Goal: Task Accomplishment & Management: Complete application form

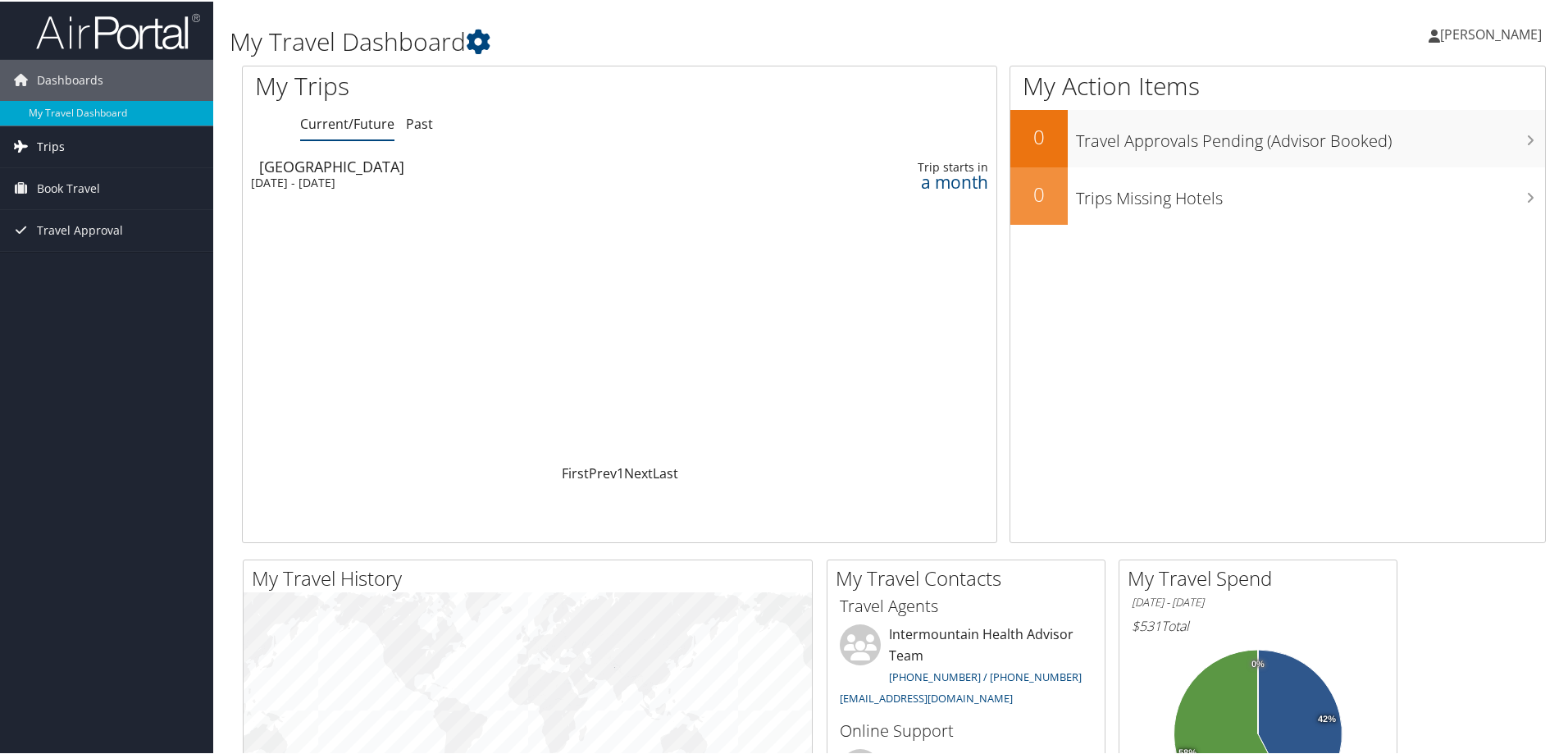
click at [78, 144] on link "Trips" at bounding box center [107, 144] width 214 height 41
click at [78, 252] on span "Book Travel" at bounding box center [68, 260] width 63 height 41
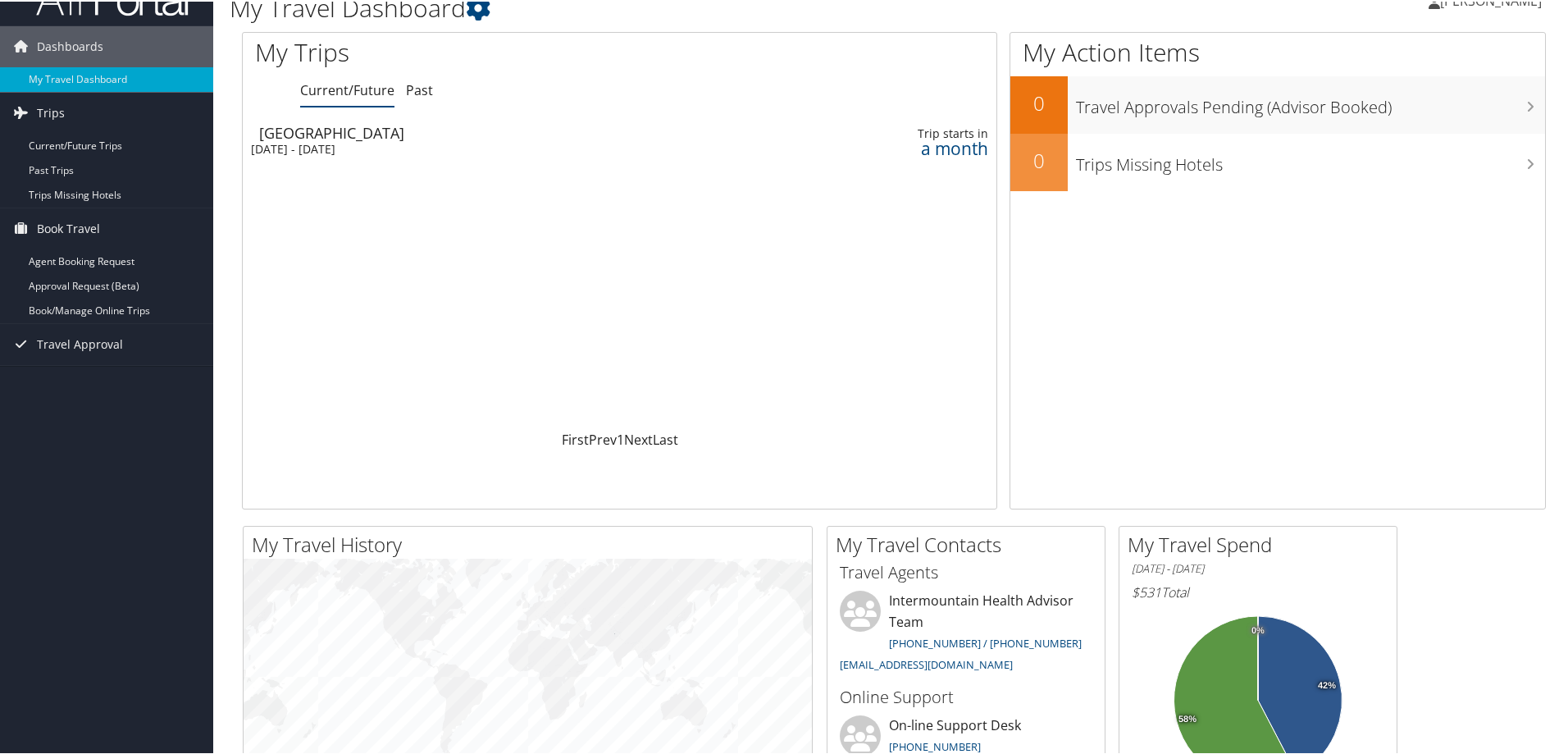
scroll to position [10, 0]
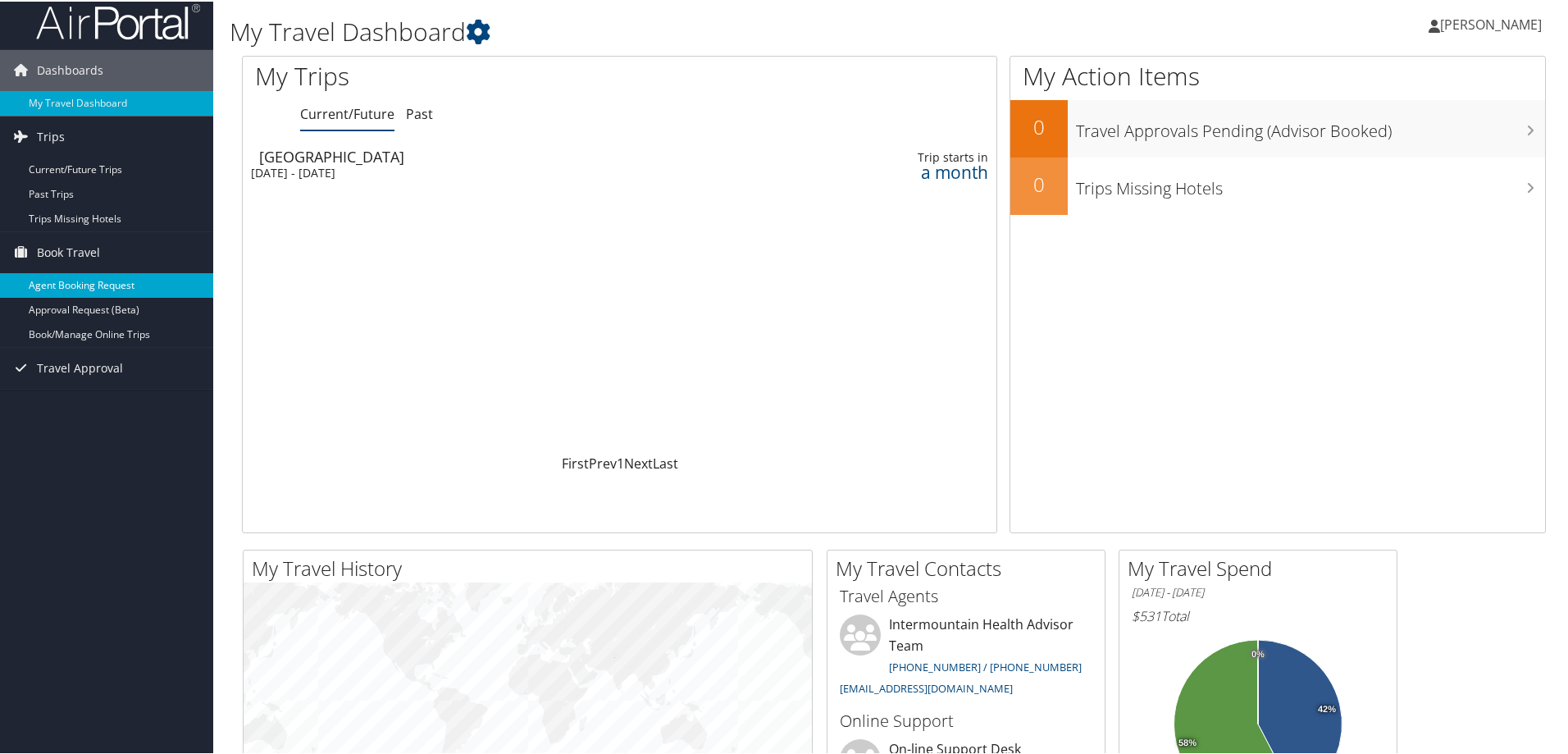
click at [113, 287] on link "Agent Booking Request" at bounding box center [107, 284] width 214 height 25
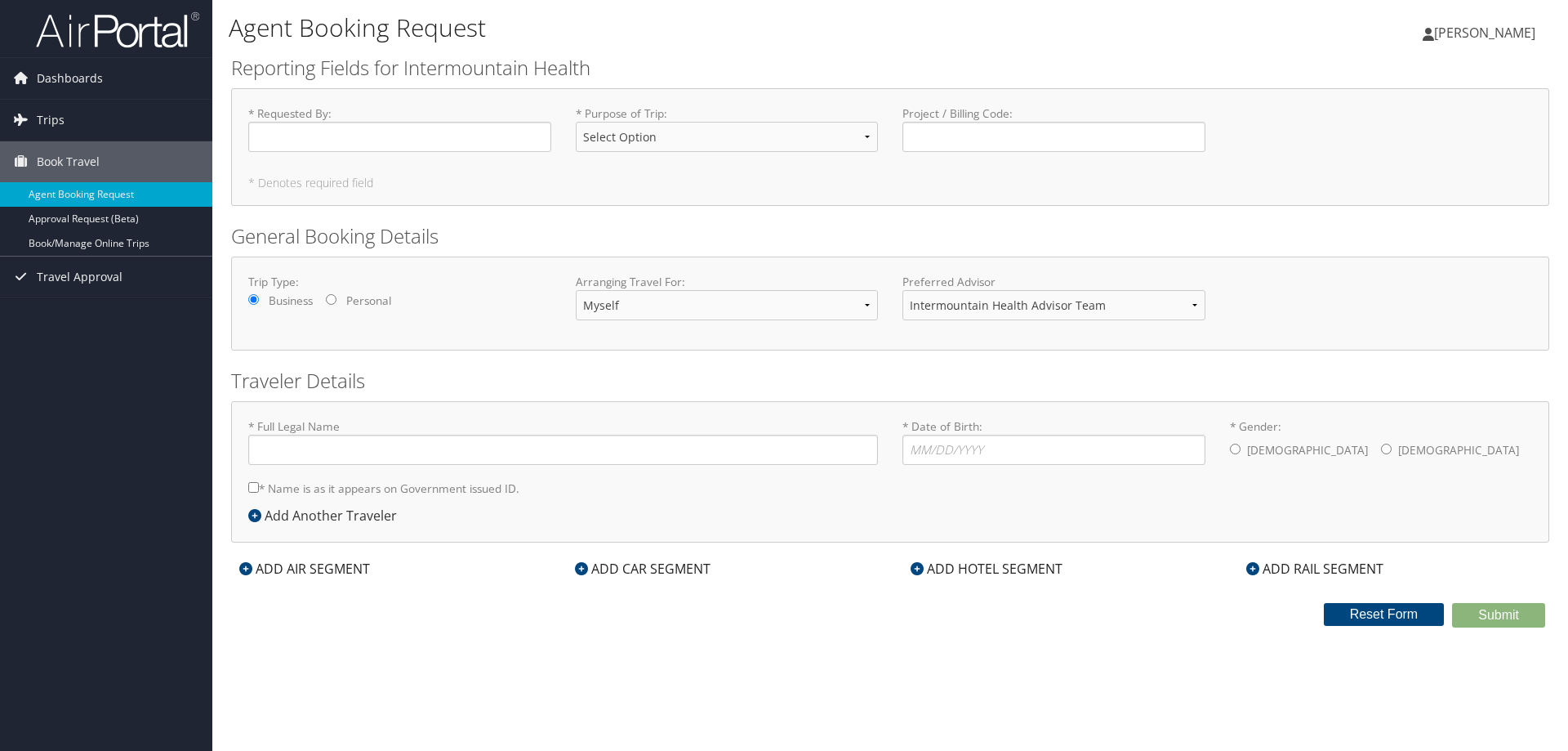
type input "[PERSON_NAME]"
click at [343, 130] on input "* Requested By : Required" at bounding box center [399, 137] width 303 height 30
type input "[PERSON_NAME]"
click at [653, 134] on select "Select Option 3rd Party Reimbursable Business CME Conf or Education Groups Pers…" at bounding box center [727, 137] width 303 height 30
select select "Conf or Education"
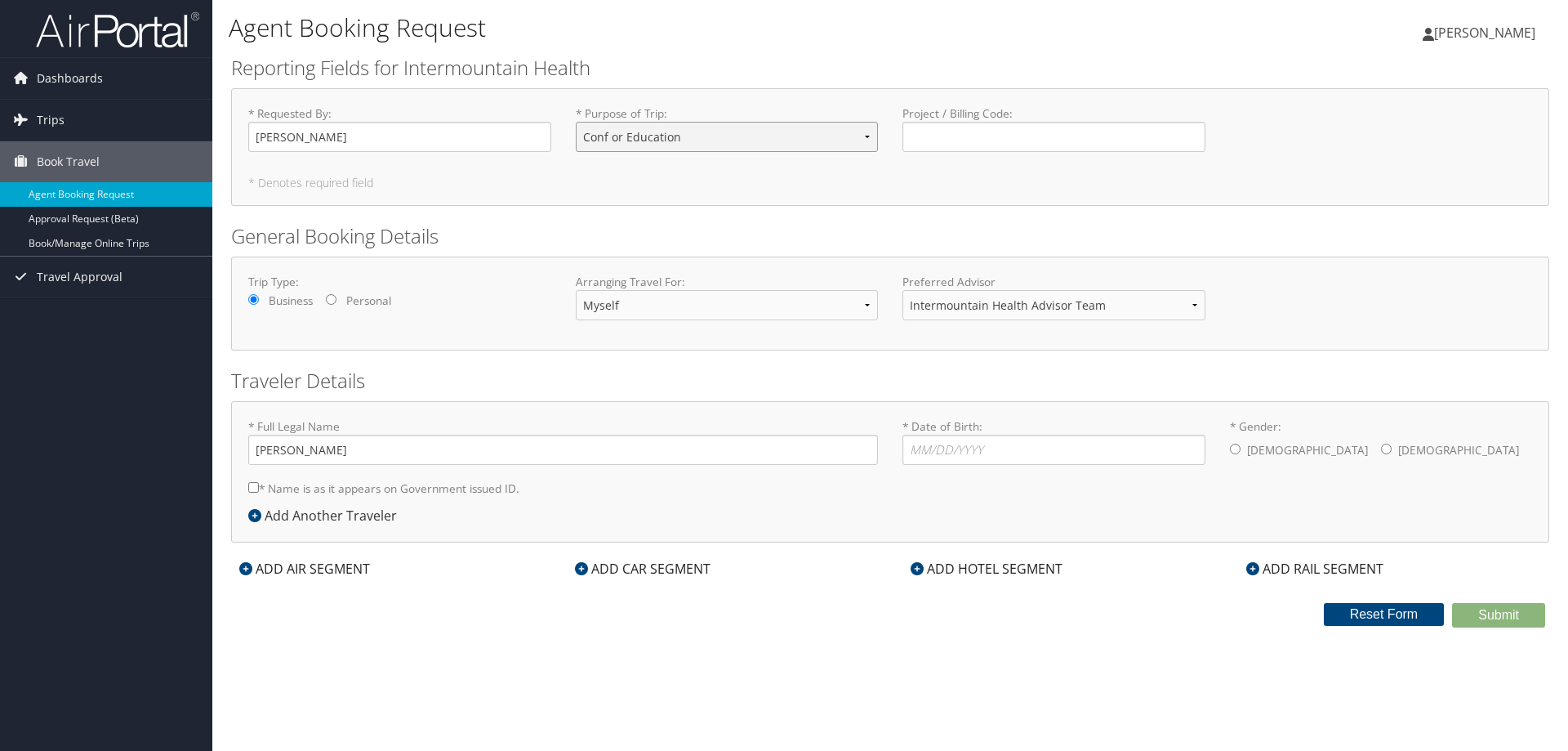
click at [576, 122] on select "Select Option 3rd Party Reimbursable Business CME Conf or Education Groups Pers…" at bounding box center [727, 137] width 303 height 30
click at [974, 139] on input "Project / Billing Code : Required" at bounding box center [1054, 137] width 303 height 30
click at [908, 454] on input "* Date of Birth: Invalid Date" at bounding box center [1054, 449] width 303 height 30
type input "[DATE]"
click at [1399, 443] on label "[DEMOGRAPHIC_DATA]" at bounding box center [1459, 449] width 121 height 31
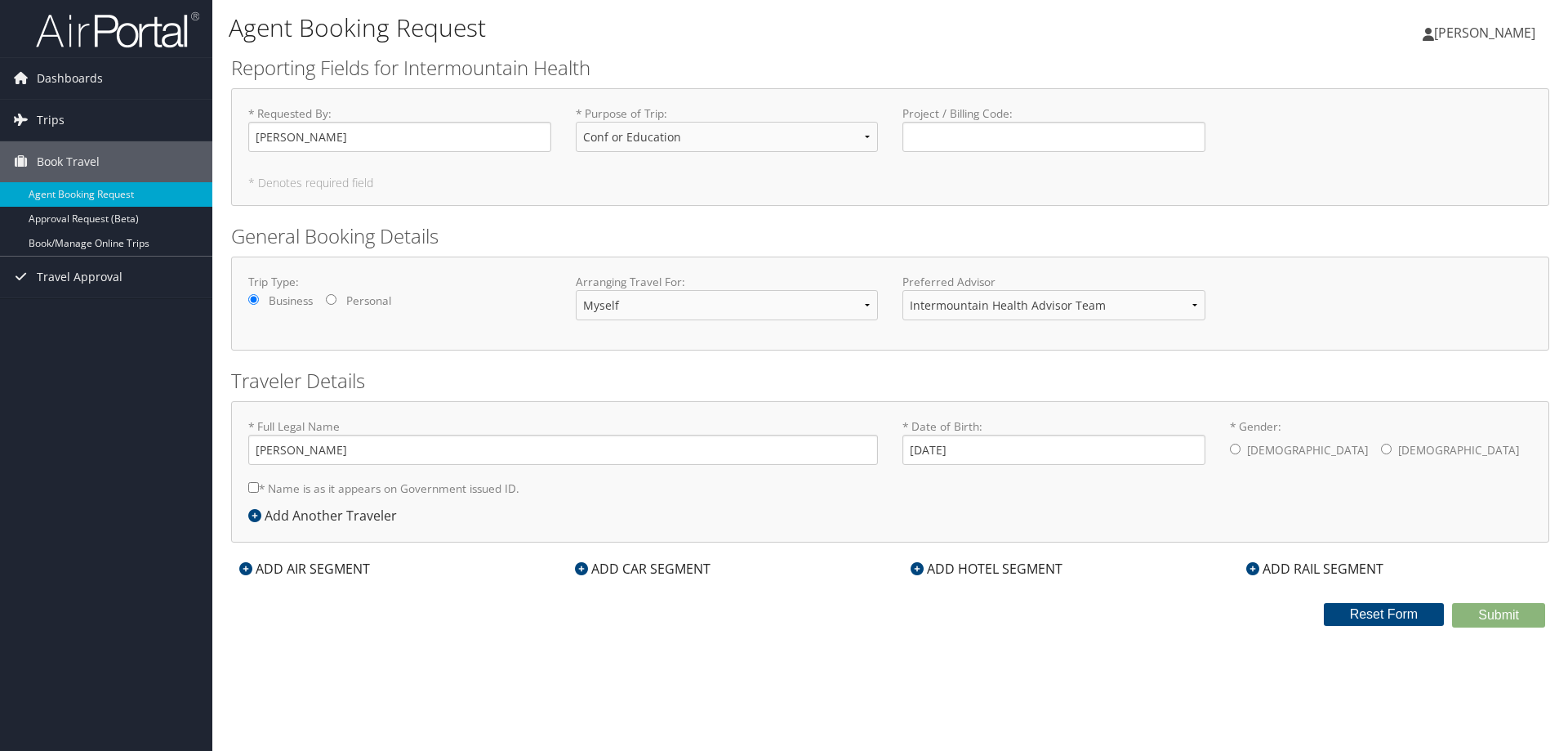
click at [1381, 444] on input "* Gender: [DEMOGRAPHIC_DATA] [DEMOGRAPHIC_DATA]" at bounding box center [1386, 449] width 11 height 11
radio input "true"
click at [330, 571] on div "ADD AIR SEGMENT" at bounding box center [304, 569] width 147 height 20
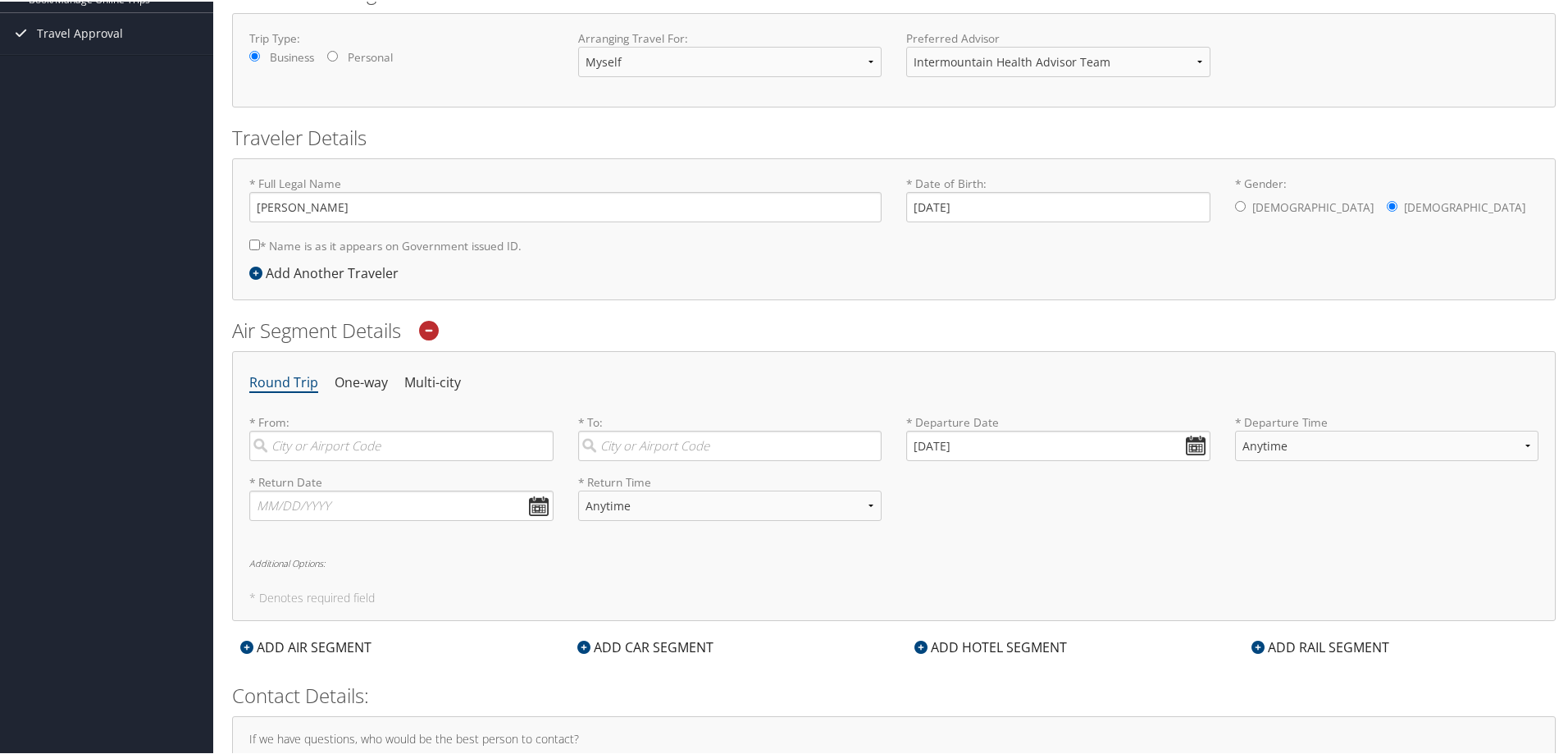
scroll to position [381, 0]
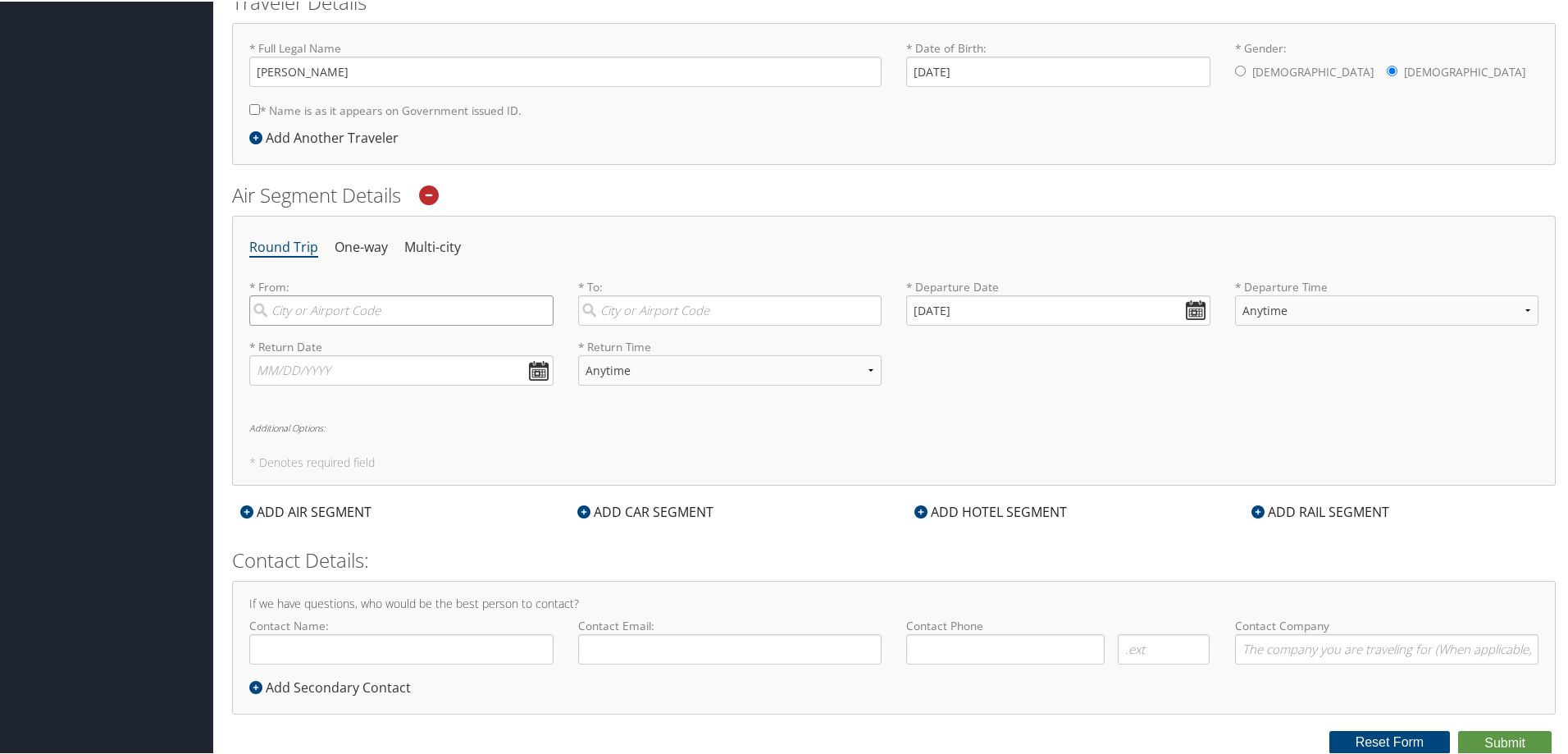
click at [332, 303] on input "search" at bounding box center [401, 309] width 304 height 30
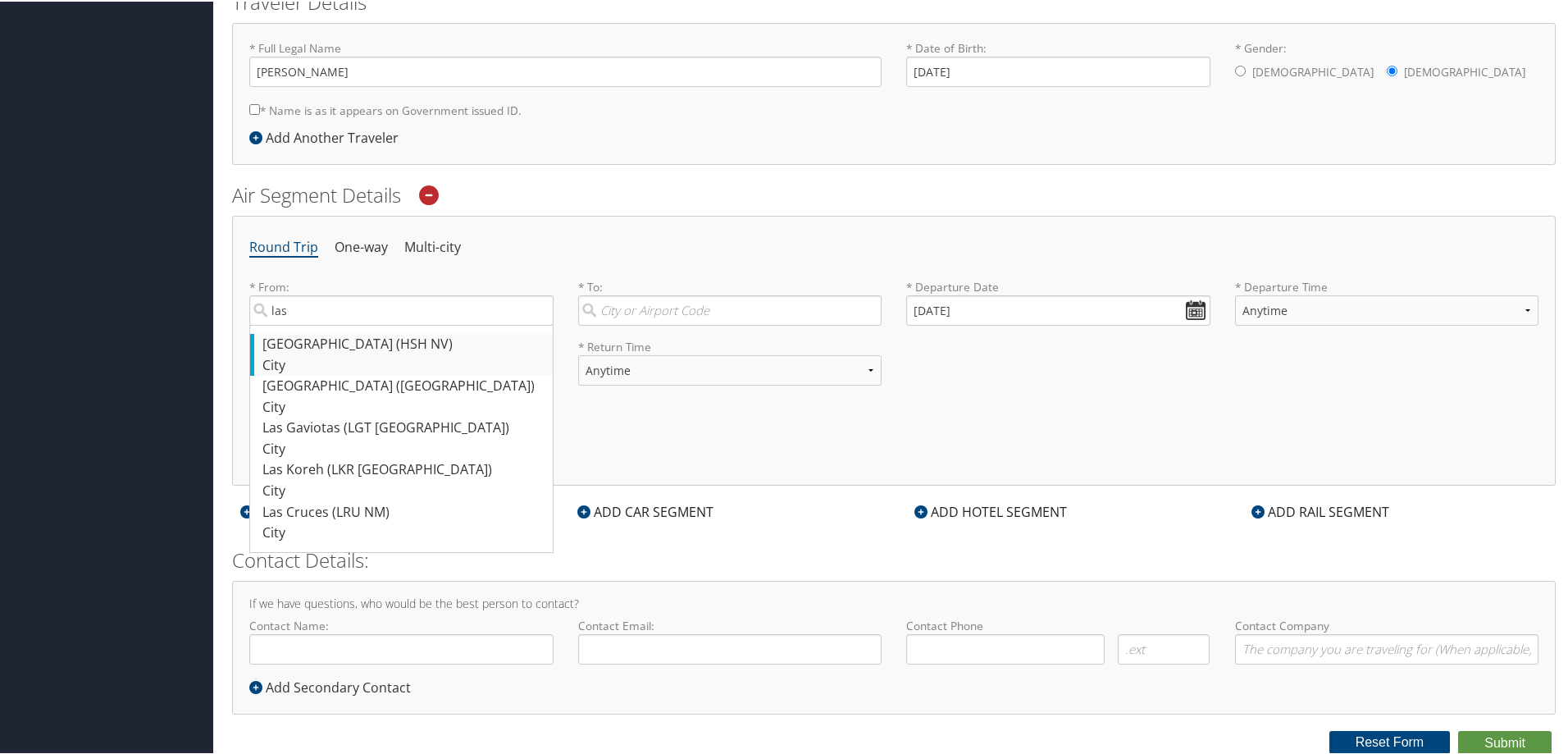
click at [323, 349] on div "[GEOGRAPHIC_DATA] (HSH NV)" at bounding box center [404, 343] width 282 height 22
click at [323, 324] on input "las" at bounding box center [401, 309] width 304 height 30
type input "[GEOGRAPHIC_DATA] (HSH NV)"
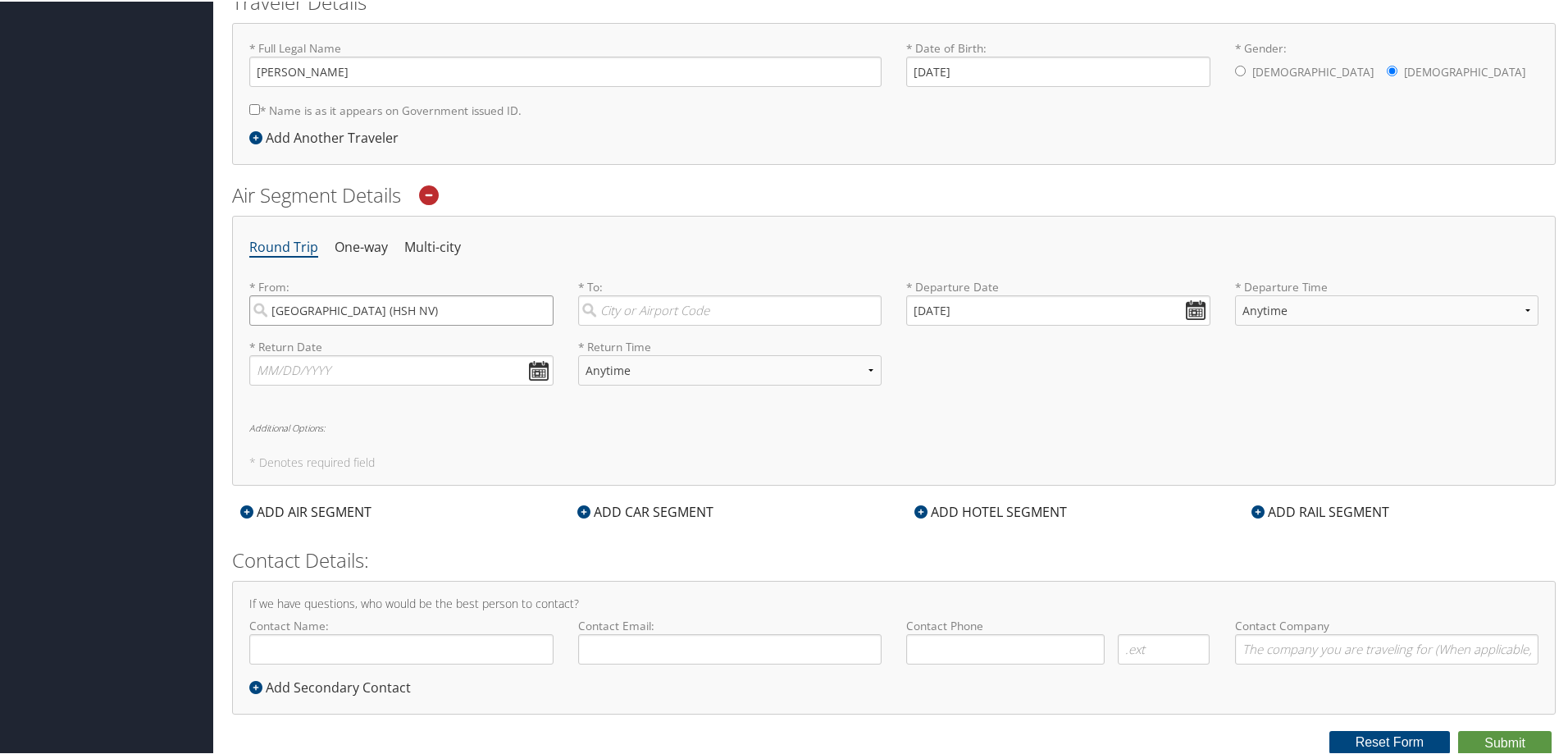
click at [534, 308] on input "[GEOGRAPHIC_DATA] (HSH NV)" at bounding box center [401, 309] width 304 height 30
click at [421, 310] on input "search" at bounding box center [401, 309] width 304 height 30
type input "las"
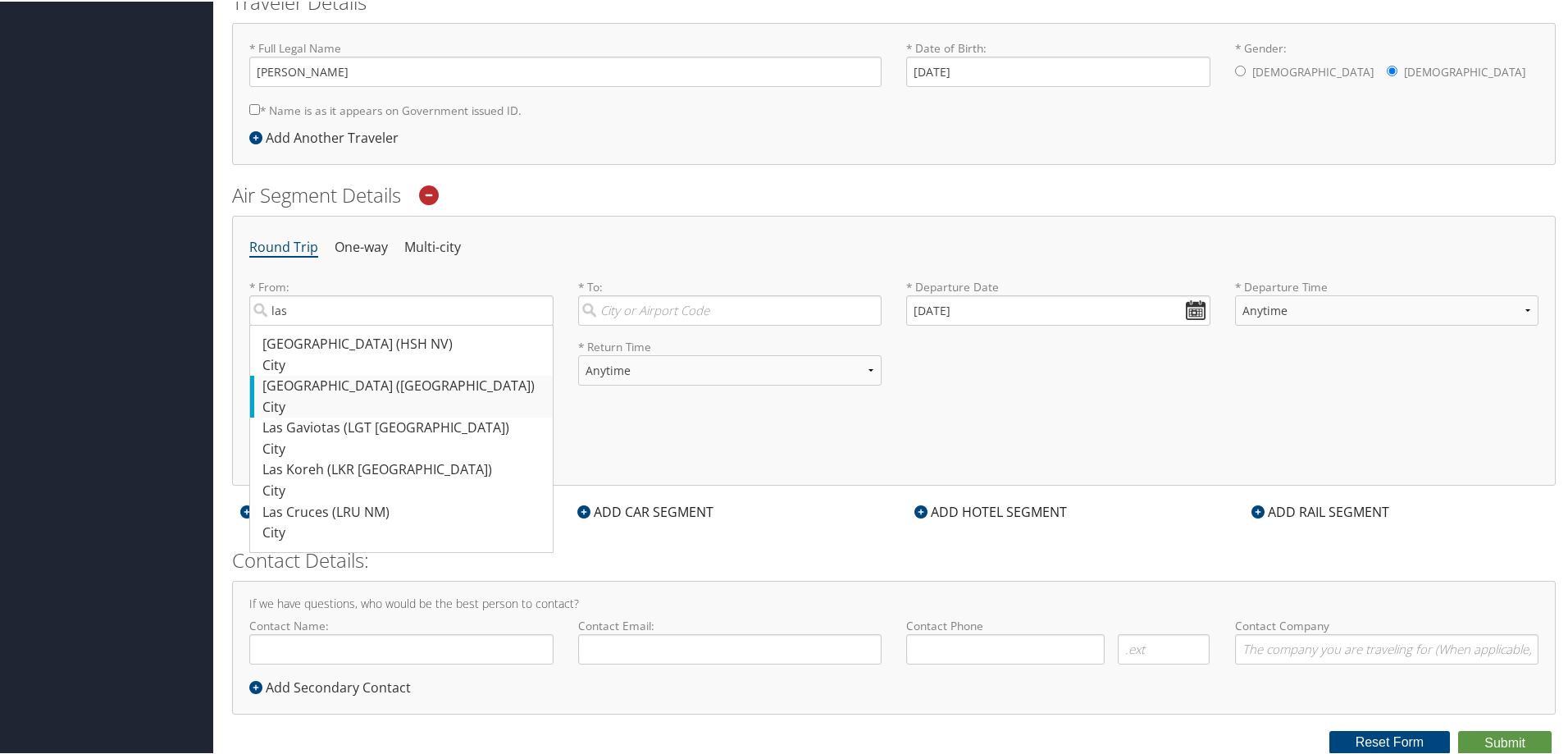
click at [388, 392] on div "[GEOGRAPHIC_DATA] ([GEOGRAPHIC_DATA])" at bounding box center [404, 385] width 282 height 22
click at [388, 324] on input "las" at bounding box center [401, 309] width 304 height 30
type input "[GEOGRAPHIC_DATA] ([GEOGRAPHIC_DATA])"
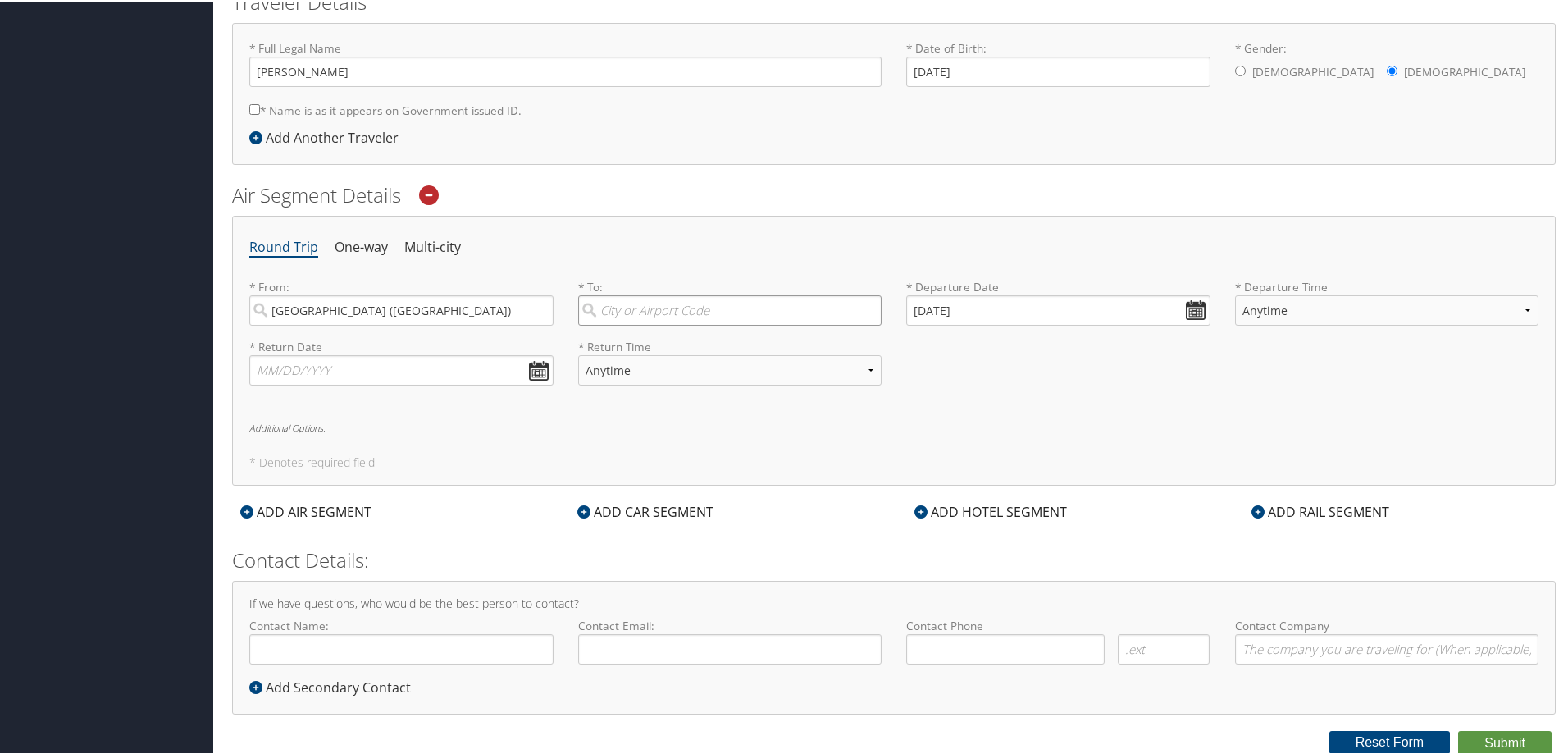
click at [653, 305] on input "search" at bounding box center [730, 309] width 304 height 30
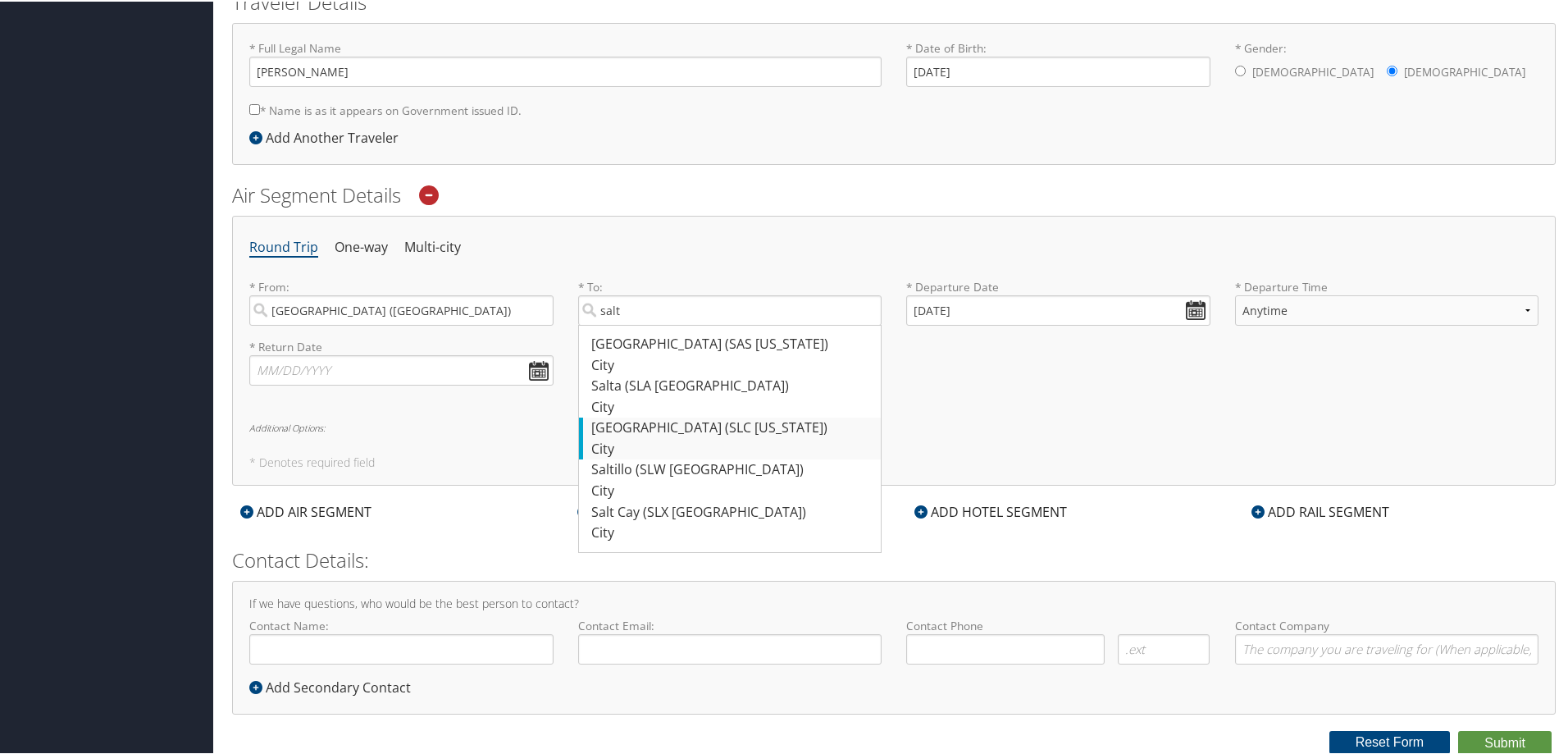
click at [667, 421] on div "[GEOGRAPHIC_DATA] (SLC [US_STATE])" at bounding box center [732, 427] width 282 height 22
click at [667, 324] on input "salt" at bounding box center [730, 309] width 304 height 30
type input "[GEOGRAPHIC_DATA] (SLC [US_STATE])"
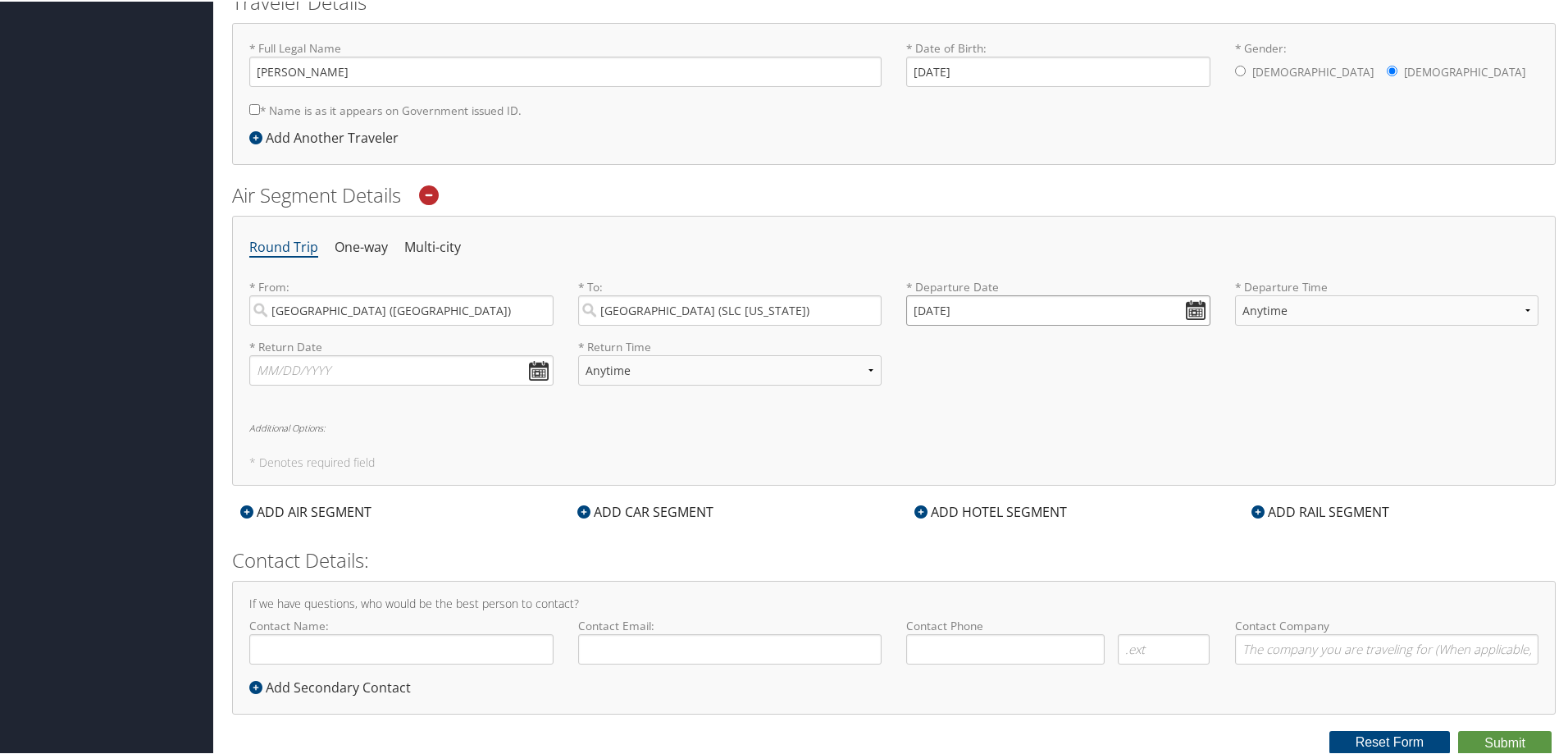
click at [1193, 309] on input "[DATE]" at bounding box center [1058, 309] width 304 height 30
click at [1067, 352] on th at bounding box center [1068, 347] width 23 height 23
click at [998, 465] on td "19" at bounding box center [997, 466] width 23 height 23
click at [1194, 316] on input "[DATE]" at bounding box center [1058, 309] width 304 height 30
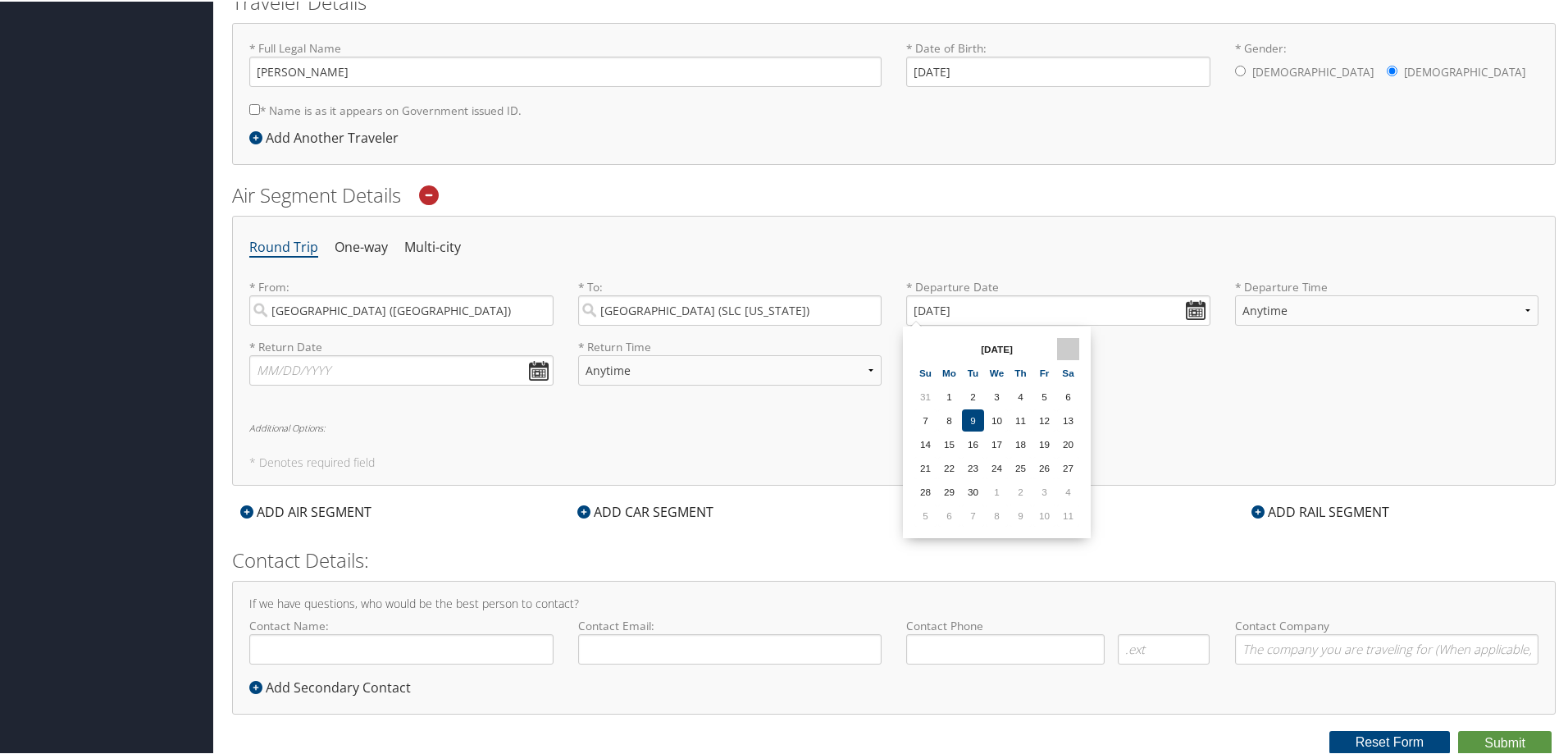
click at [1064, 345] on th at bounding box center [1068, 347] width 23 height 23
click at [980, 465] on td "18" at bounding box center [973, 466] width 23 height 23
type input "[DATE]"
click at [1370, 303] on select "Anytime Early Morning (5AM-7AM) Morning (7AM-12PM) Afternoon (12PM-5PM) Evening…" at bounding box center [1387, 309] width 304 height 30
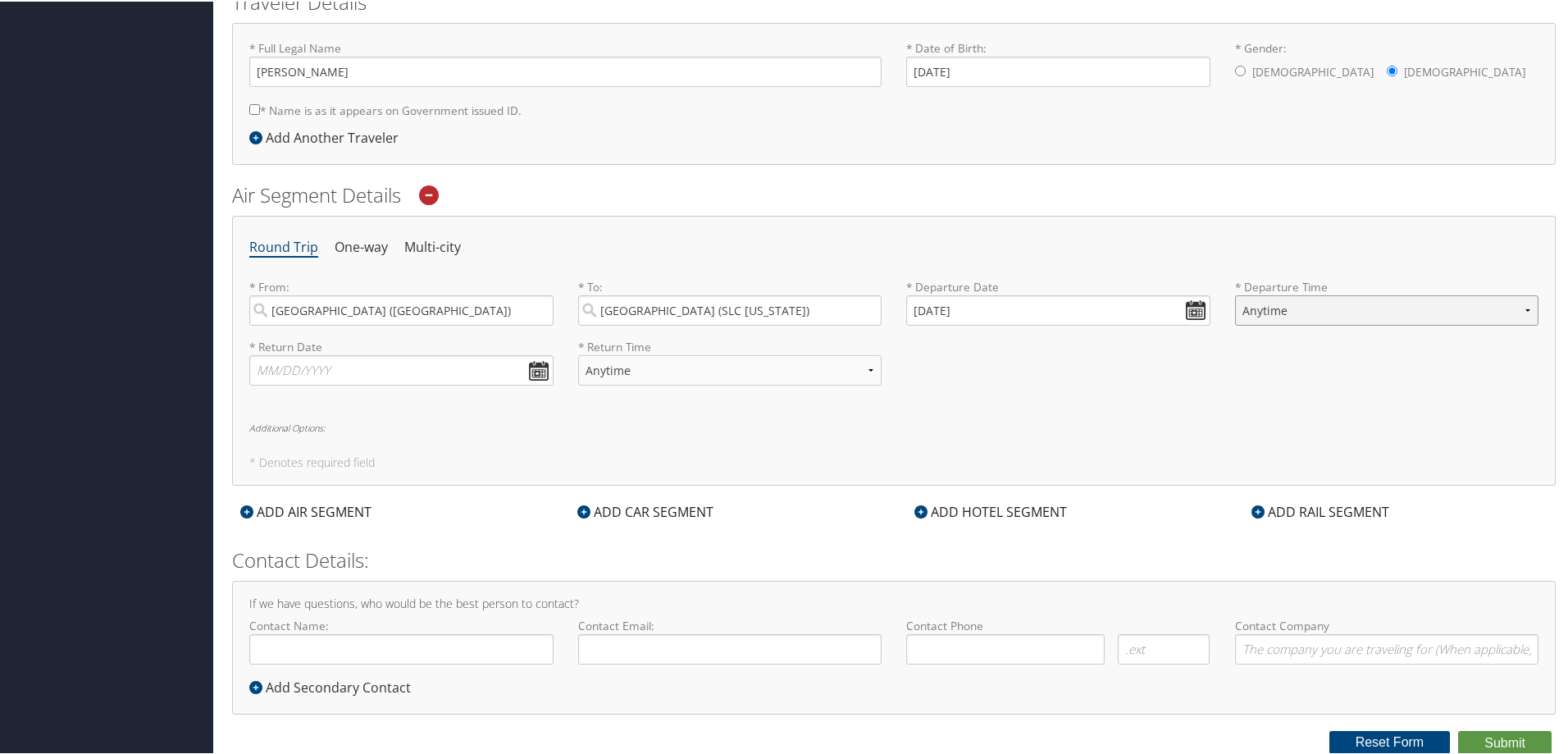
select select "12PM-5PM"
click at [1235, 294] on select "Anytime Early Morning (5AM-7AM) Morning (7AM-12PM) Afternoon (12PM-5PM) Evening…" at bounding box center [1387, 309] width 304 height 30
click at [537, 371] on input "text" at bounding box center [401, 369] width 304 height 30
click at [421, 409] on th at bounding box center [415, 407] width 23 height 23
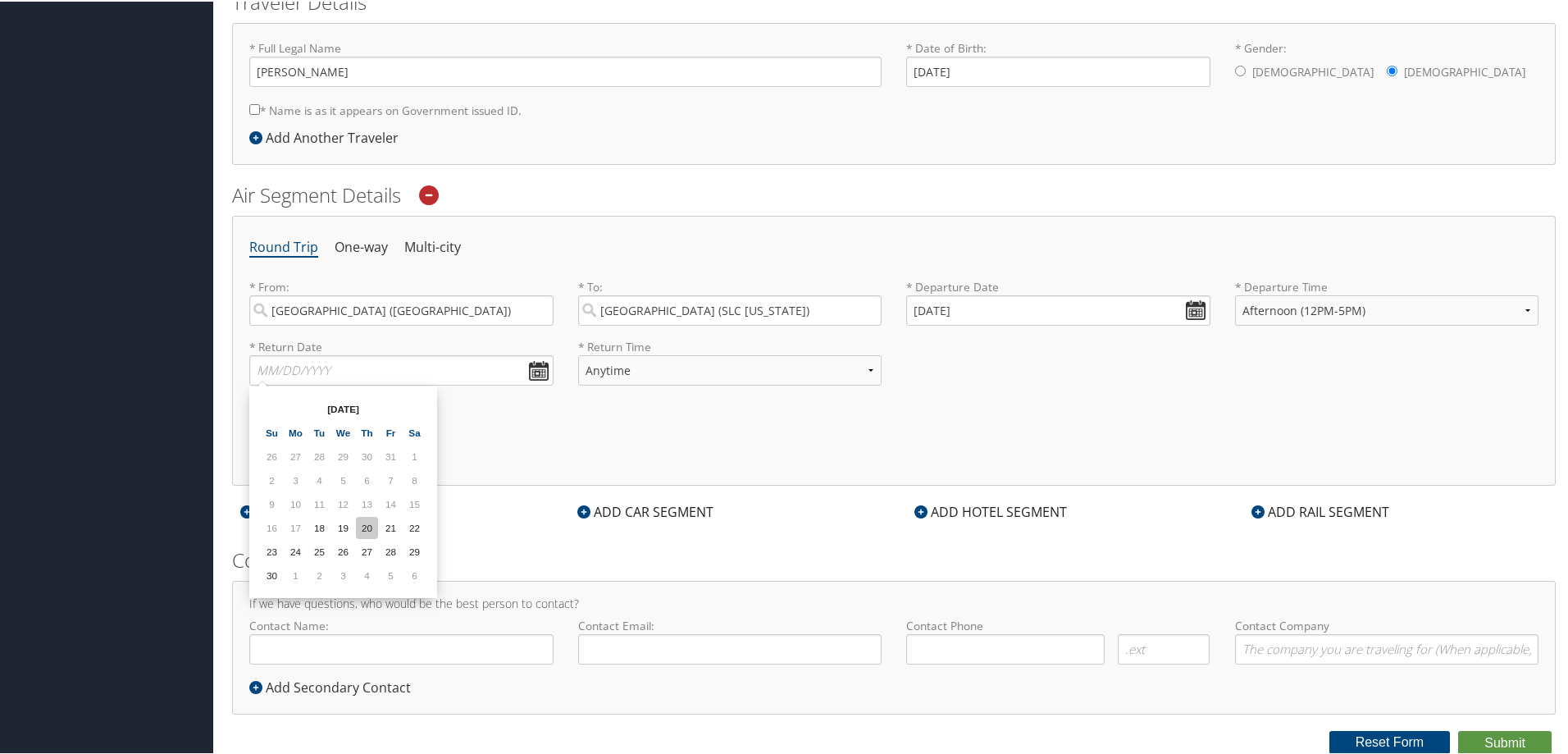
click at [370, 526] on td "20" at bounding box center [367, 526] width 23 height 23
type input "[DATE]"
click at [535, 374] on input "[DATE]" at bounding box center [401, 369] width 304 height 30
click at [798, 418] on div "Round Trip One-way Multi-city * From: [GEOGRAPHIC_DATA] ([GEOGRAPHIC_DATA]) Req…" at bounding box center [893, 349] width 1324 height 270
click at [868, 369] on select "Anytime Early Morning (5AM-7AM) Morning (7AM-12PM) Afternoon (12PM-5PM) Evening…" at bounding box center [730, 369] width 304 height 30
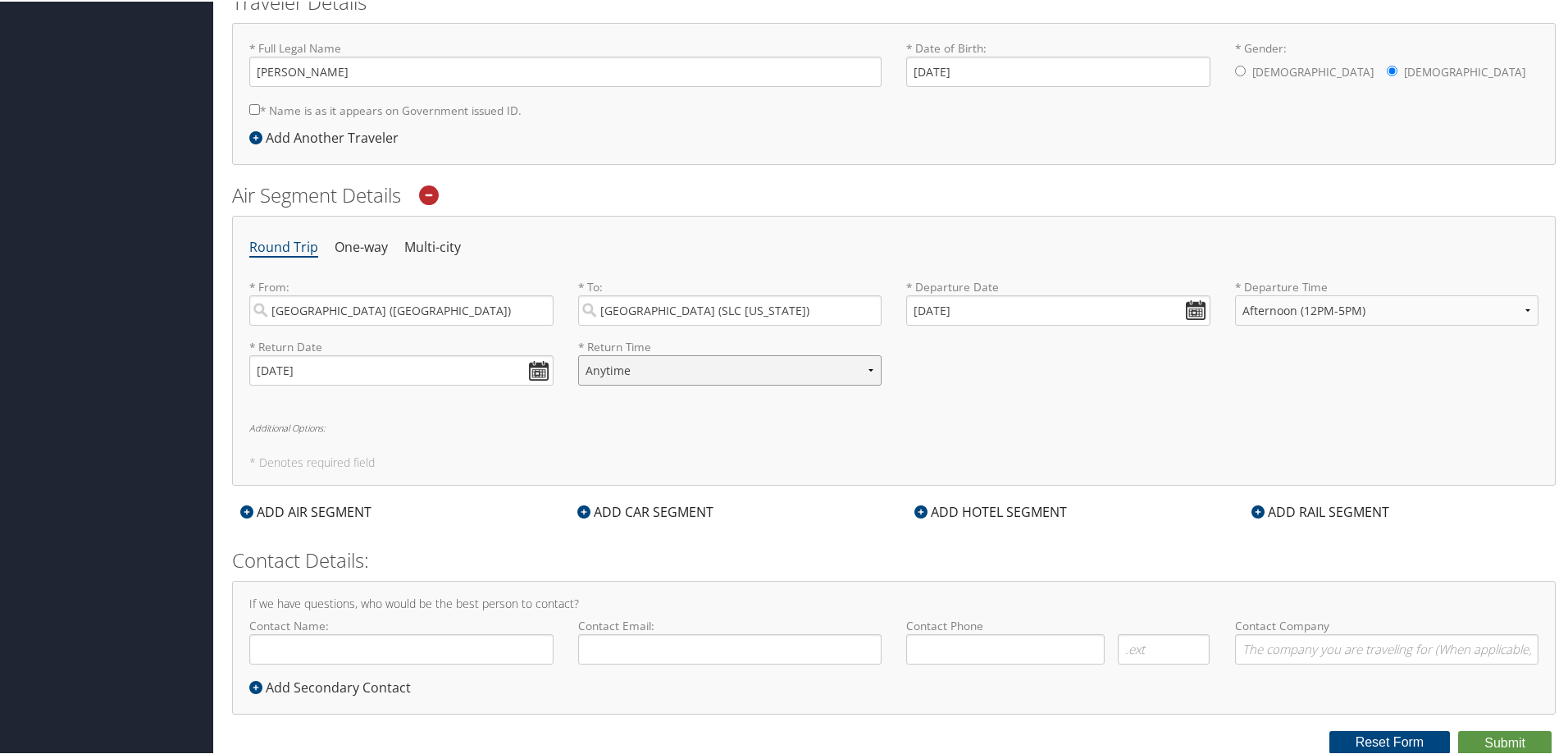
select select "5PM-10PM"
click at [578, 354] on select "Anytime Early Morning (5AM-7AM) Morning (7AM-12PM) Afternoon (12PM-5PM) Evening…" at bounding box center [730, 369] width 304 height 30
click at [631, 430] on h6 "Additional Options:" at bounding box center [894, 425] width 1289 height 9
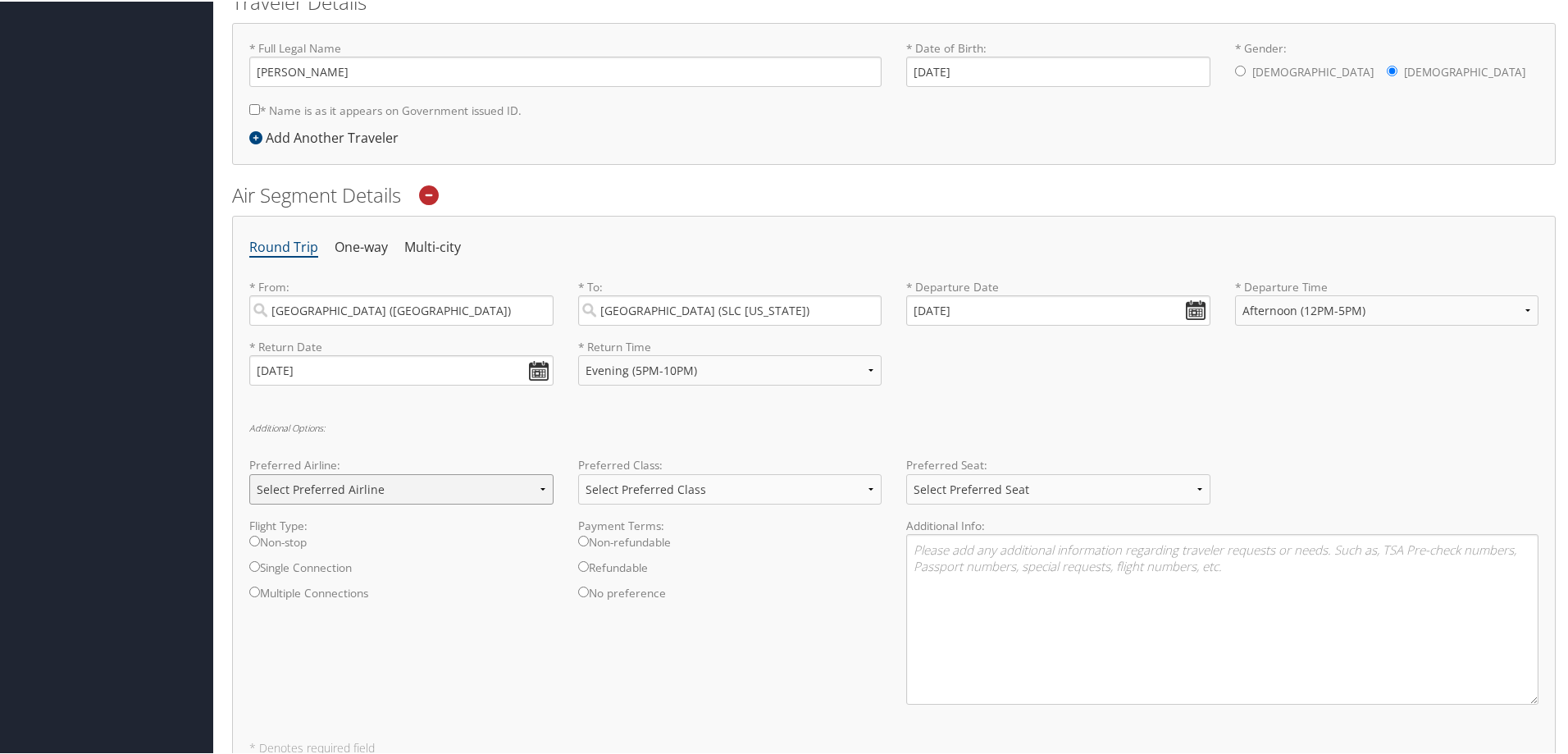
click at [448, 485] on select "Select Preferred Airline Delta United Airlines American Airlines Southwest Airl…" at bounding box center [401, 487] width 304 height 30
select select "Southwest Airlines(WN)"
click at [249, 472] on select "Select Preferred Airline Delta United Airlines American Airlines Southwest Airl…" at bounding box center [401, 487] width 304 height 30
click at [289, 545] on label "Non-stop" at bounding box center [401, 545] width 304 height 25
click at [260, 545] on input "Non-stop" at bounding box center [254, 539] width 11 height 11
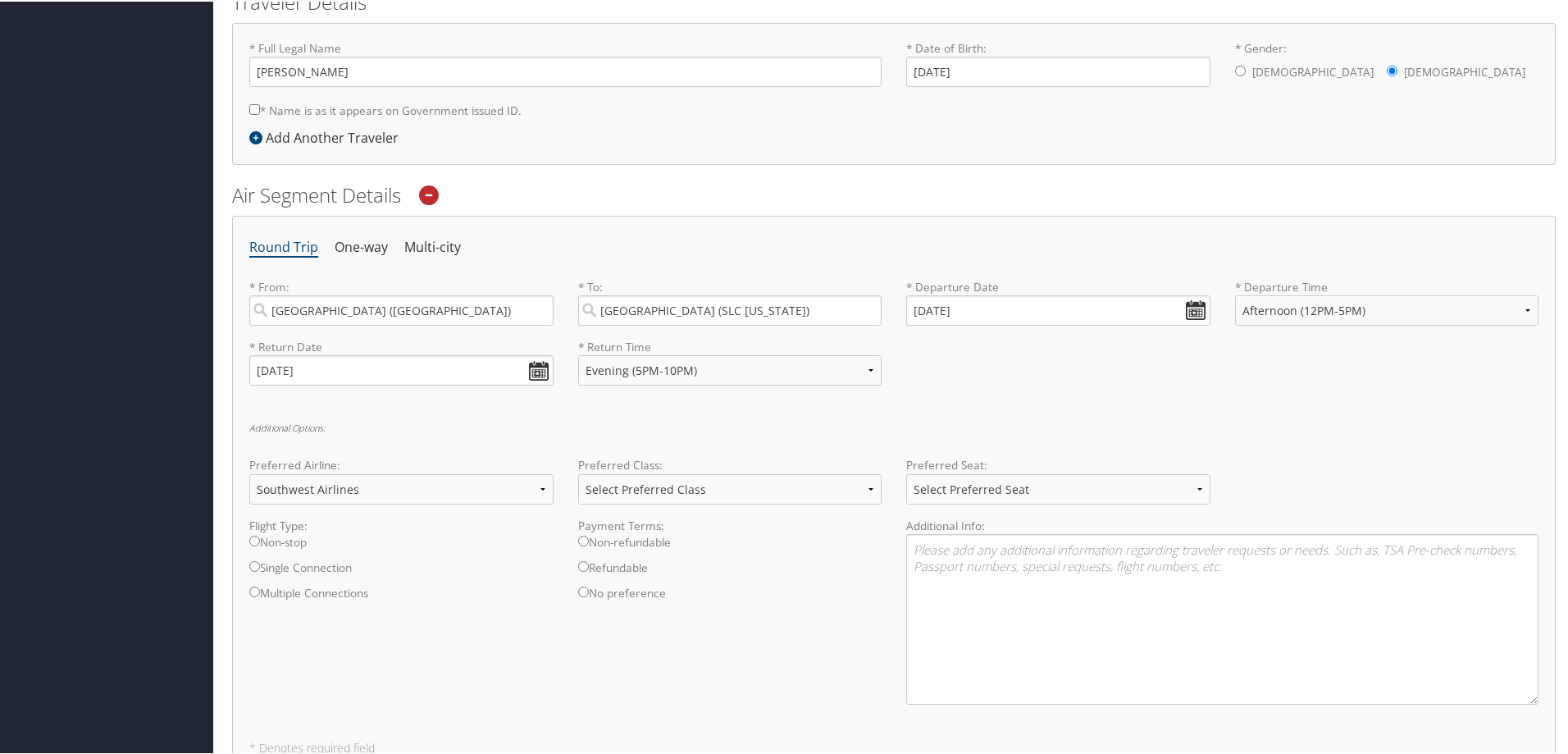
radio input "true"
click at [638, 480] on select "Select Preferred Class Economy Economy Plus Business First Class" at bounding box center [730, 487] width 304 height 30
select select "Economy"
click at [578, 472] on select "Select Preferred Class Economy Economy Plus Business First Class" at bounding box center [730, 487] width 304 height 30
click at [647, 627] on div "Flight Type: Non-stop Single Connection Multiple Connections Payment Terms: Non…" at bounding box center [893, 616] width 1314 height 200
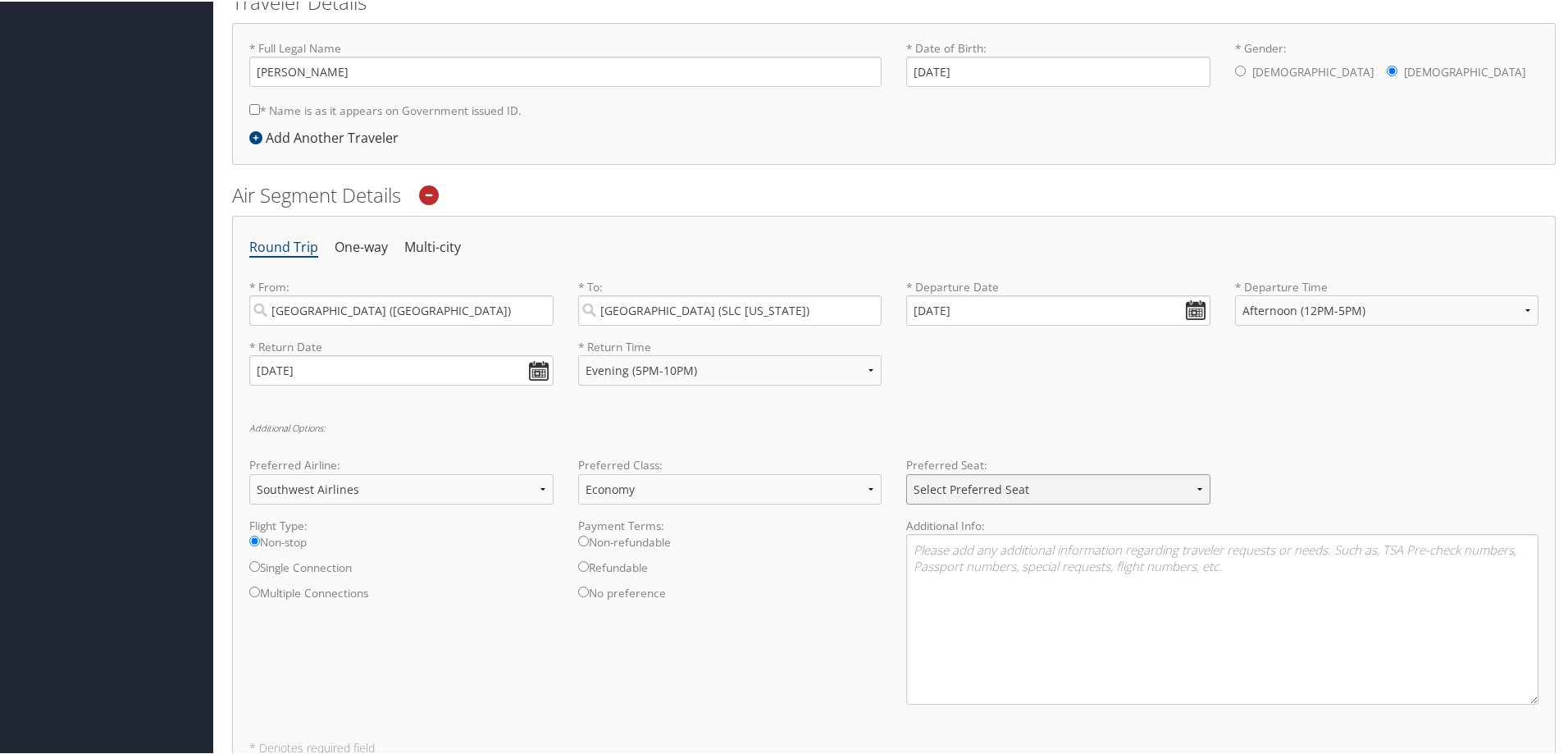
click at [1008, 485] on select "Select Preferred Seat Aisle Window Middle" at bounding box center [1058, 487] width 304 height 30
select select "Window"
click at [907, 472] on select "Select Preferred Seat Aisle Window Middle" at bounding box center [1058, 487] width 304 height 30
click at [817, 626] on div "Flight Type: Non-stop Single Connection Multiple Connections Payment Terms: Non…" at bounding box center [893, 616] width 1314 height 200
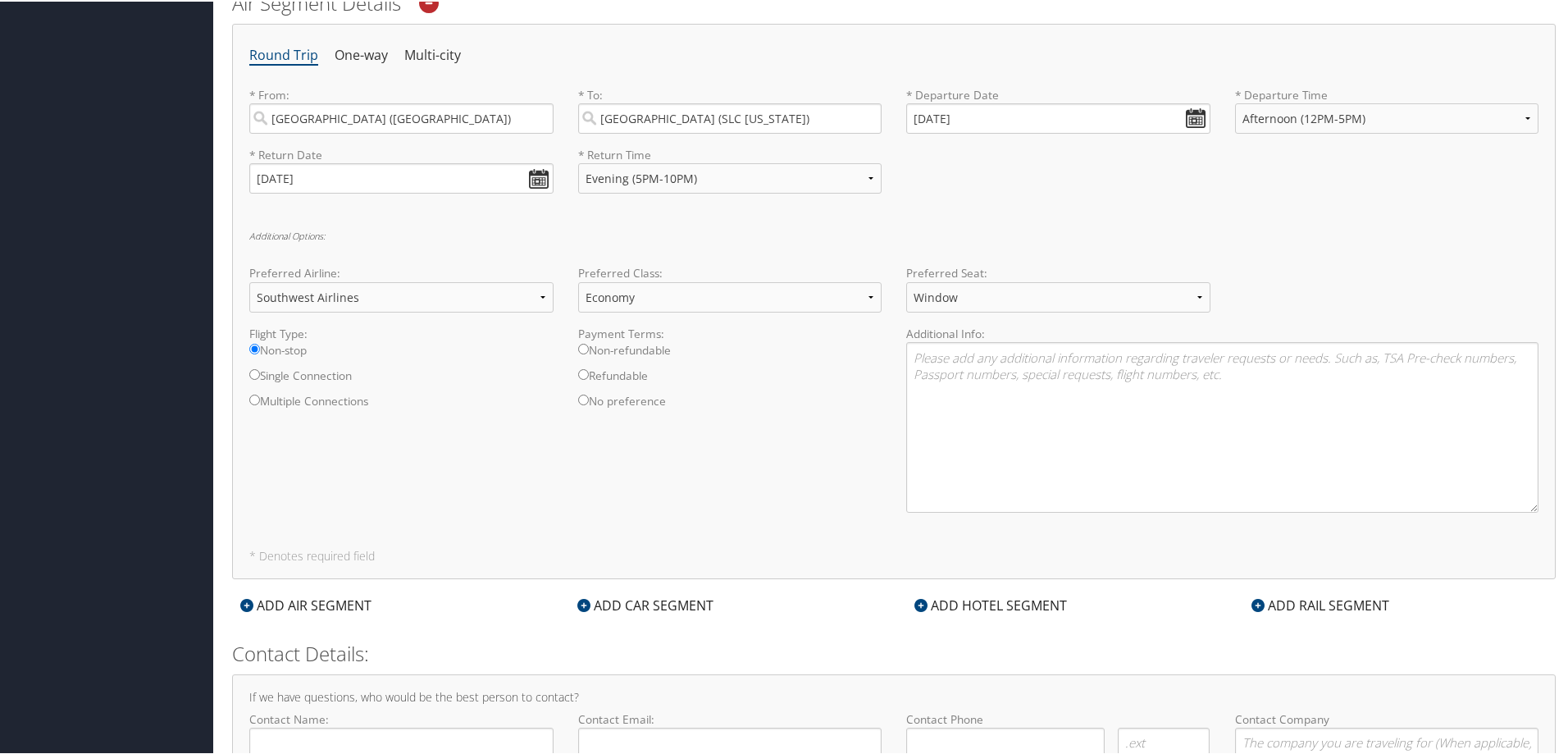
scroll to position [545, 0]
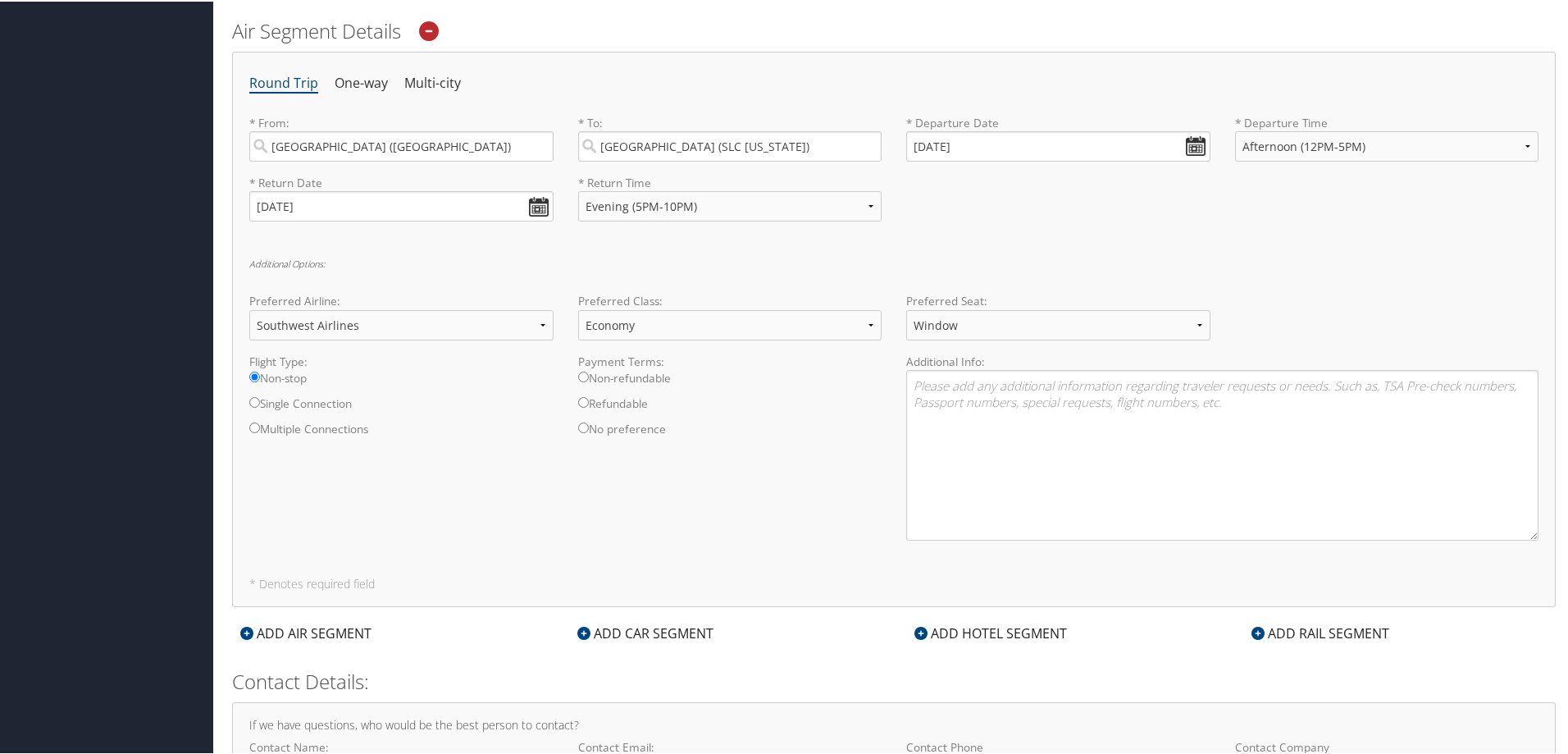
click at [746, 515] on div "Flight Type: Non-stop Single Connection Multiple Connections Payment Terms: Non…" at bounding box center [893, 452] width 1314 height 200
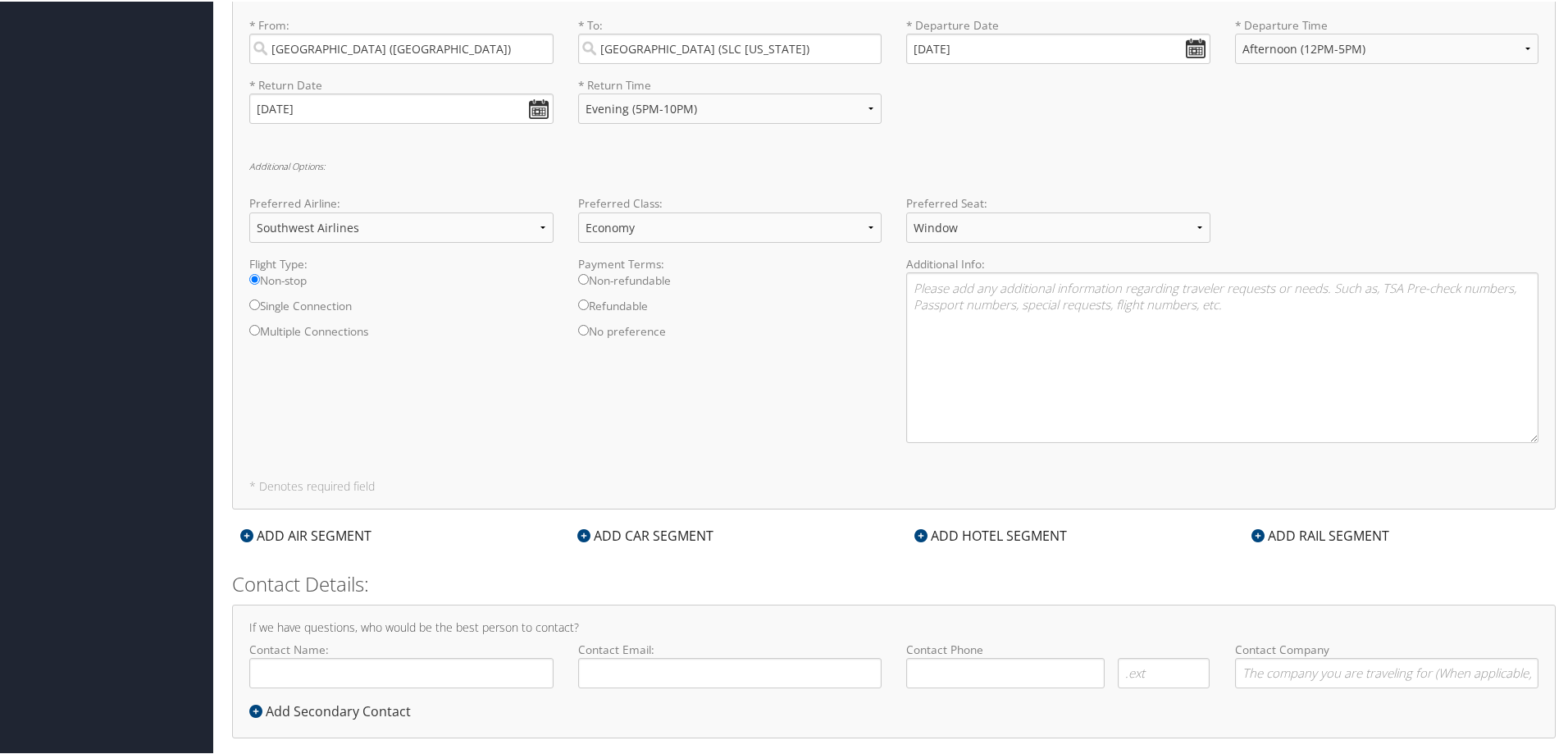
scroll to position [667, 0]
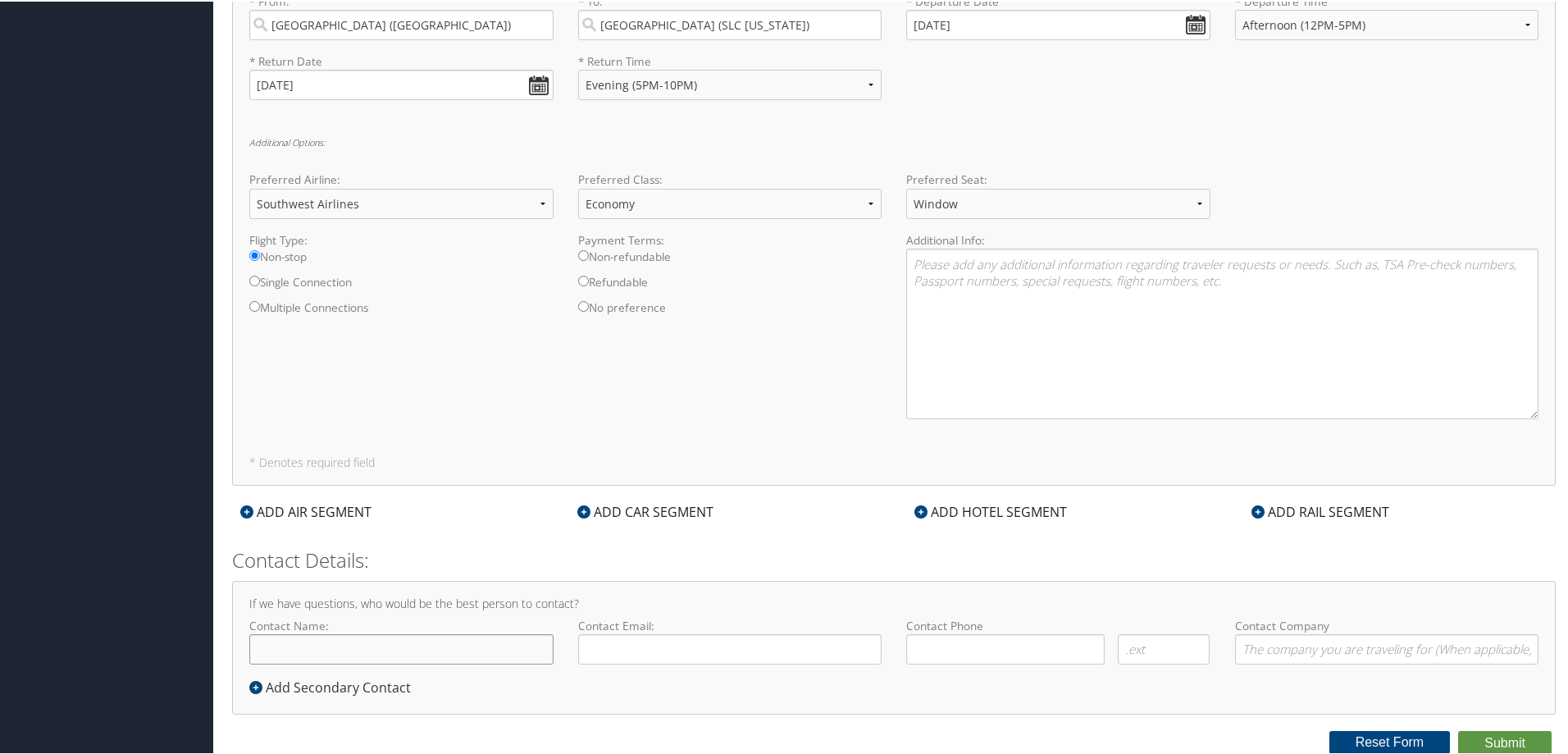
click at [462, 634] on input "Contact Name:" at bounding box center [401, 647] width 304 height 30
type input "[PERSON_NAME]"
click at [612, 654] on input "Contact Email:" at bounding box center [730, 647] width 304 height 30
type input "[PERSON_NAME][EMAIL_ADDRESS][PERSON_NAME][DOMAIN_NAME]"
click at [944, 651] on input "( ) -" at bounding box center [1006, 647] width 199 height 30
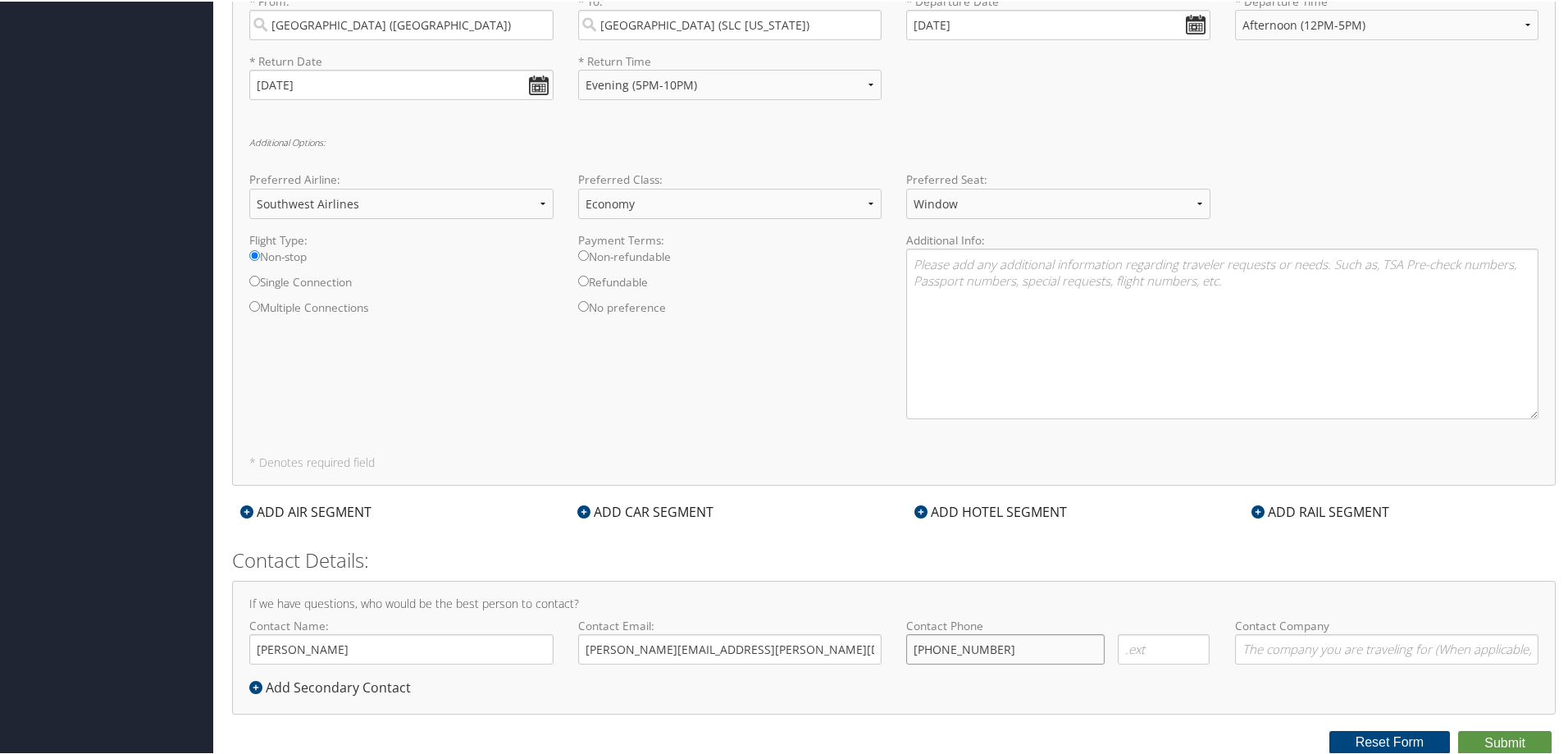
type input "[PHONE_NUMBER]"
click at [932, 511] on div "ADD HOTEL SEGMENT" at bounding box center [991, 510] width 169 height 20
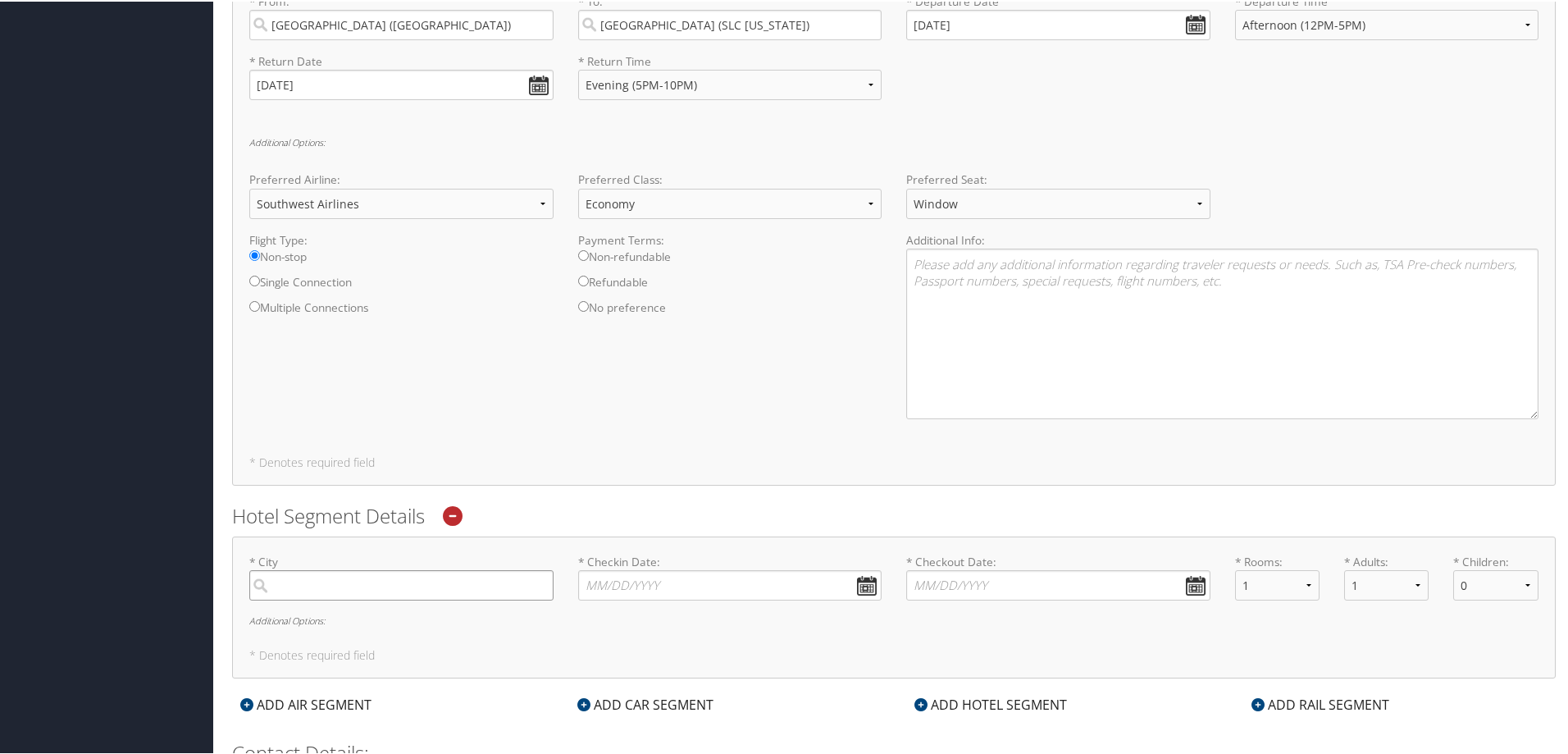
click at [464, 587] on input "search" at bounding box center [401, 584] width 304 height 30
click at [426, 664] on div "[GEOGRAPHIC_DATA] ([GEOGRAPHIC_DATA])" at bounding box center [404, 660] width 282 height 22
click at [426, 599] on input "las veg" at bounding box center [401, 584] width 304 height 30
type input "[GEOGRAPHIC_DATA]"
click at [626, 587] on input "* Checkin Date: Dates must be valid" at bounding box center [730, 584] width 304 height 30
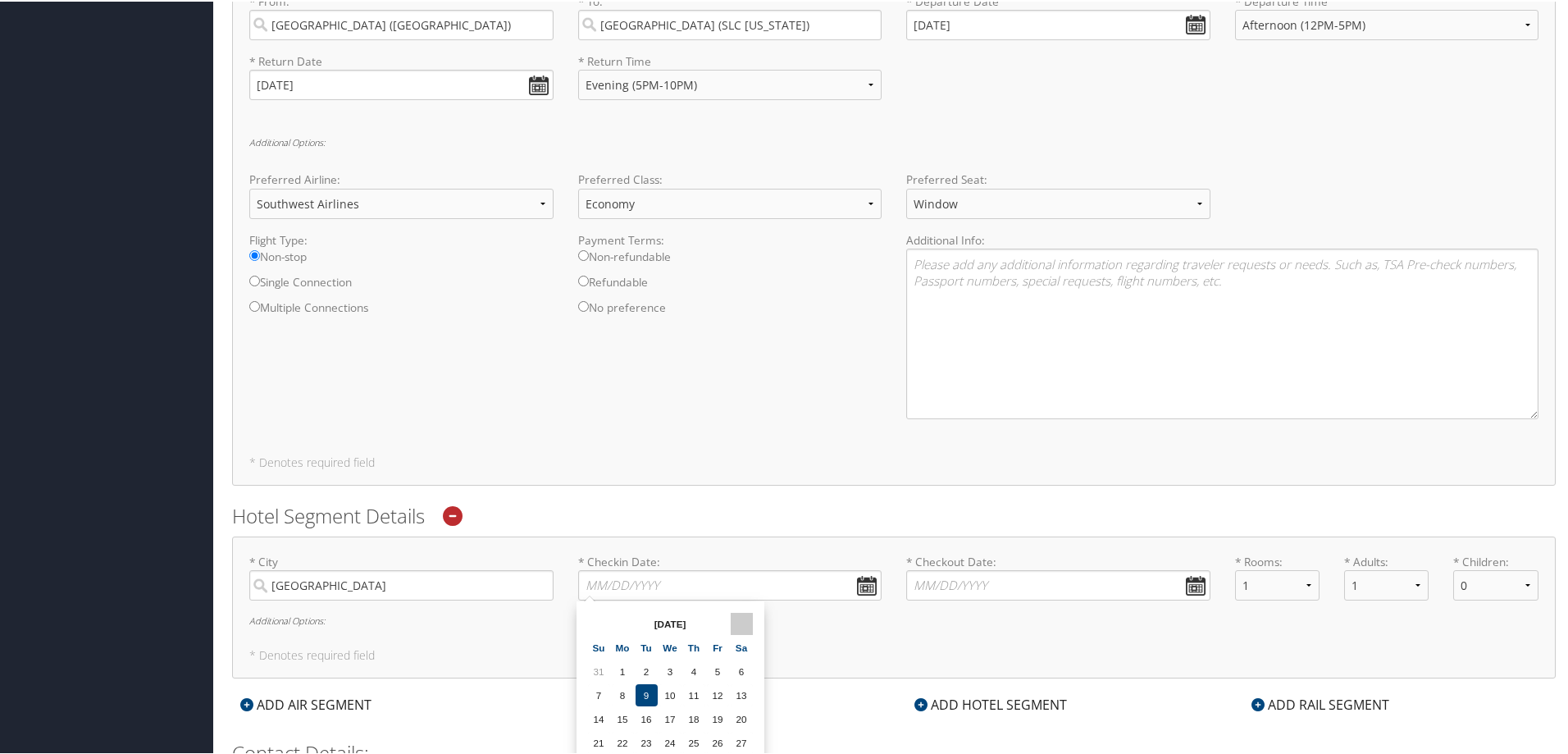
click at [740, 622] on th at bounding box center [741, 622] width 23 height 23
click at [652, 741] on td "18" at bounding box center [646, 741] width 23 height 23
type input "[DATE]"
click at [1196, 584] on input "* Checkout Date: Dates must be valid" at bounding box center [1058, 584] width 304 height 30
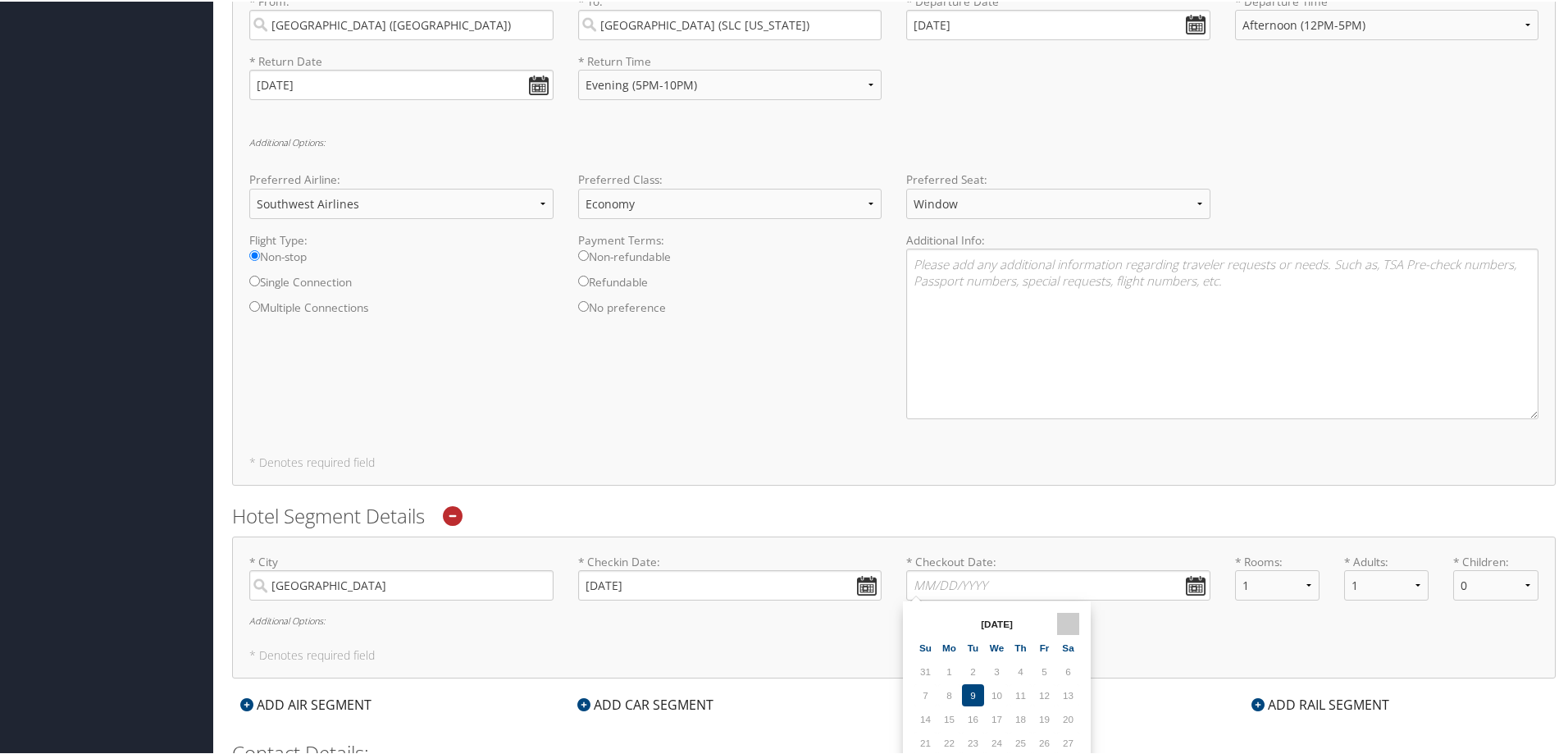
click at [1076, 623] on th at bounding box center [1068, 622] width 23 height 23
click at [1024, 741] on td "20" at bounding box center [1021, 741] width 23 height 23
type input "[DATE]"
click at [1274, 644] on div "* City [GEOGRAPHIC_DATA] Required * Checkin Date: [DATE] Dates must be valid * …" at bounding box center [893, 606] width 1324 height 143
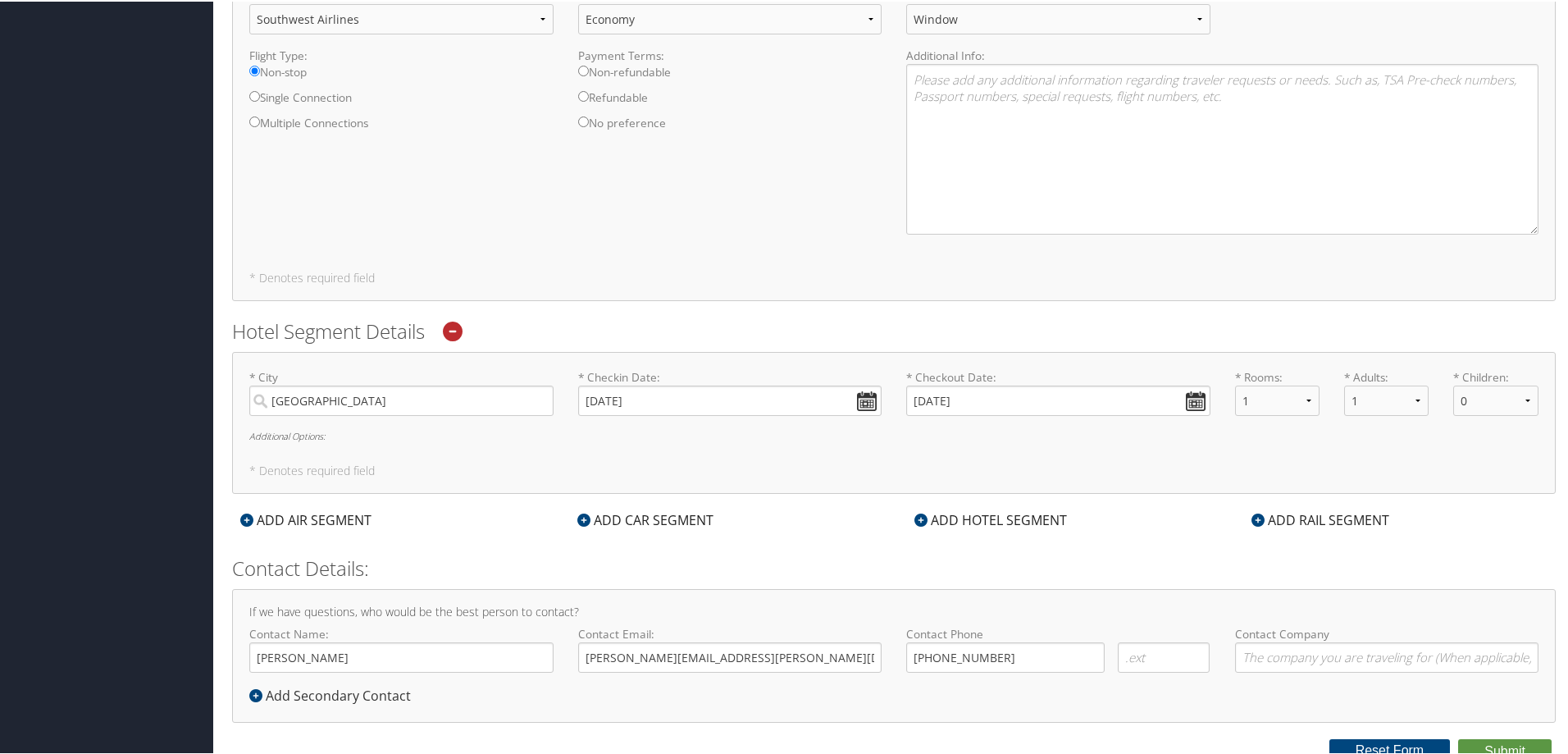
scroll to position [860, 0]
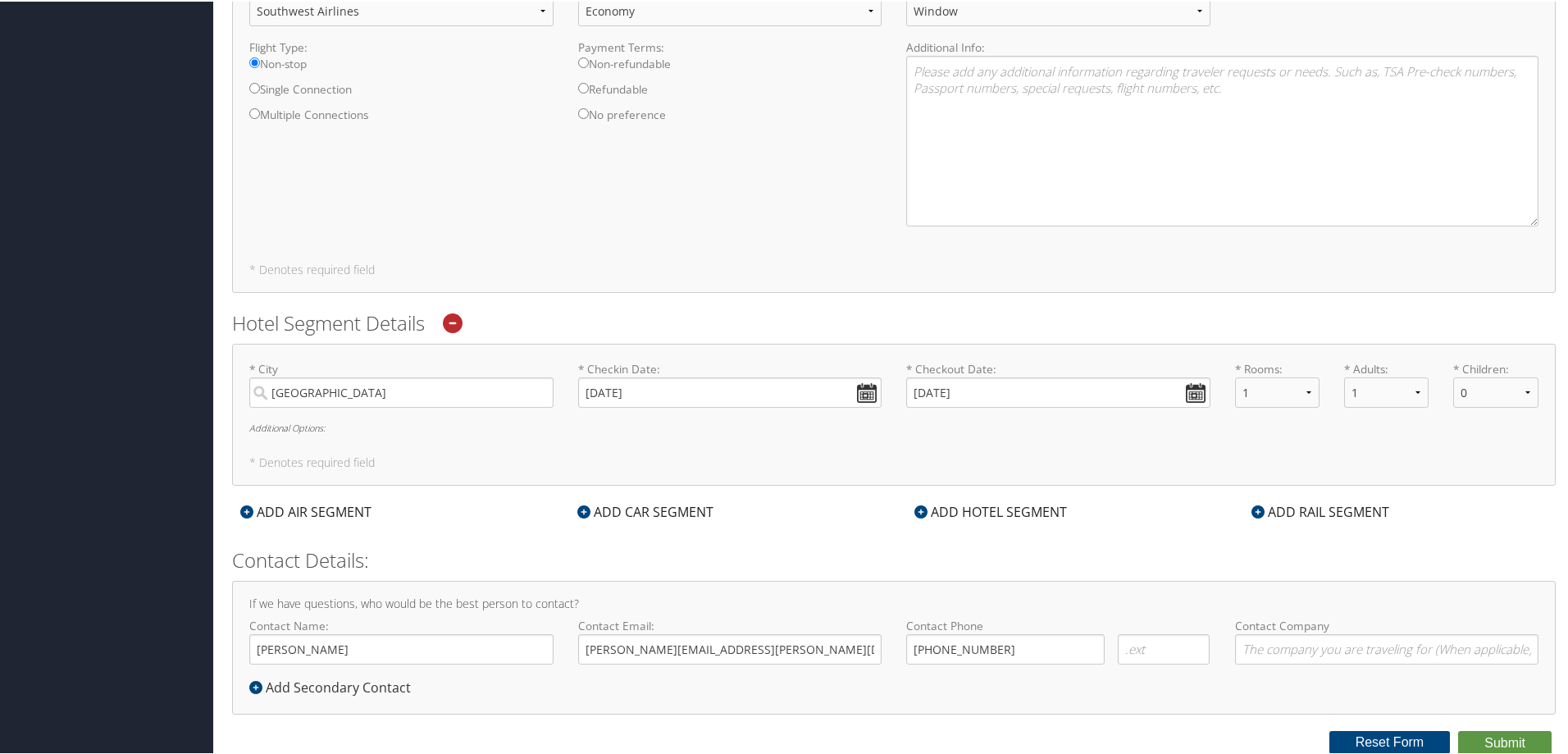
click at [676, 505] on div "ADD CAR SEGMENT" at bounding box center [646, 510] width 153 height 20
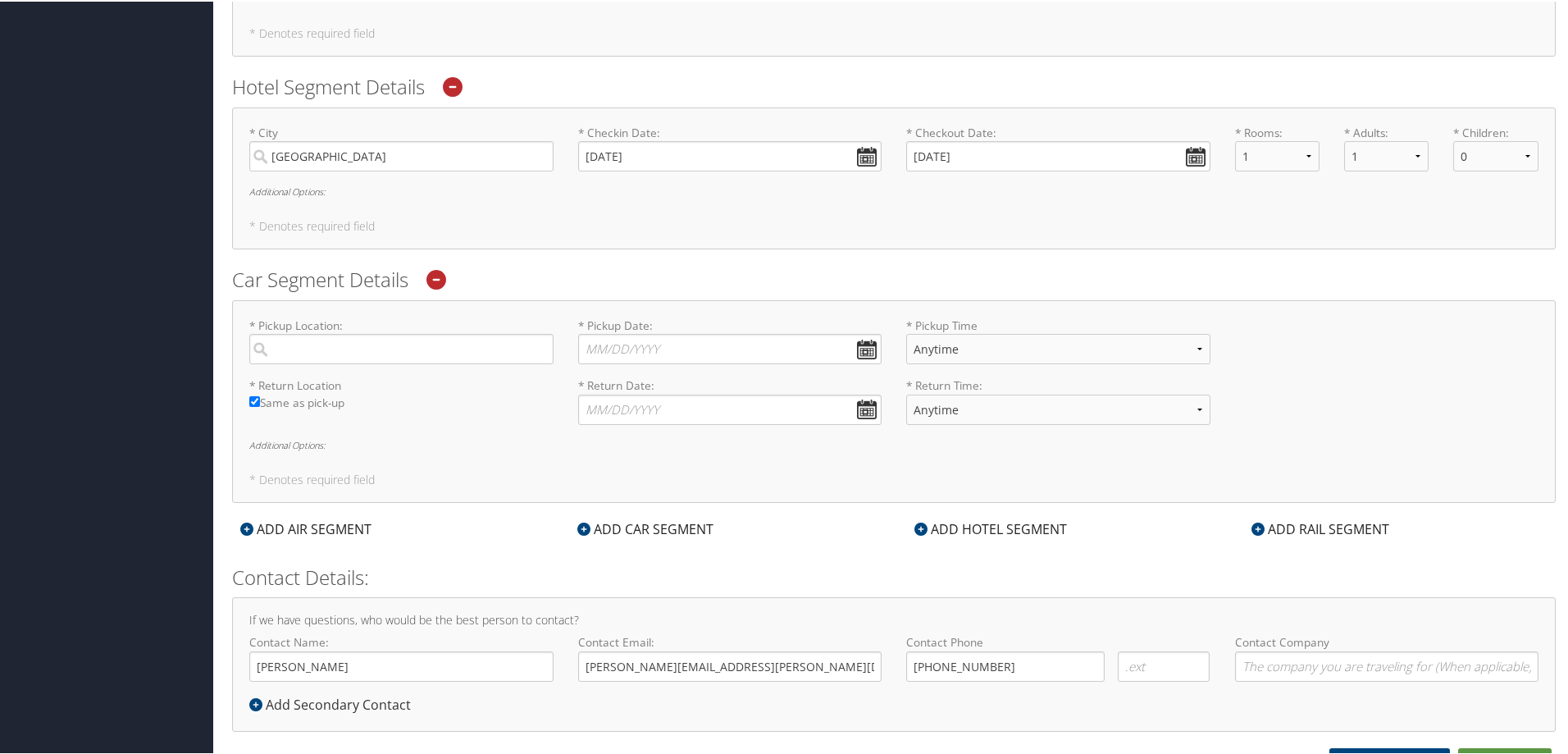
scroll to position [1106, 0]
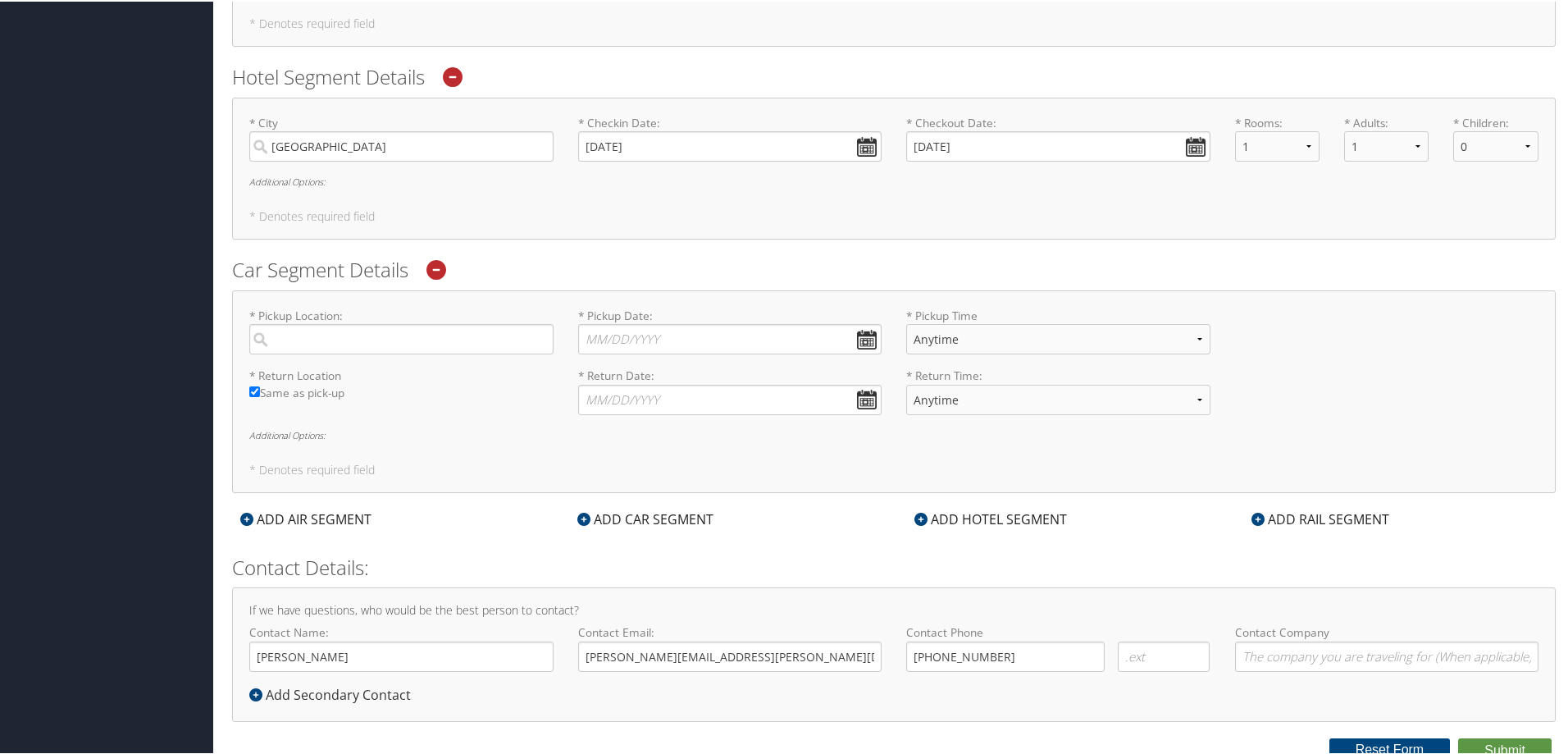
click at [441, 272] on icon at bounding box center [436, 269] width 20 height 20
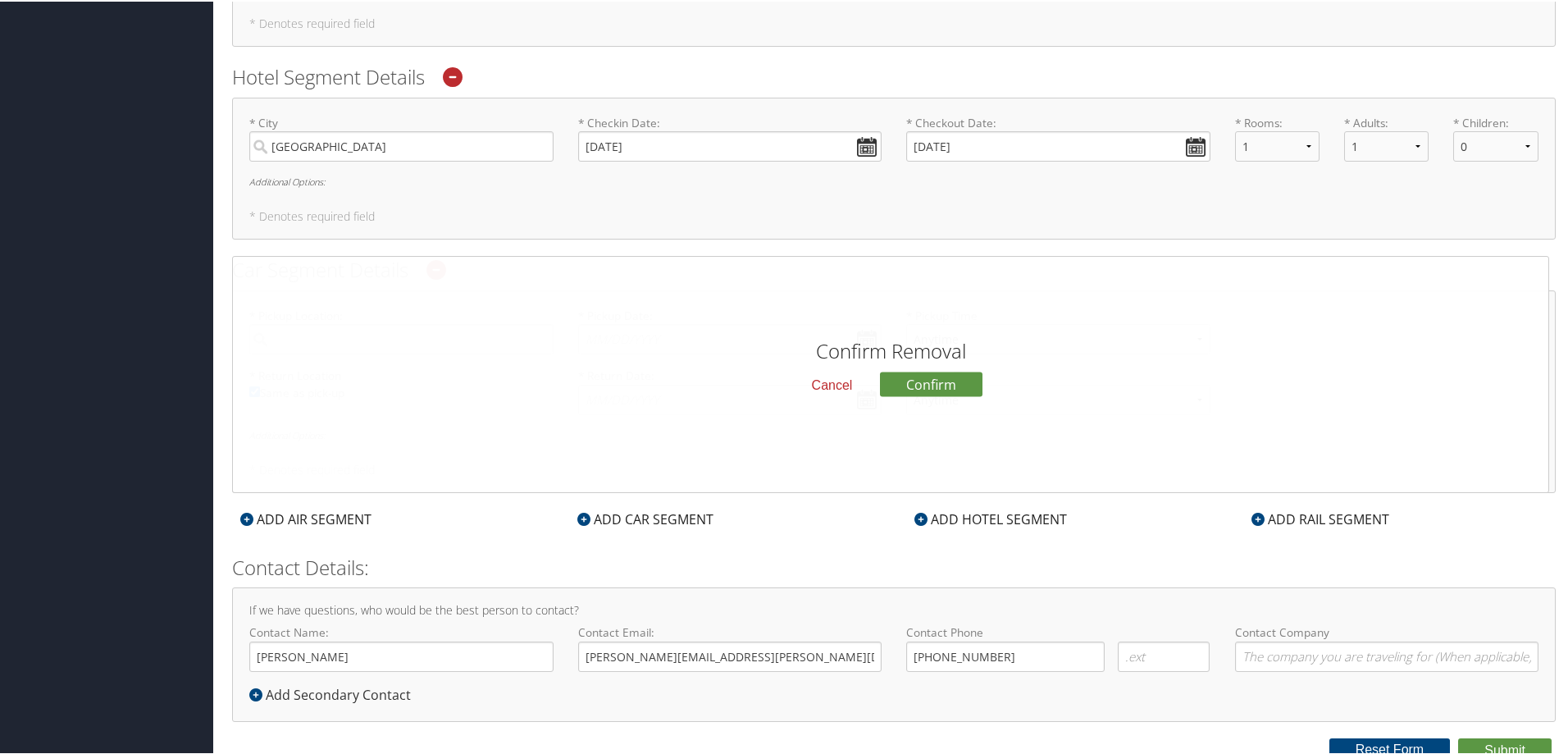
click at [832, 382] on button "Cancel" at bounding box center [832, 383] width 68 height 28
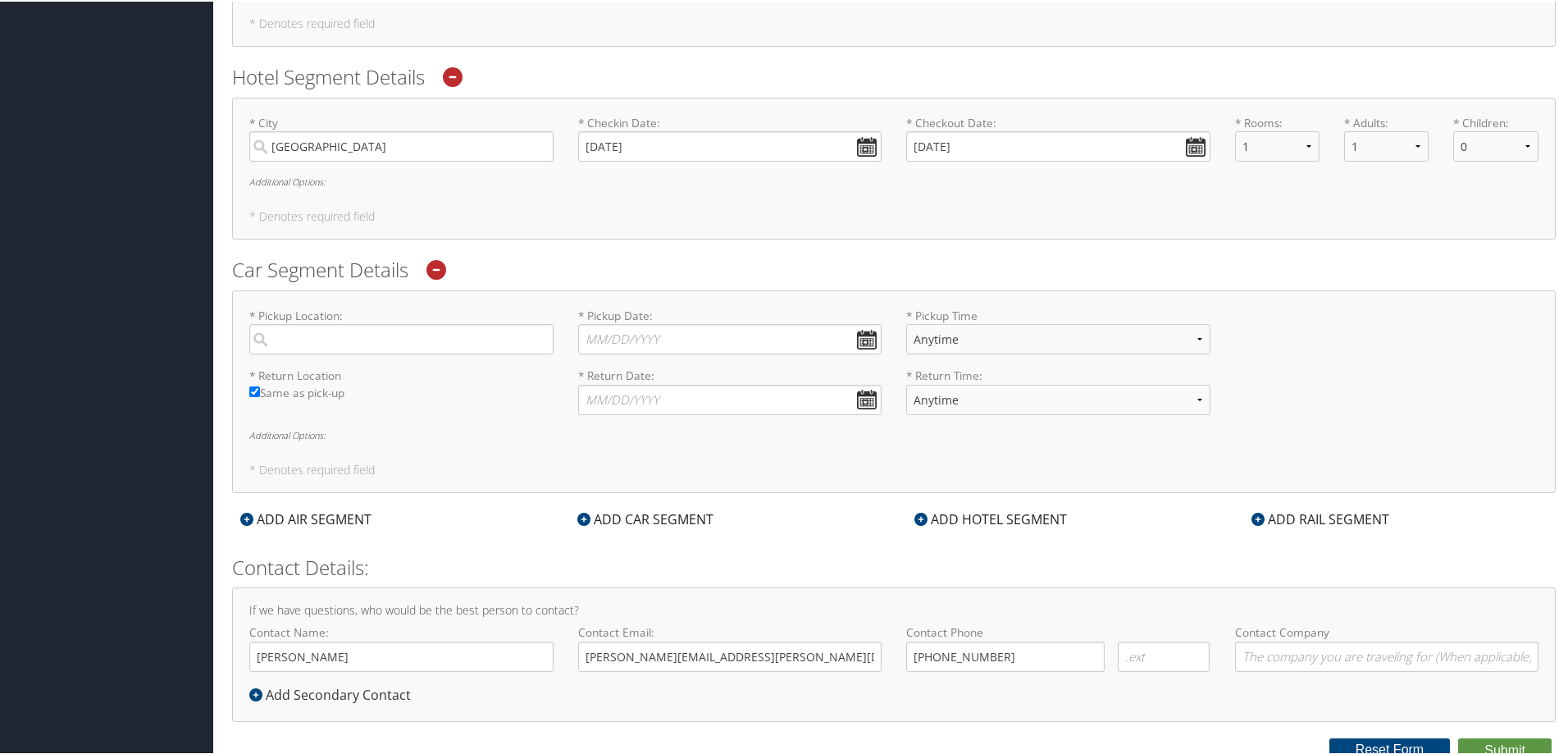
click at [653, 515] on div "ADD CAR SEGMENT" at bounding box center [646, 518] width 153 height 20
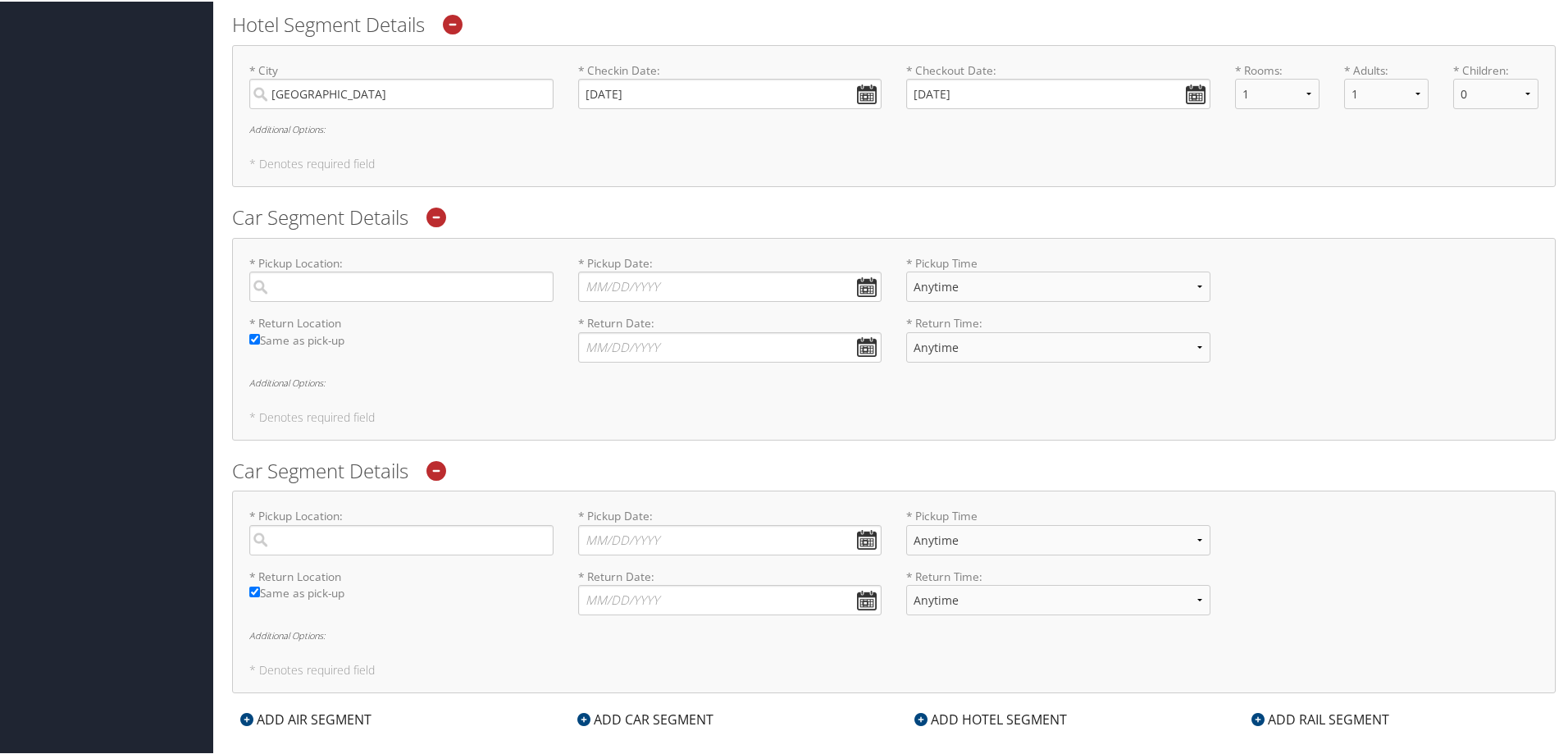
scroll to position [1188, 0]
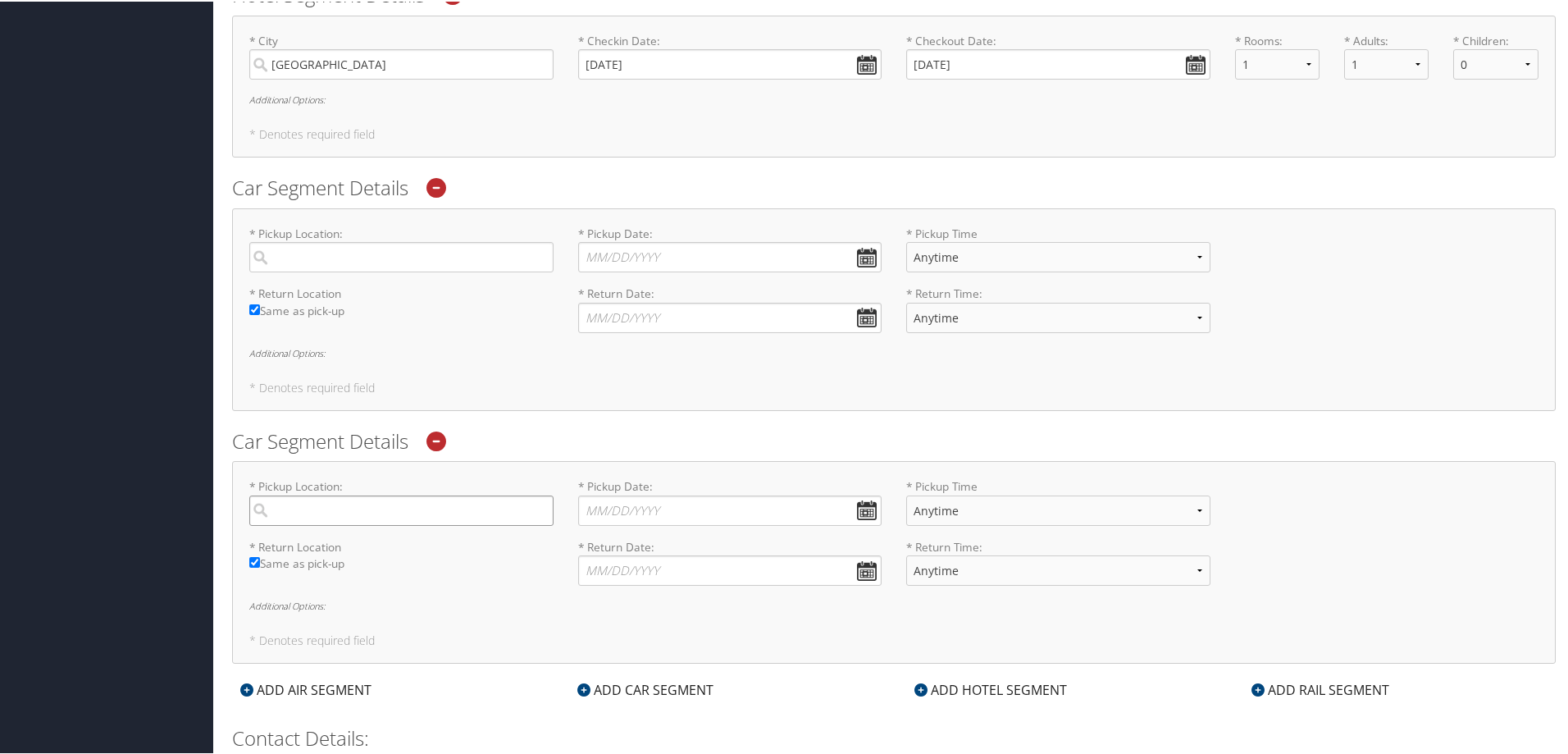
click at [407, 515] on input "search" at bounding box center [401, 509] width 304 height 30
click at [515, 591] on div "* Return Location Required Same as pick-up * Return Date: Dates must be valid *…" at bounding box center [893, 567] width 1314 height 60
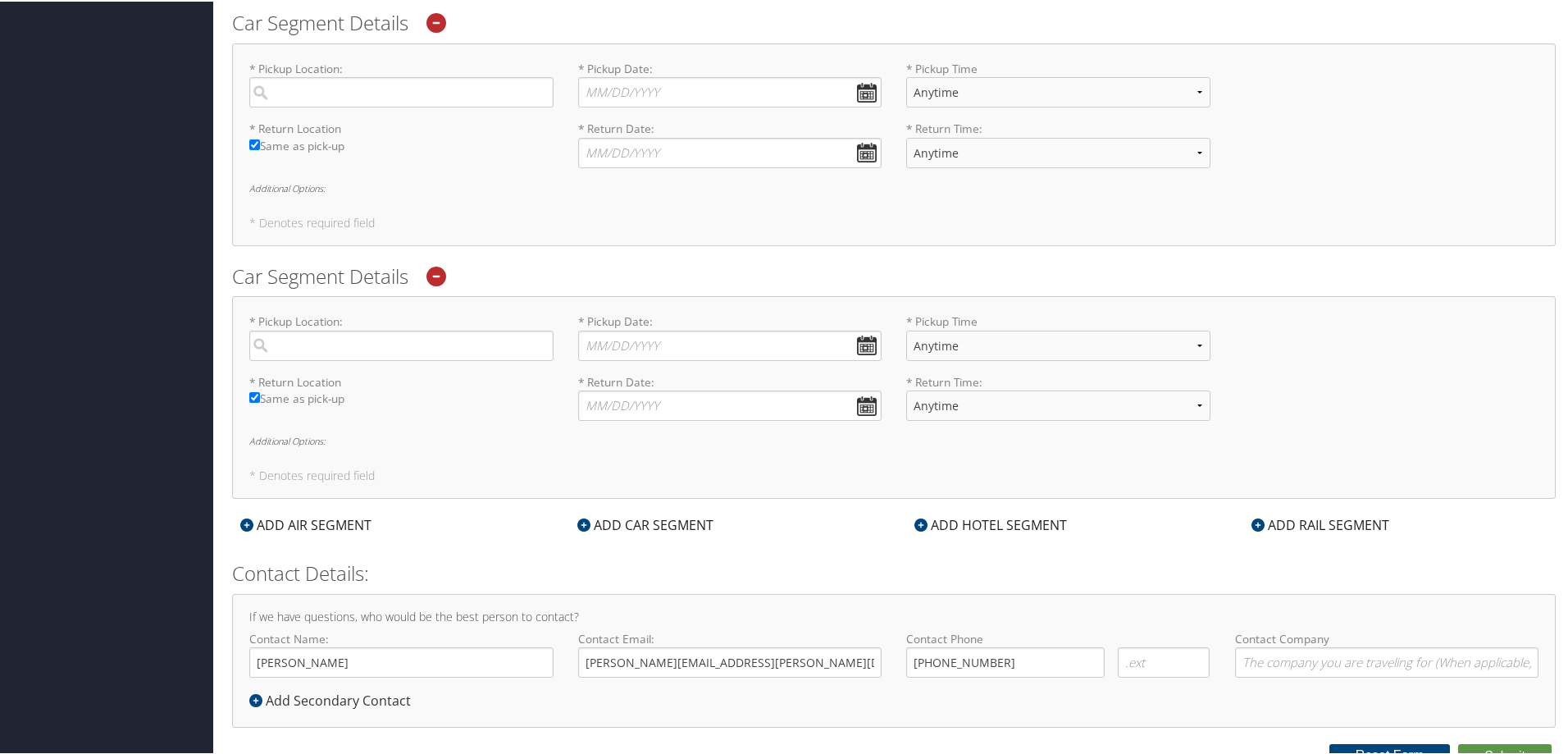
scroll to position [1365, 0]
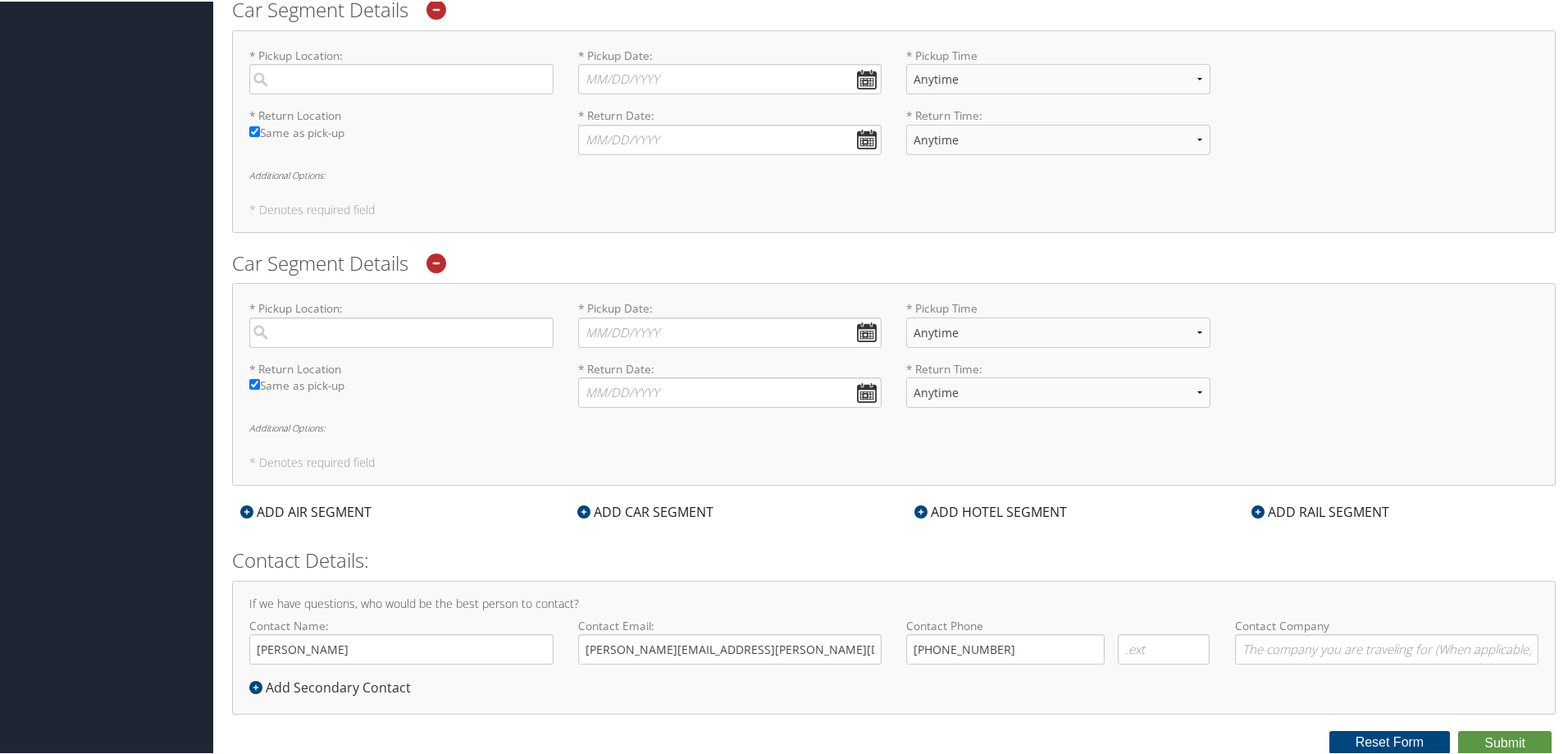
click at [440, 257] on icon at bounding box center [436, 262] width 20 height 20
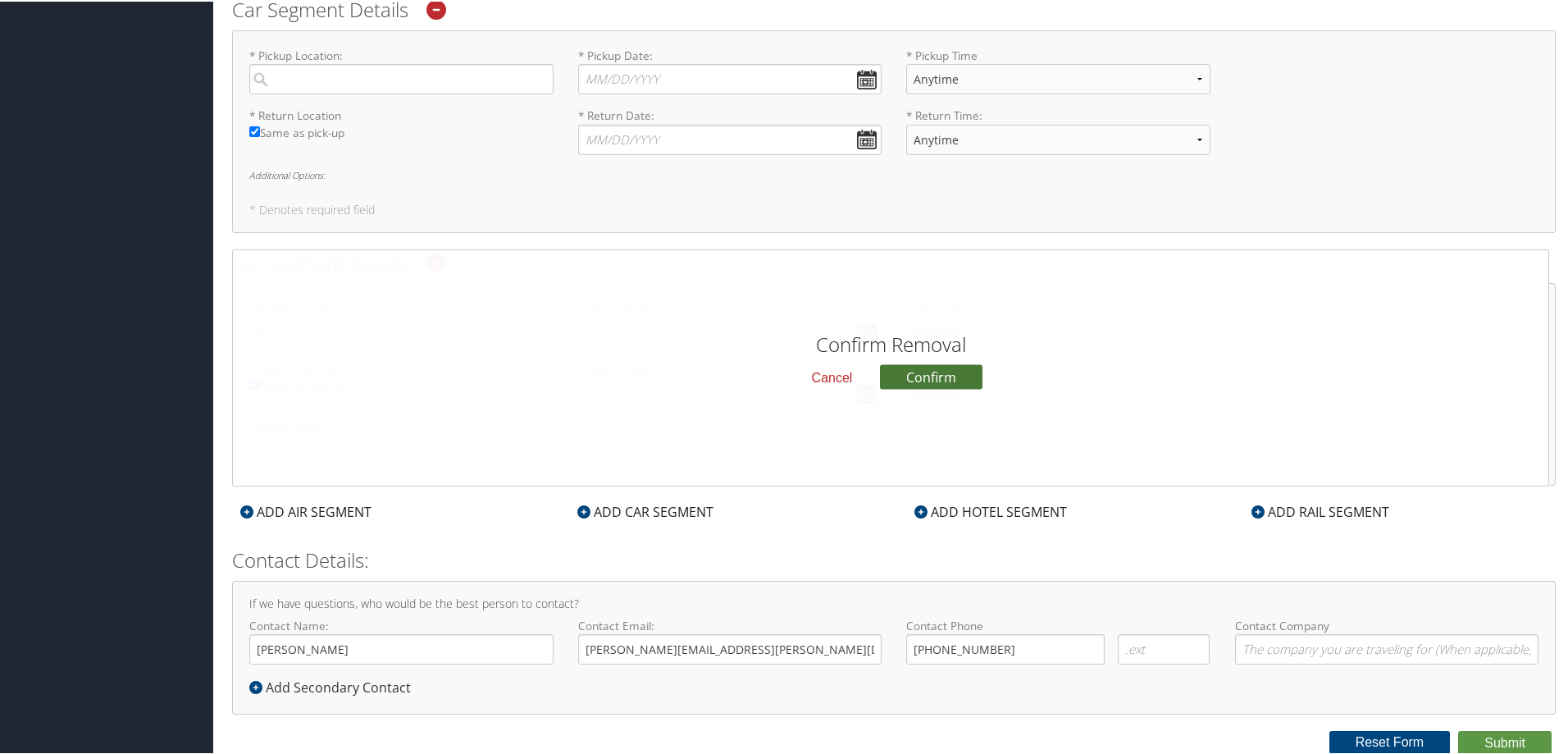
click at [932, 374] on button "Confirm" at bounding box center [931, 376] width 103 height 25
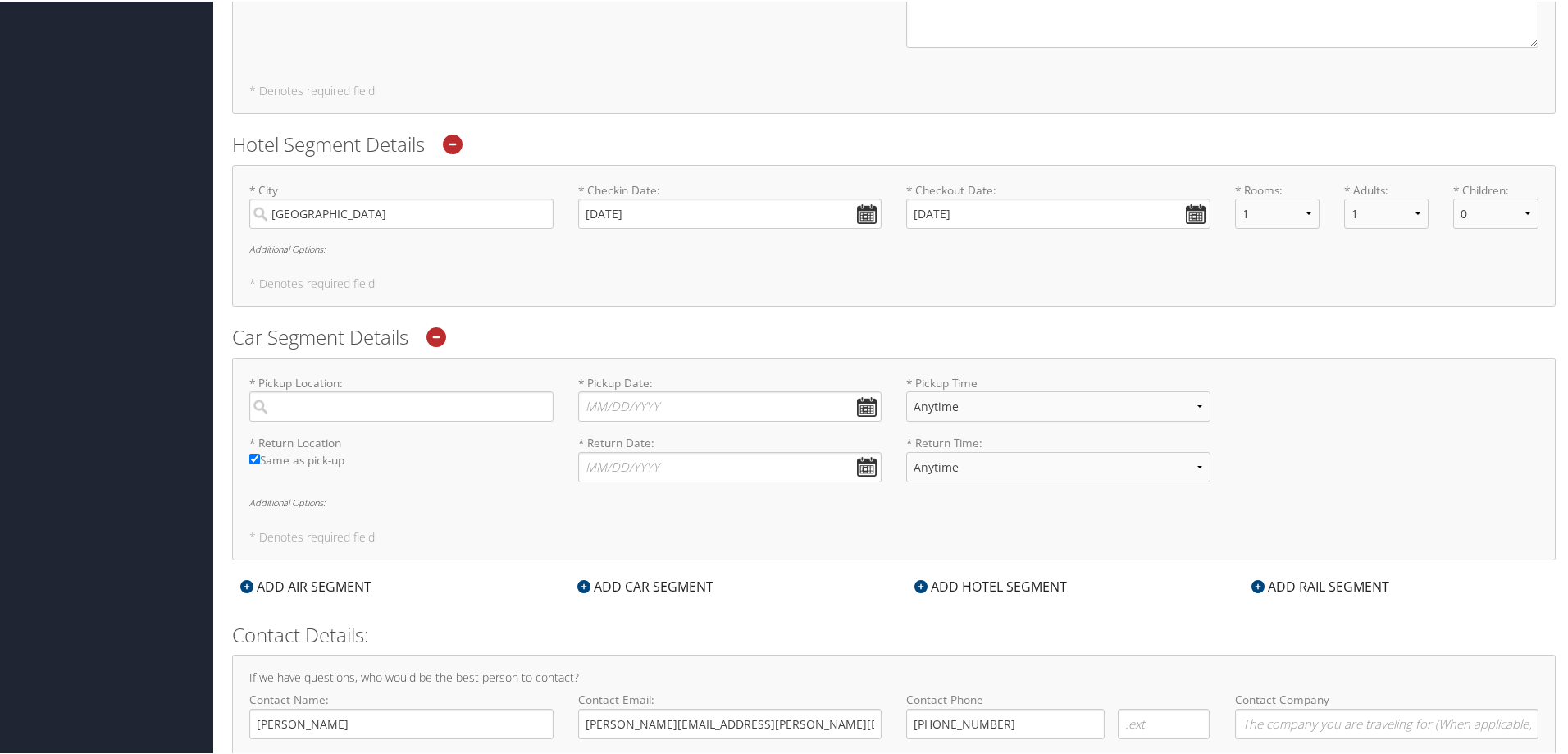
scroll to position [1113, 0]
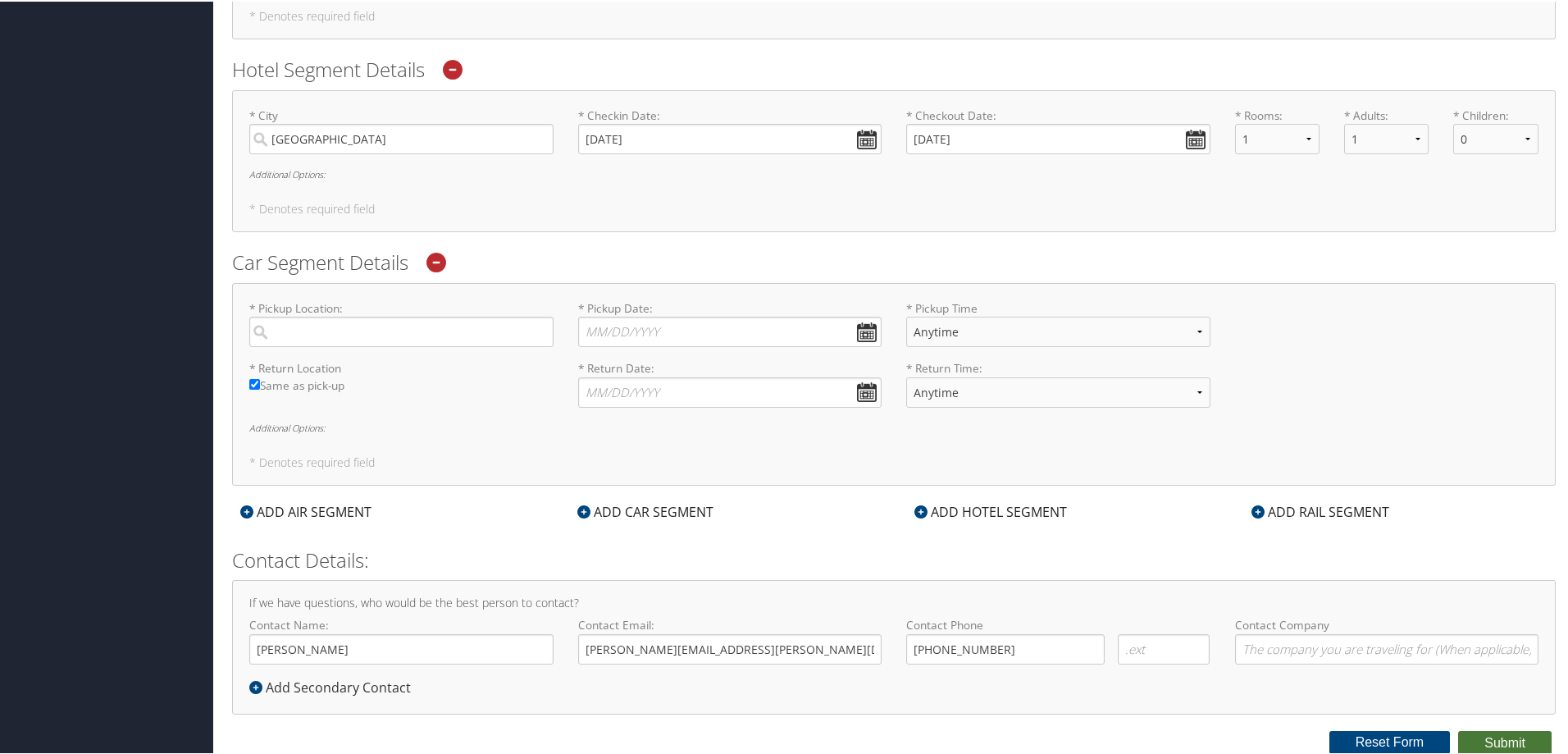
drag, startPoint x: 1496, startPoint y: 736, endPoint x: 1057, endPoint y: 669, distance: 444.1
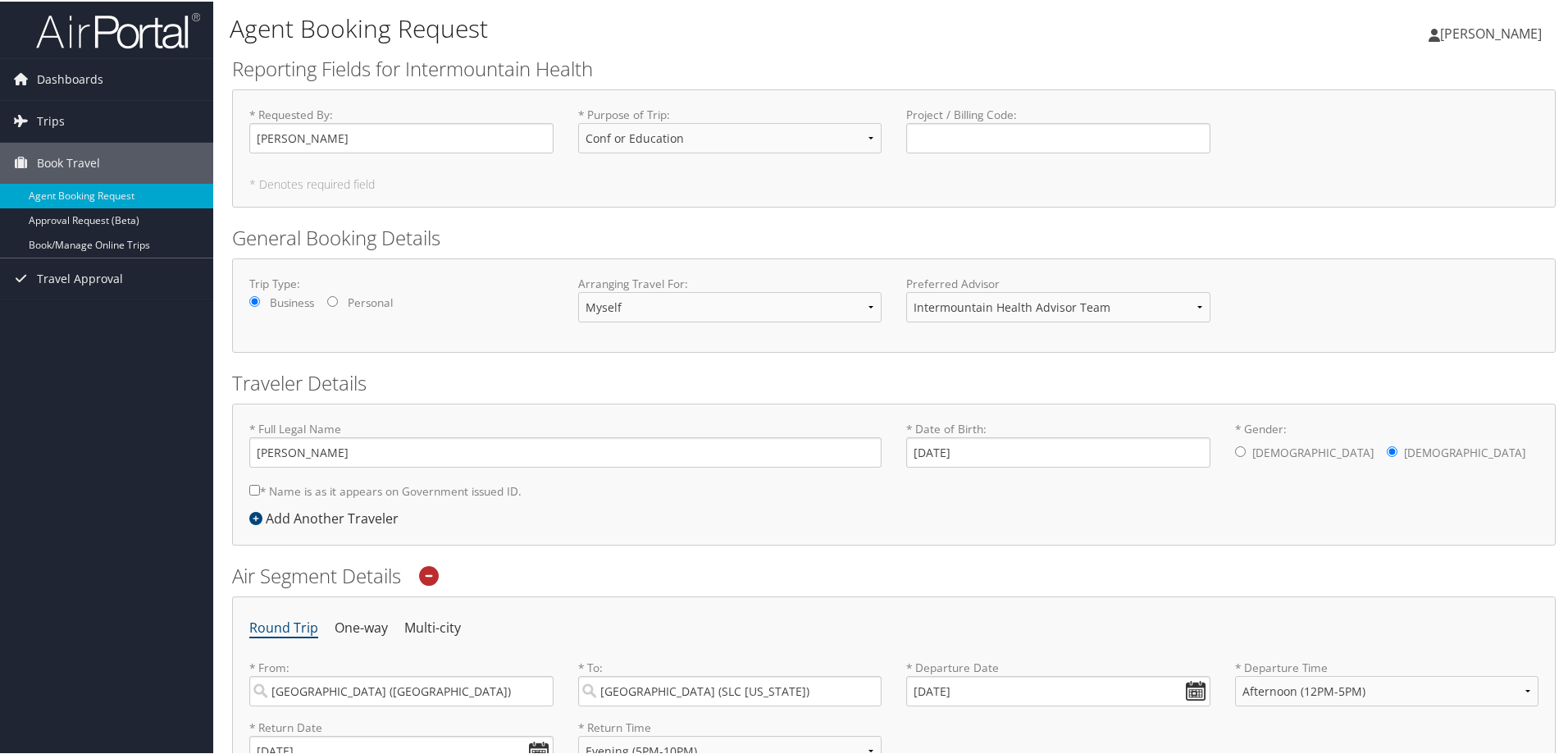
scroll to position [0, 0]
click at [952, 158] on div "Project / Billing Code : Required" at bounding box center [1058, 136] width 329 height 60
click at [962, 138] on input "Project / Billing Code : Required" at bounding box center [1058, 138] width 304 height 30
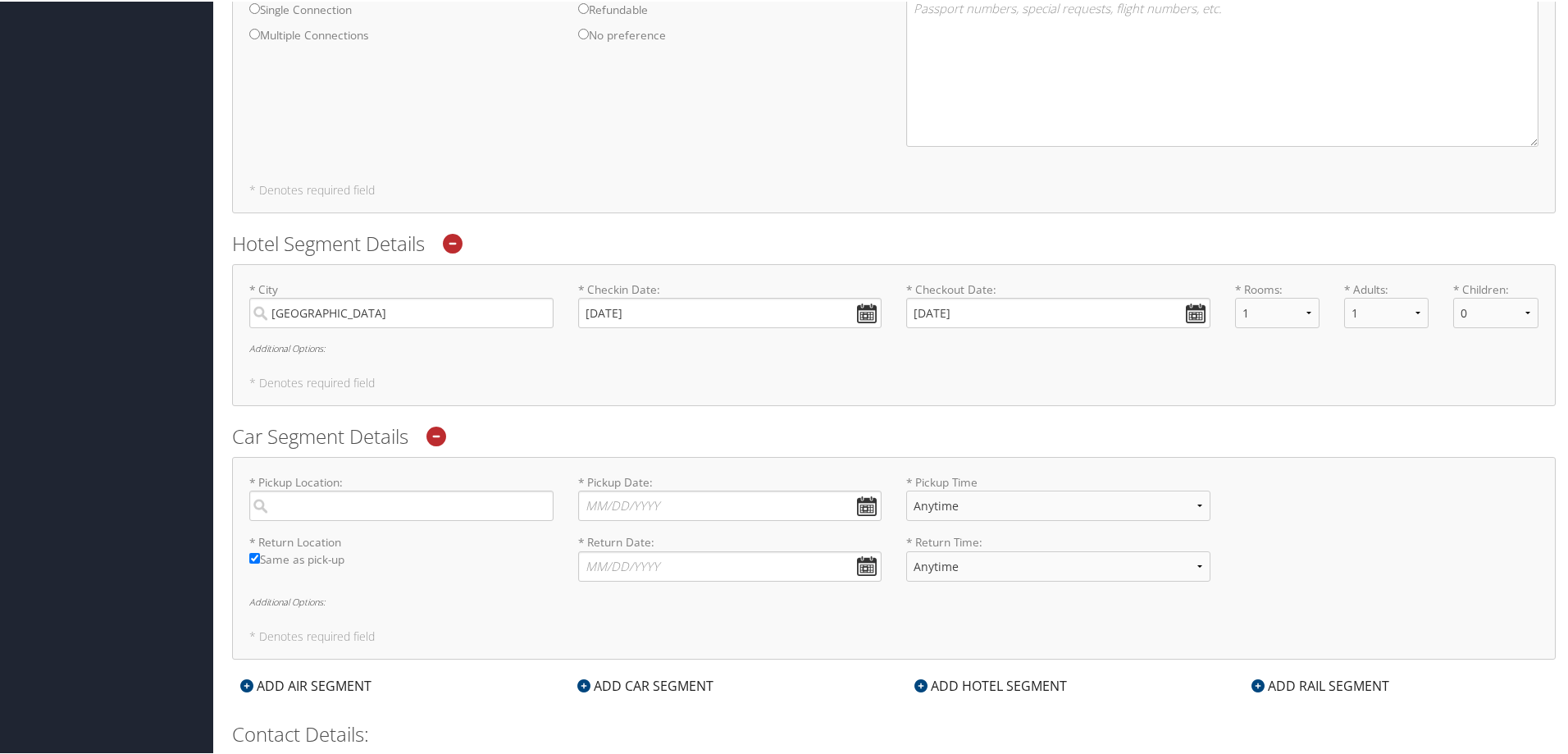
scroll to position [1113, 0]
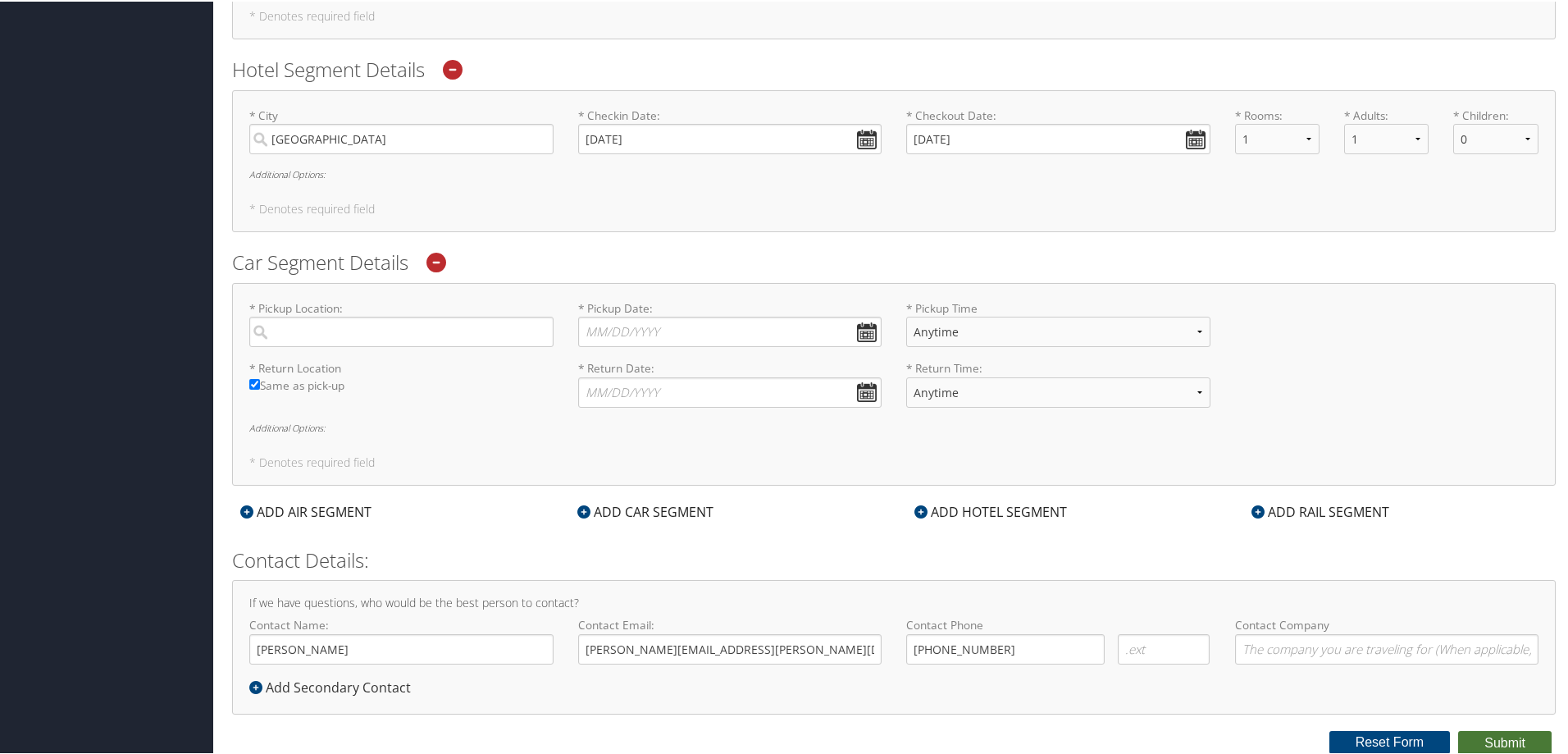
click at [1472, 735] on button "Submit" at bounding box center [1505, 741] width 93 height 25
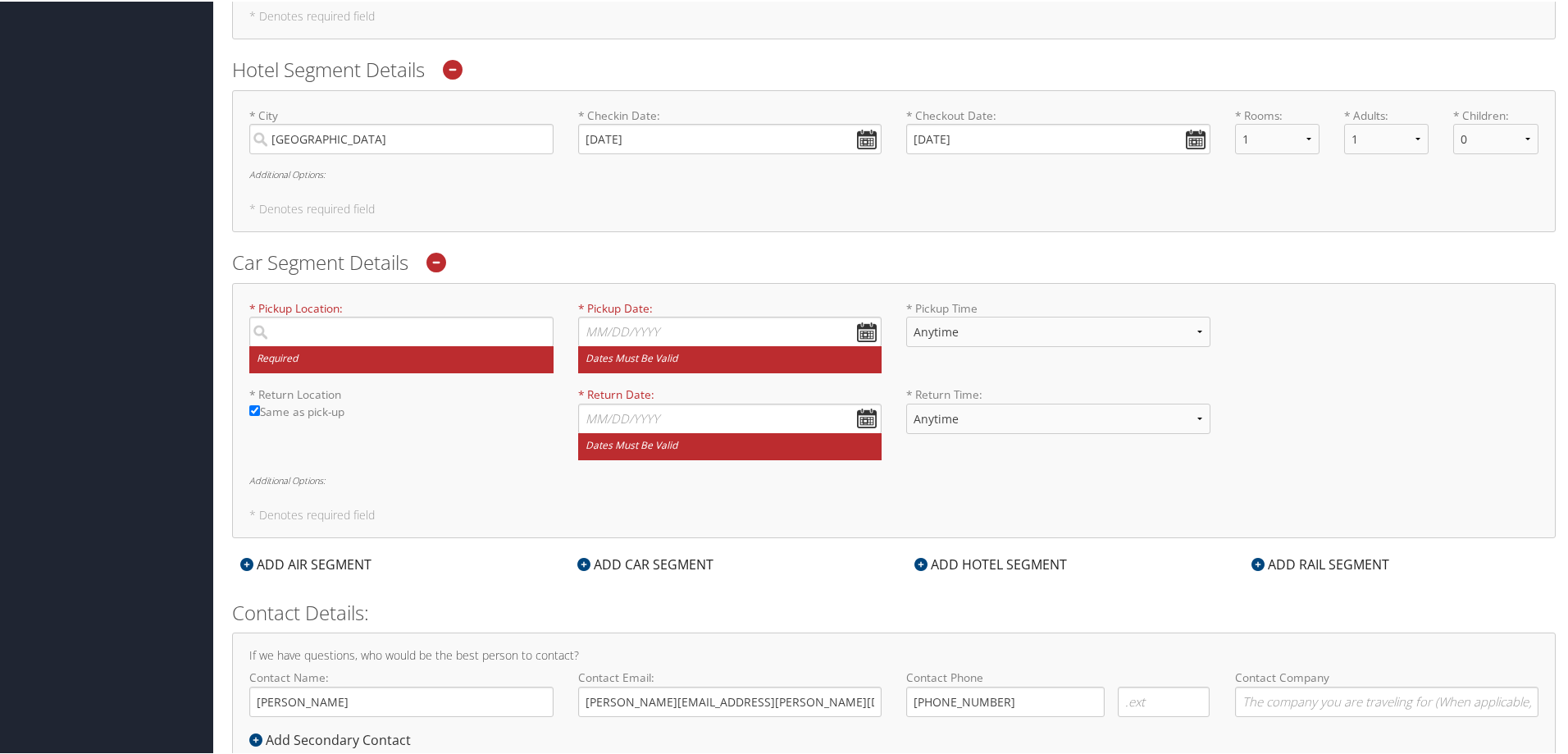
scroll to position [113, 0]
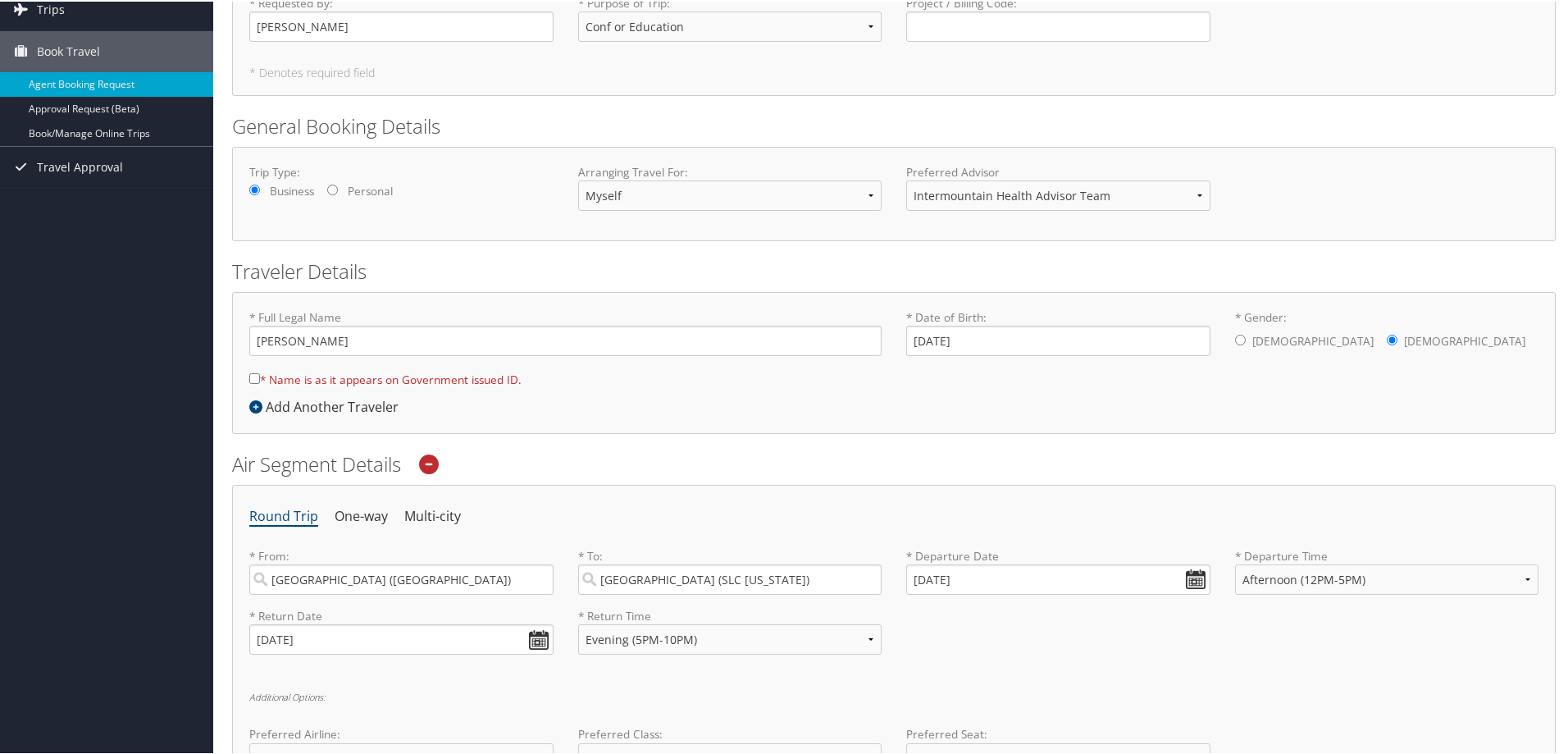
click at [257, 375] on input "* Name is as it appears on Government issued ID." at bounding box center [254, 376] width 11 height 11
checkbox input "true"
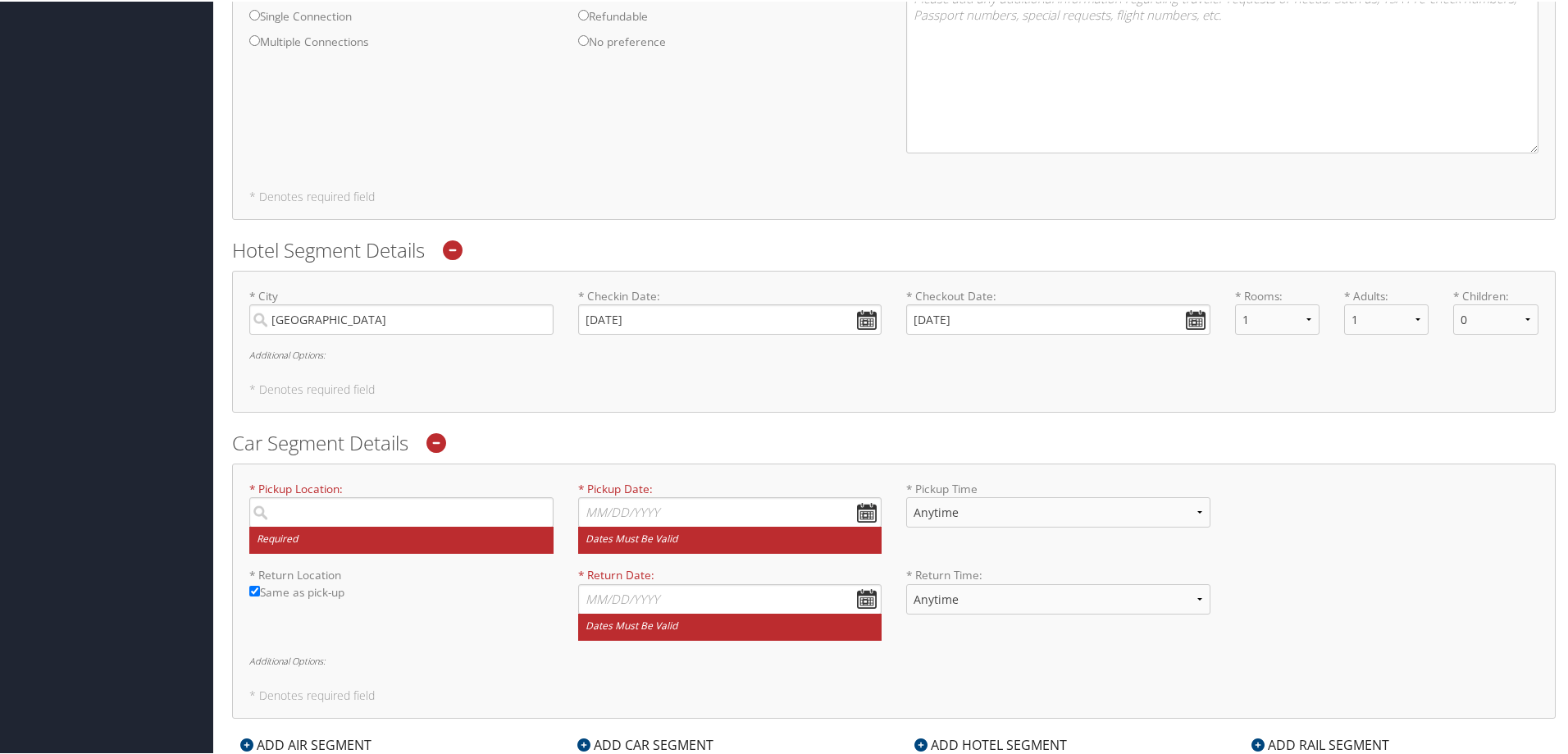
scroll to position [1015, 0]
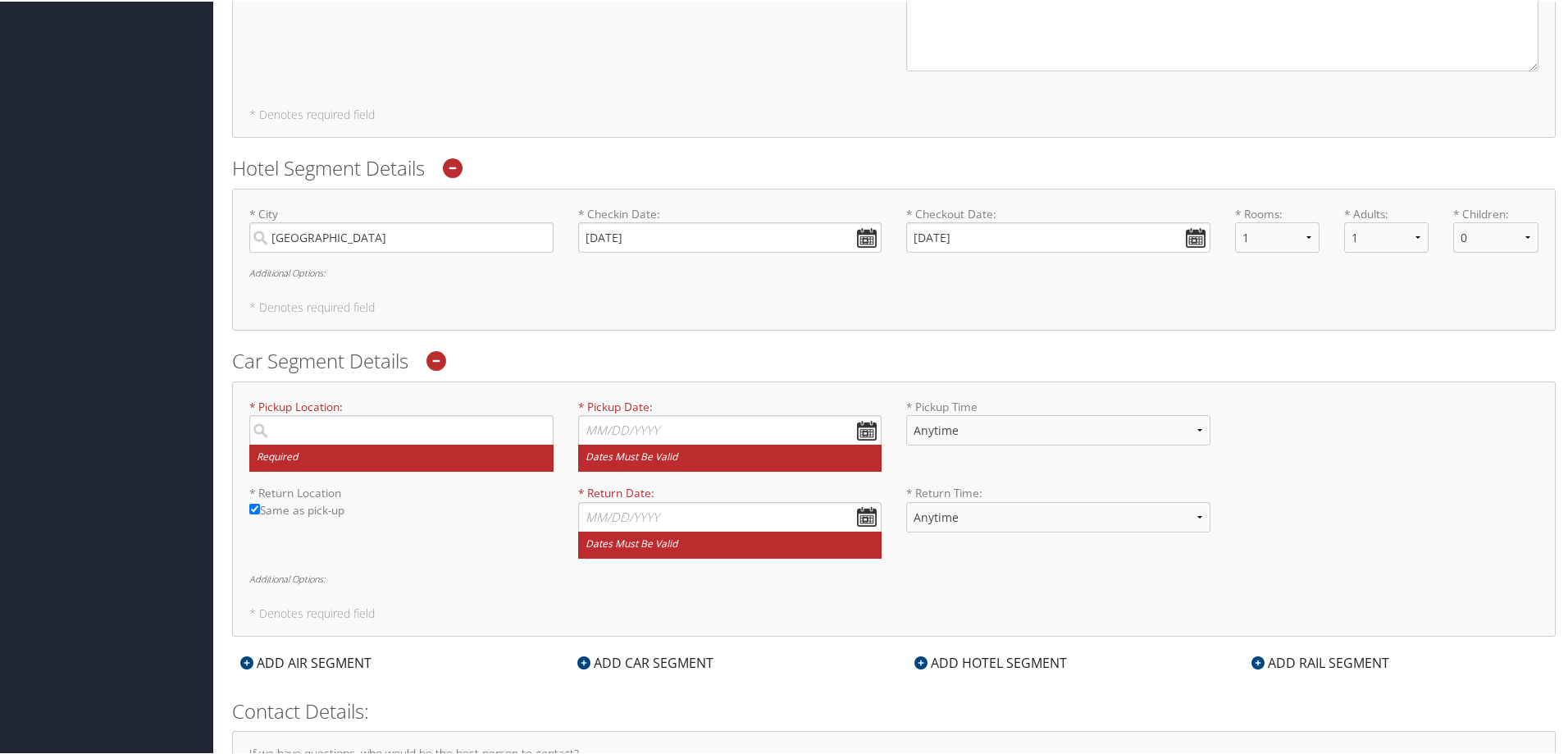
click at [912, 585] on div "* Pickup Location: Required * Pickup Date: Dates must be valid * Pickup Time An…" at bounding box center [893, 507] width 1324 height 255
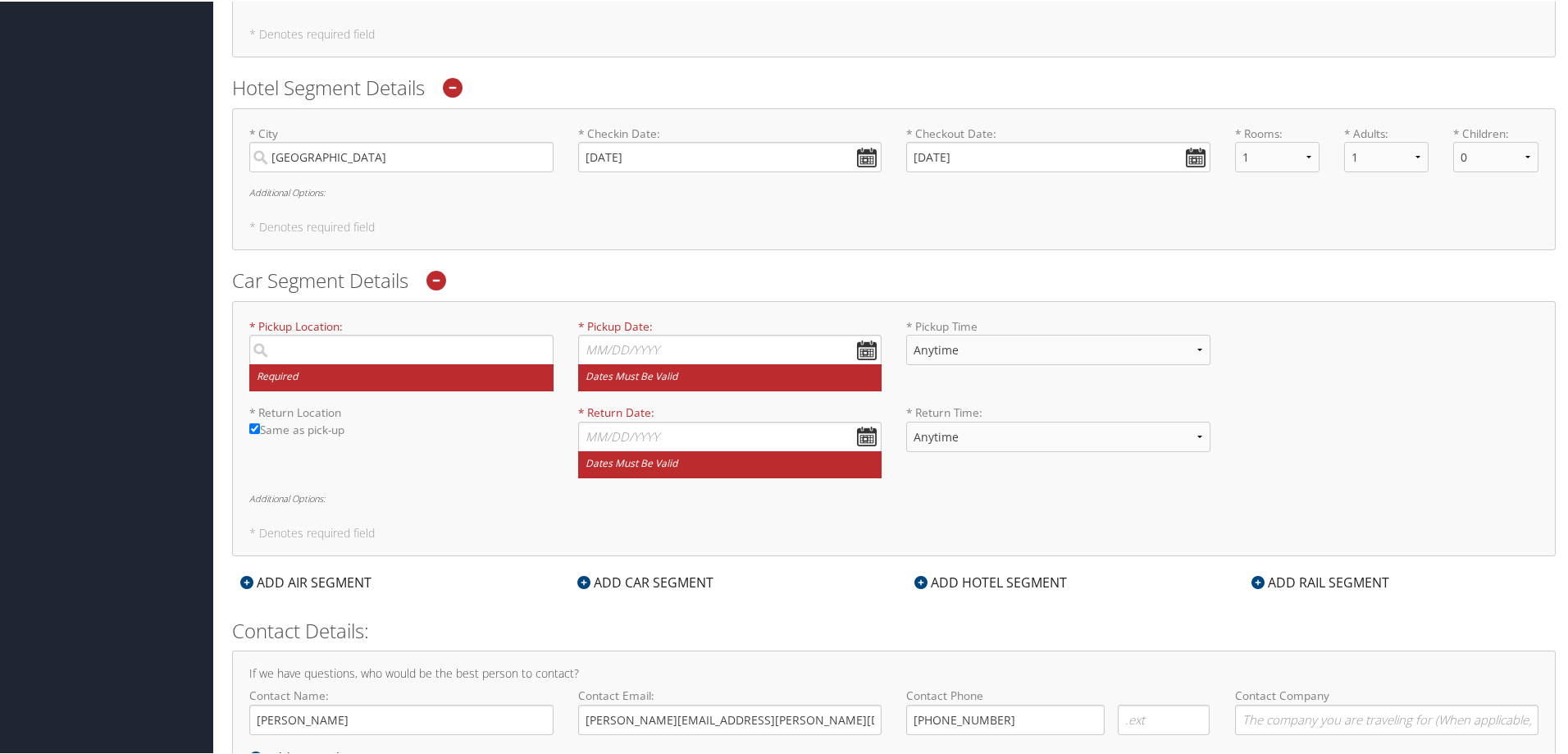
scroll to position [1165, 0]
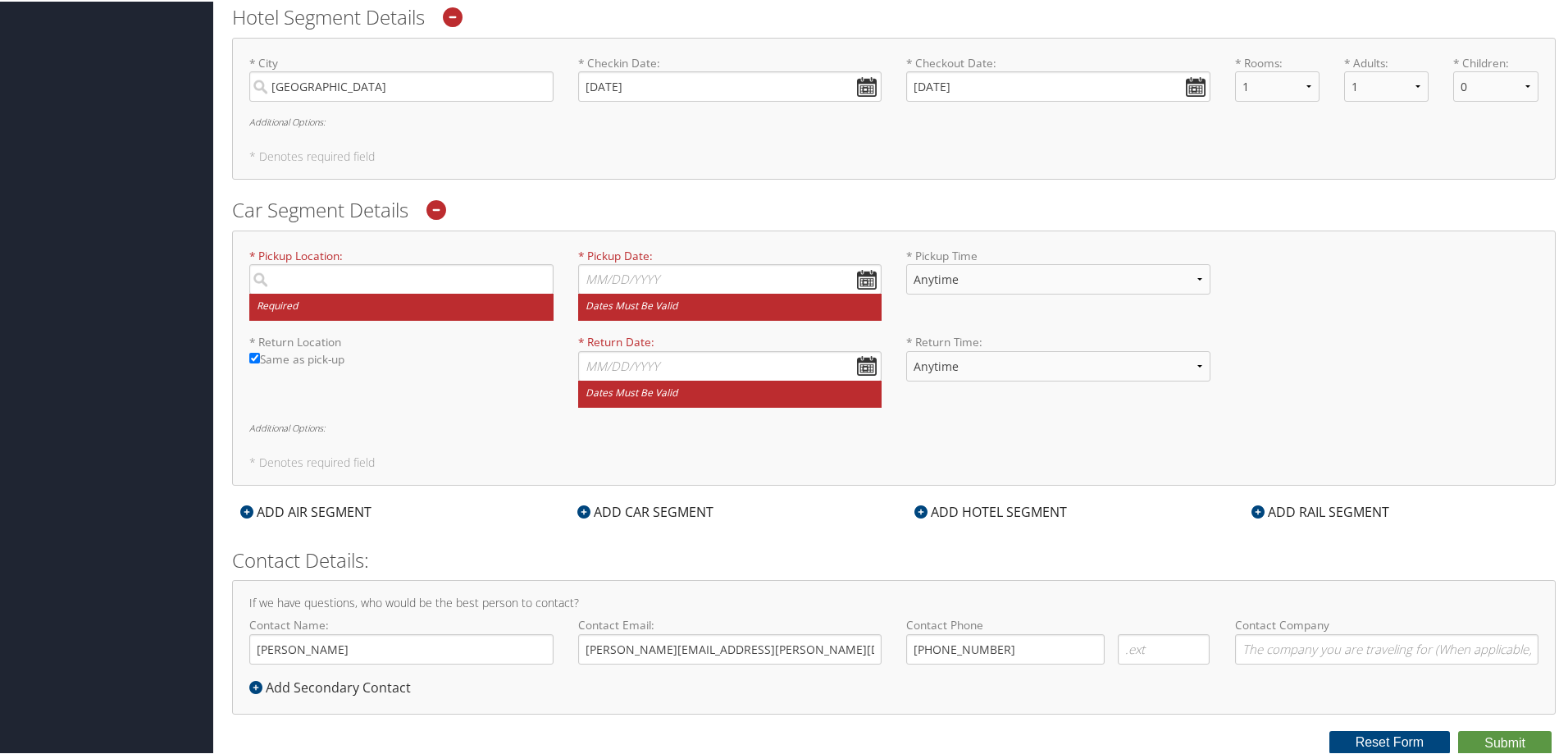
click at [440, 208] on icon at bounding box center [436, 209] width 20 height 20
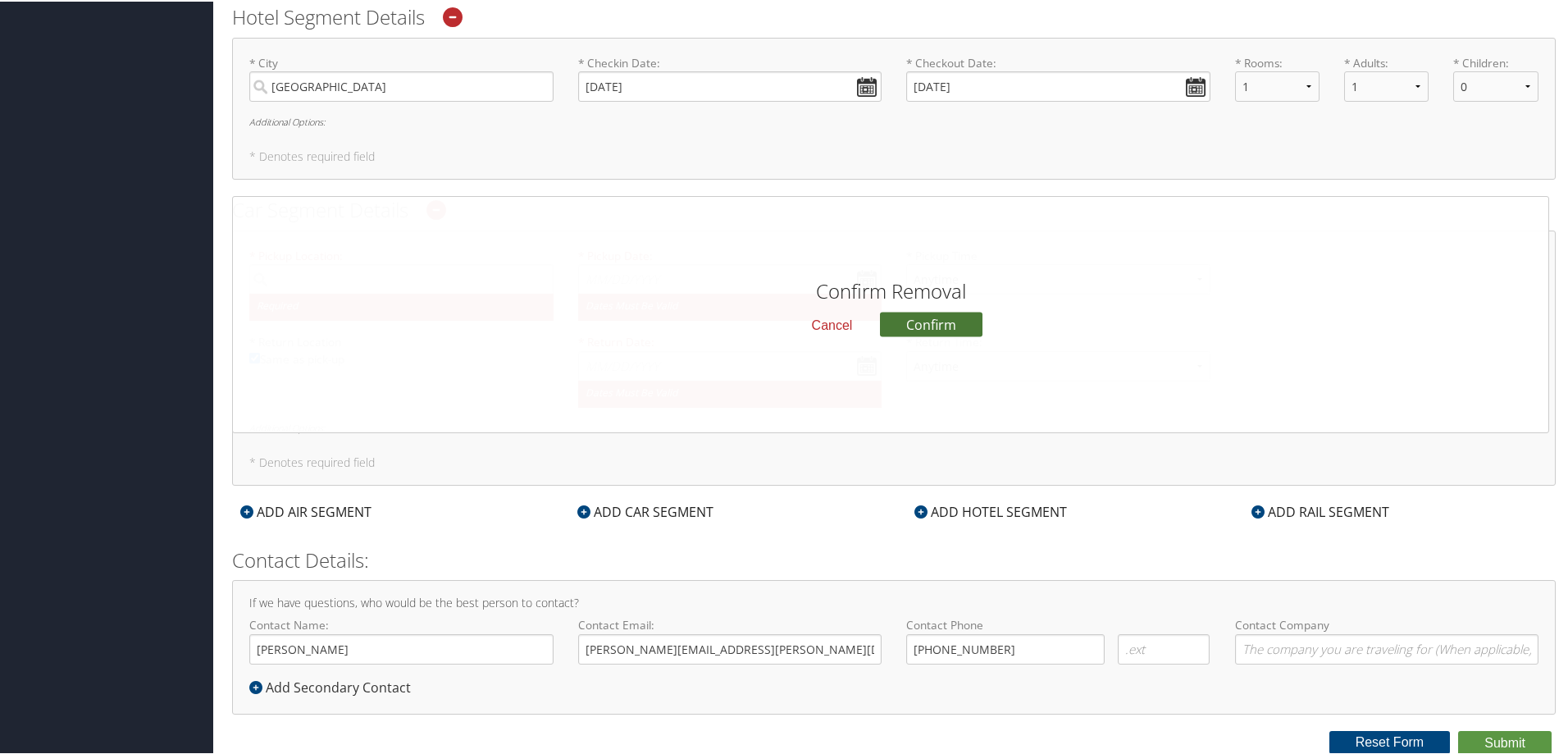
click at [917, 329] on button "Confirm" at bounding box center [931, 323] width 103 height 25
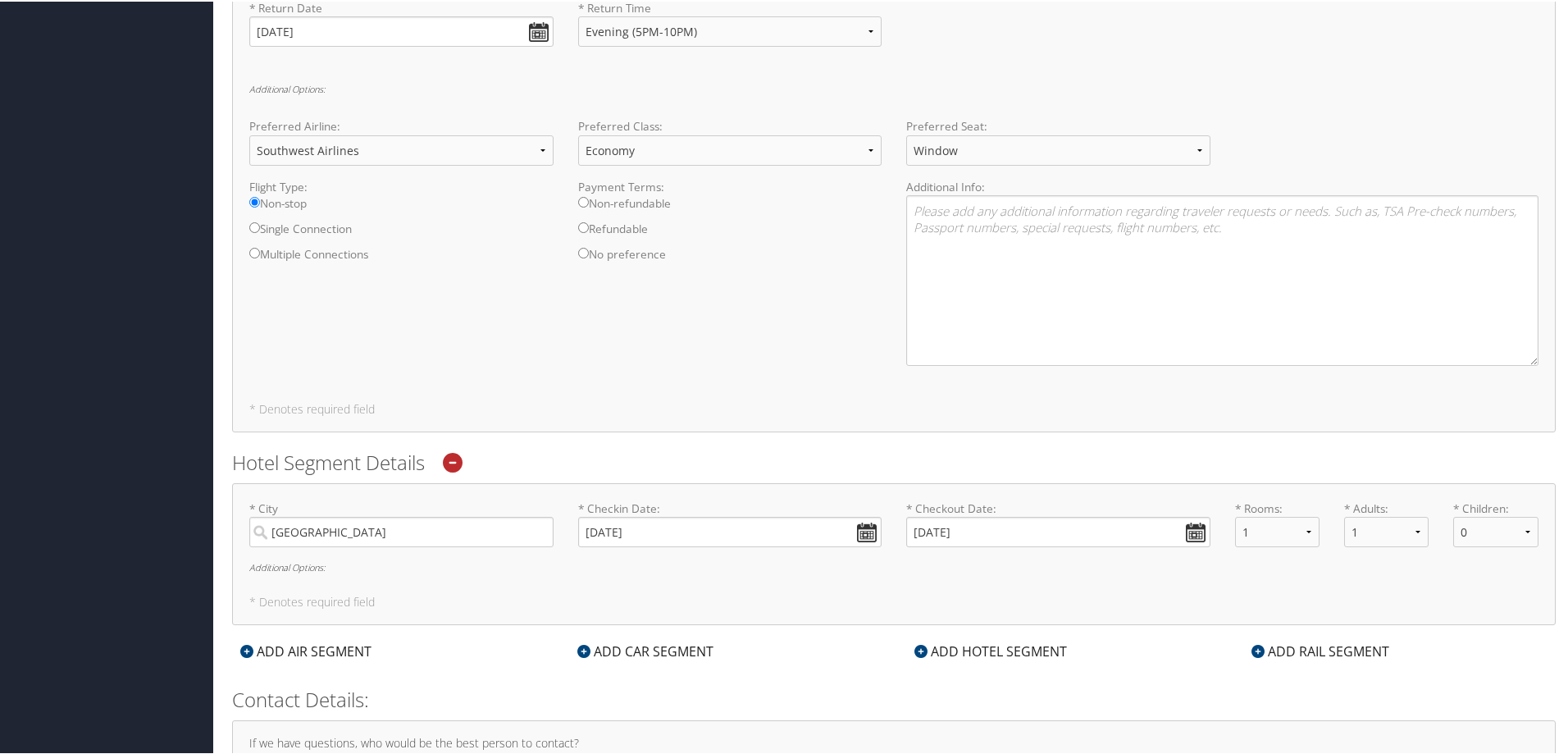
scroll to position [696, 0]
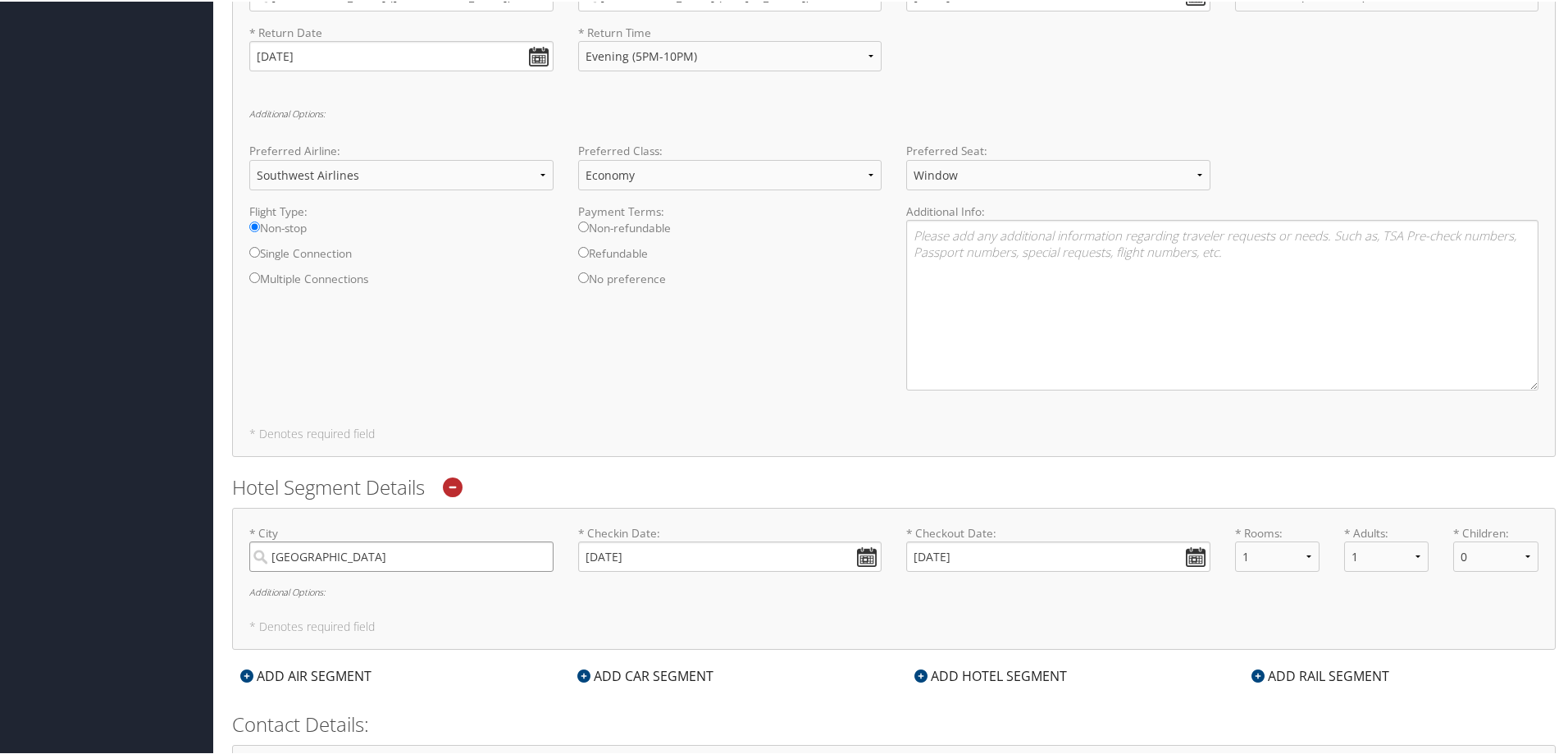
click at [329, 550] on input "[GEOGRAPHIC_DATA]" at bounding box center [401, 555] width 304 height 30
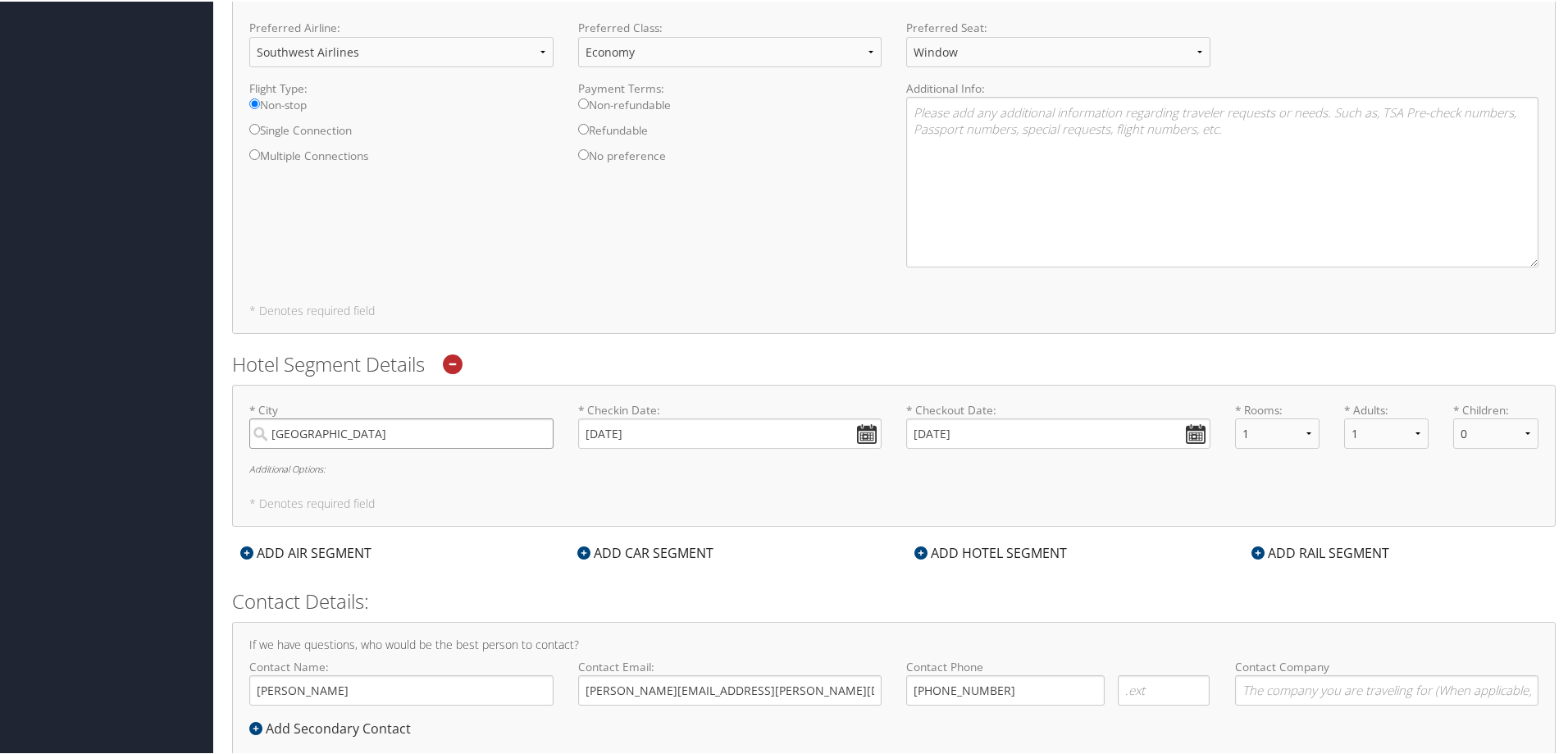
scroll to position [860, 0]
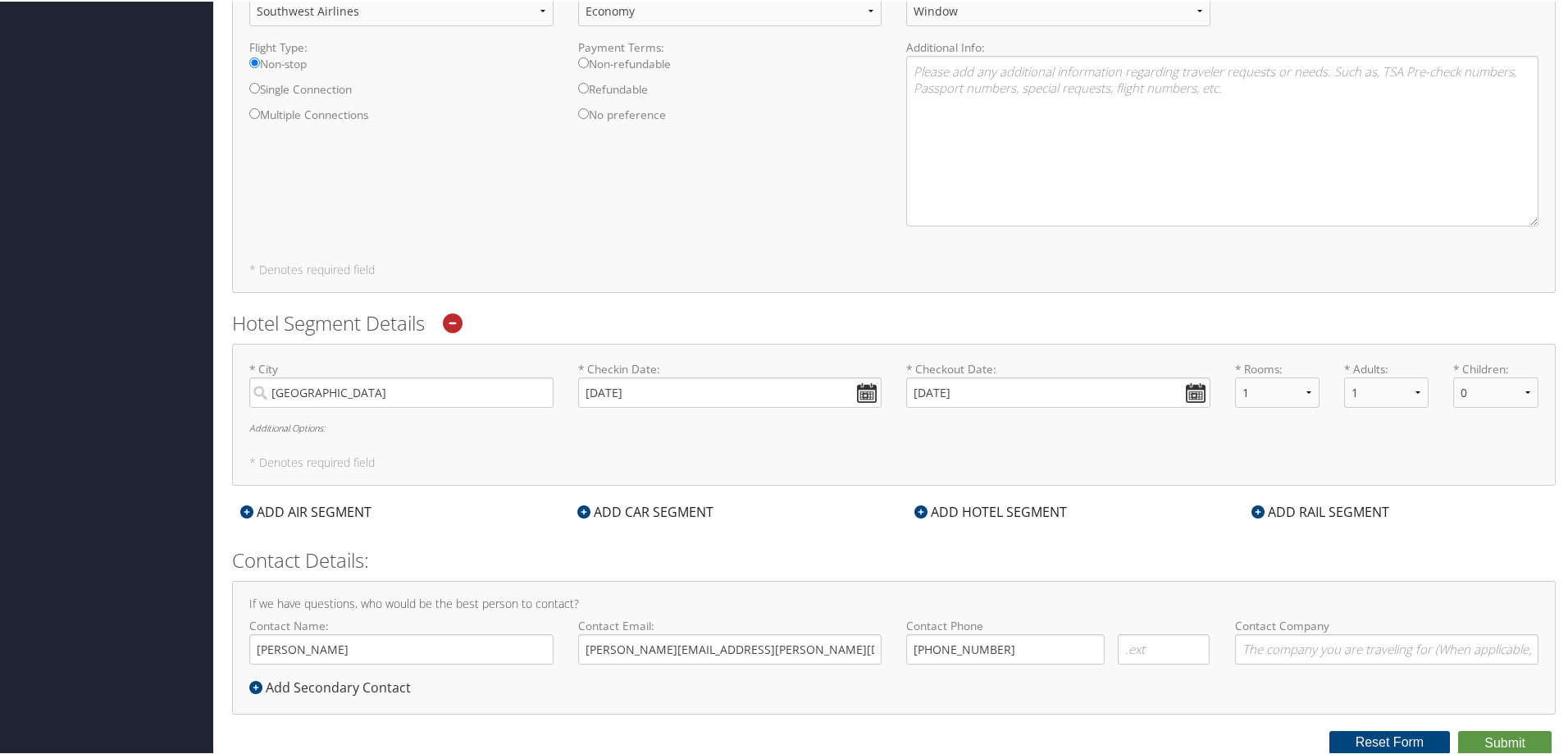
click at [917, 509] on icon at bounding box center [922, 510] width 13 height 13
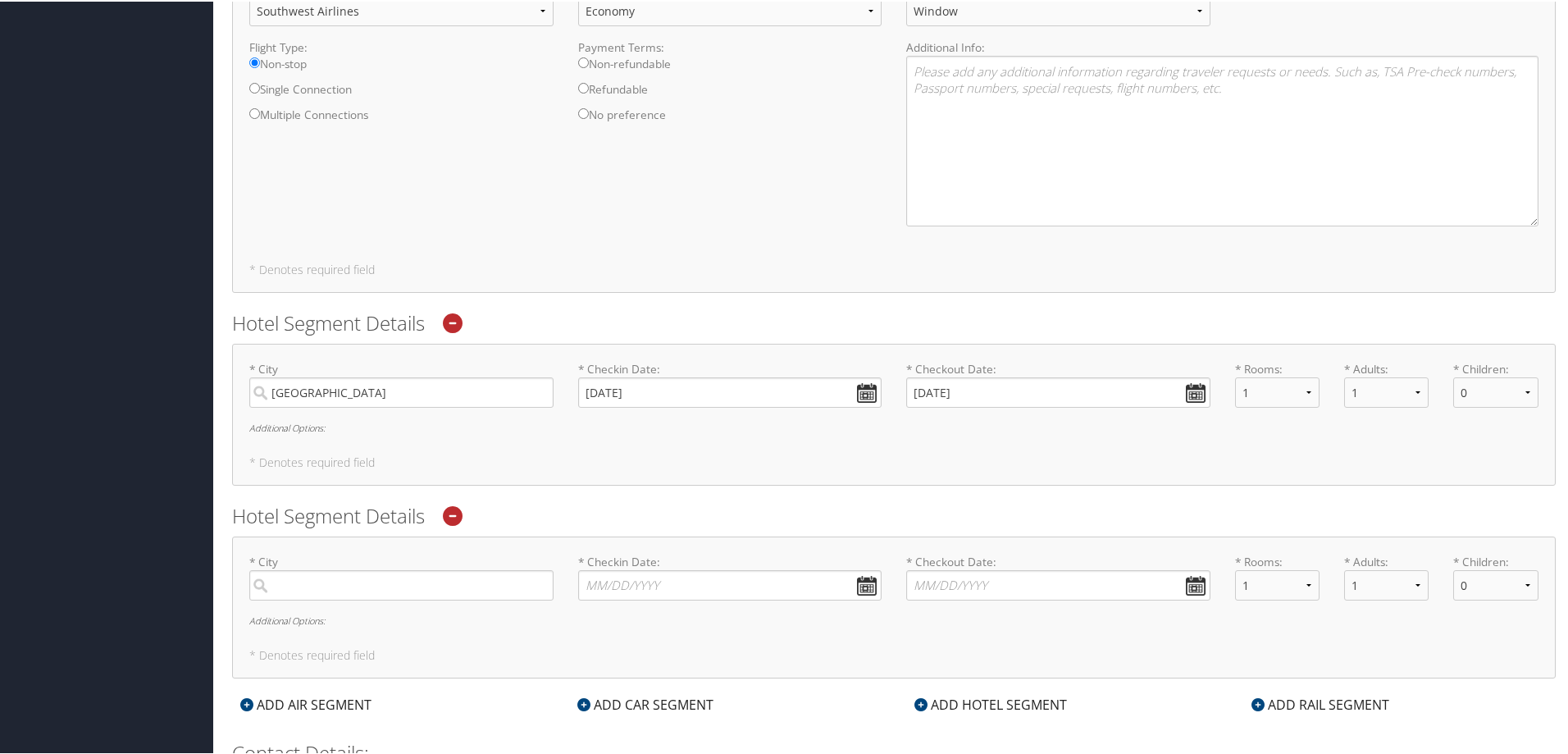
click at [447, 510] on icon at bounding box center [453, 515] width 20 height 20
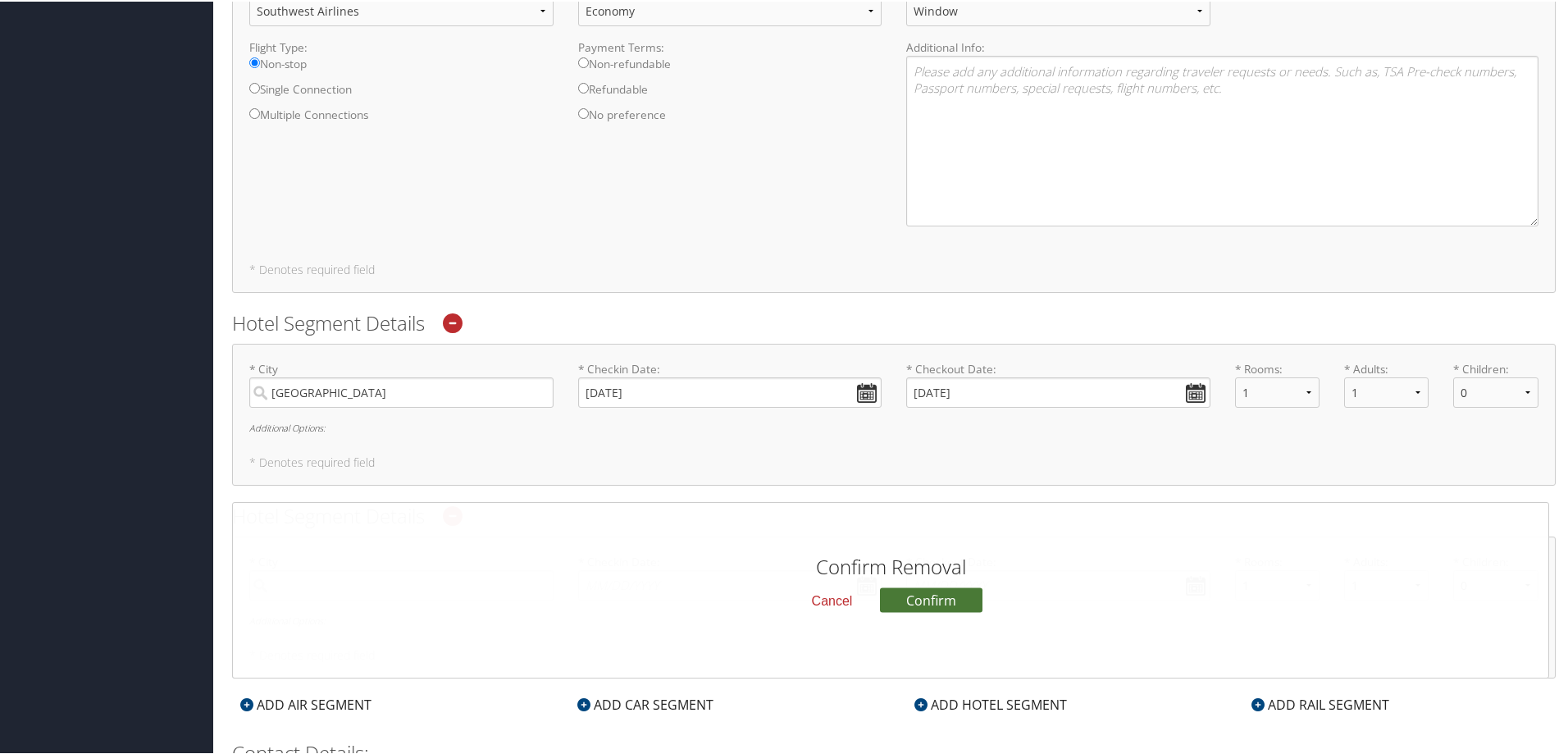
click at [906, 591] on button "Confirm" at bounding box center [931, 598] width 103 height 25
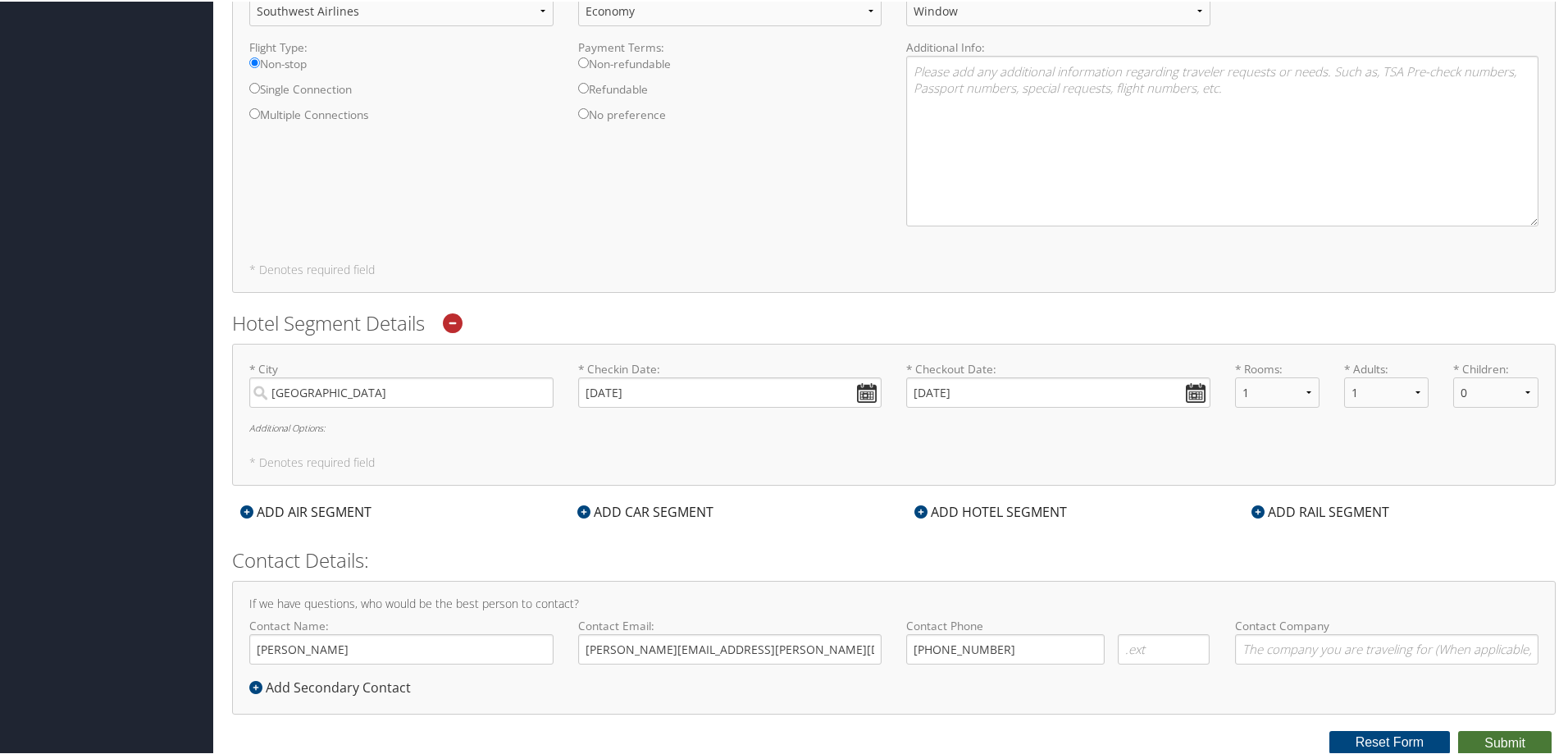
drag, startPoint x: 1470, startPoint y: 736, endPoint x: 1043, endPoint y: 597, distance: 449.1
click at [283, 649] on input "[PERSON_NAME]" at bounding box center [401, 647] width 304 height 30
type input "[PERSON_NAME]"
drag, startPoint x: 1509, startPoint y: 739, endPoint x: 400, endPoint y: 411, distance: 1156.5
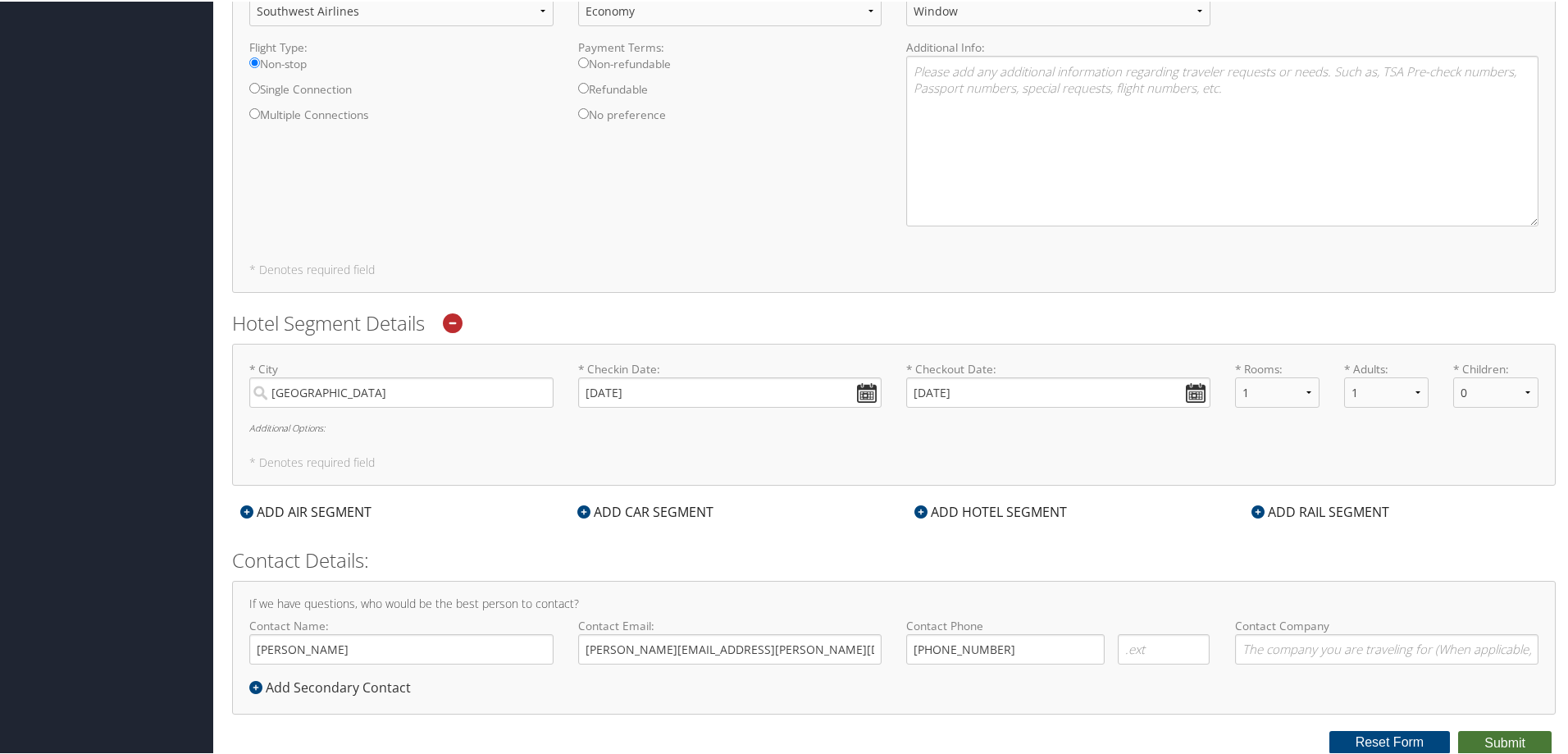
click at [254, 459] on h5 "* Denotes required field" at bounding box center [894, 461] width 1289 height 12
click at [275, 430] on h6 "Additional Options:" at bounding box center [894, 425] width 1289 height 9
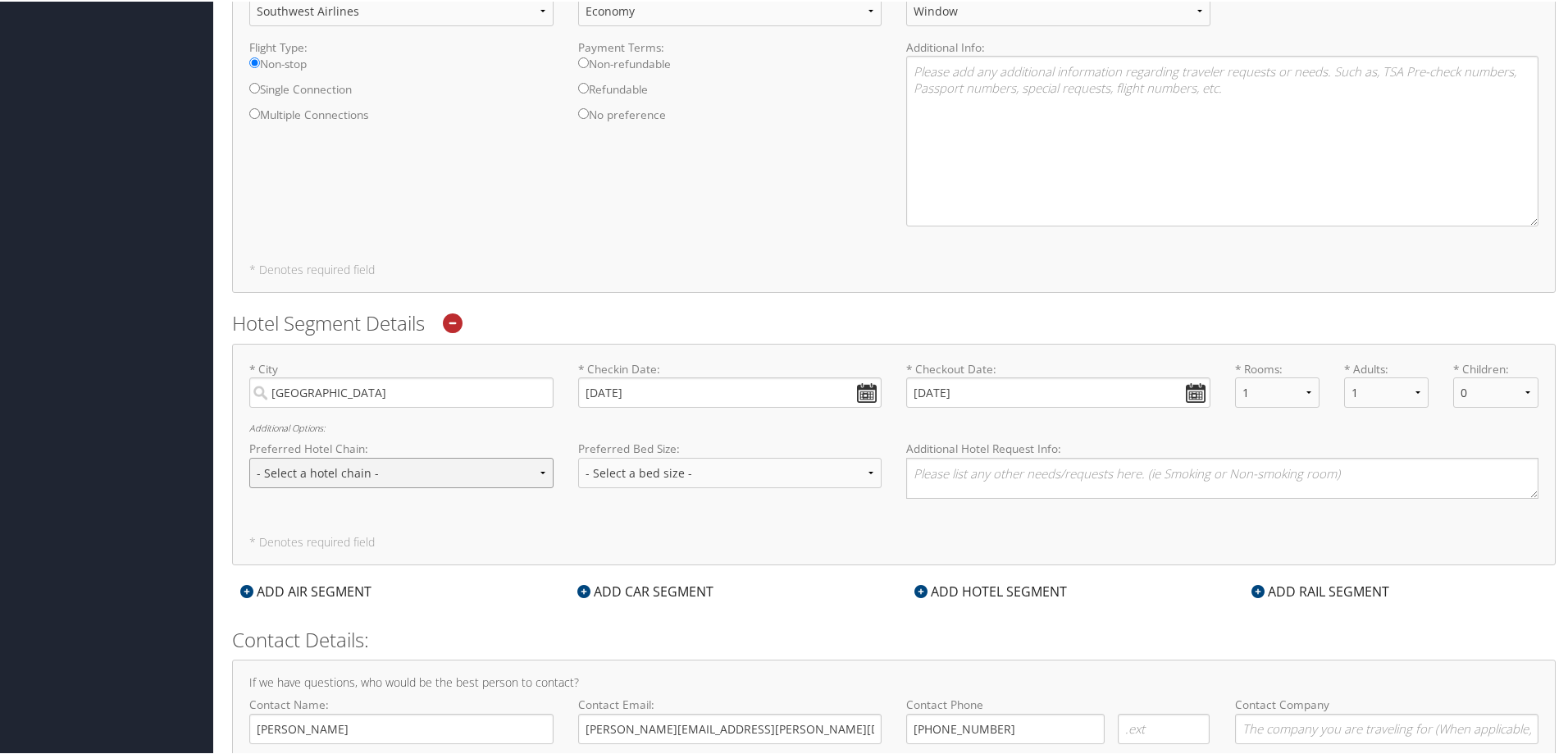
click at [286, 470] on select "- Select a hotel chain - Hyatt Mandarin Oriental Hilton Hotels Pullman Hotels M…" at bounding box center [401, 471] width 304 height 30
select select "Marriott (MC)"
click at [249, 456] on select "- Select a hotel chain - Hyatt Mandarin Oriental Hilton Hotels Pullman Hotels M…" at bounding box center [401, 471] width 304 height 30
click at [713, 475] on select "- Select a bed size - Twin Full Queen King" at bounding box center [730, 471] width 304 height 30
select select "King"
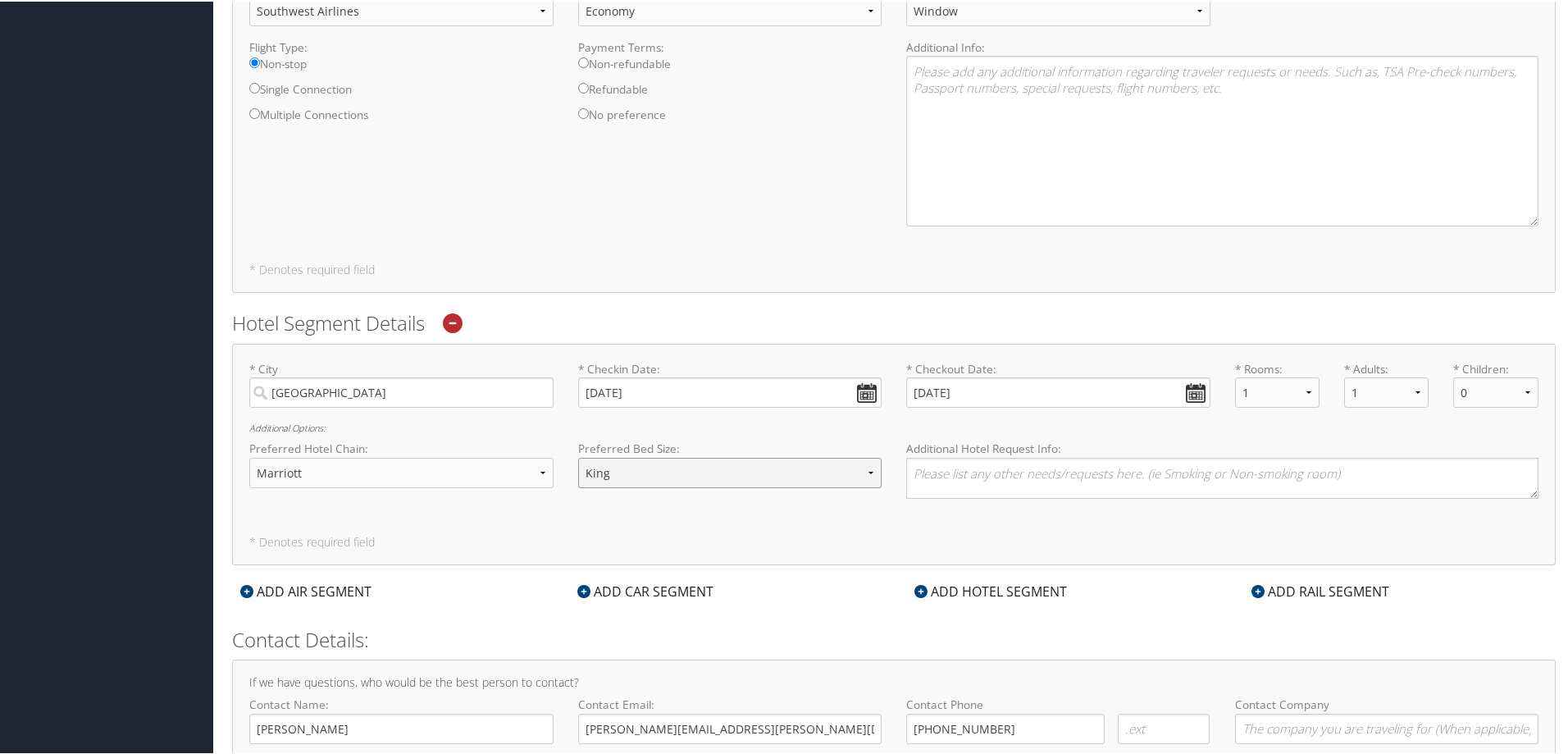
click at [578, 456] on select "- Select a bed size - Twin Full Queen King" at bounding box center [730, 471] width 304 height 30
click at [906, 533] on div "* City [GEOGRAPHIC_DATA] Required * Checkin Date: [DATE] Dates must be valid * …" at bounding box center [893, 453] width 1324 height 222
click at [509, 470] on select "- Select a hotel chain - Hyatt Mandarin Oriental Hilton Hotels Pullman Hotels M…" at bounding box center [401, 471] width 304 height 30
click at [249, 456] on select "- Select a hotel chain - Hyatt Mandarin Oriental Hilton Hotels Pullman Hotels M…" at bounding box center [401, 471] width 304 height 30
click at [659, 525] on div "* City [GEOGRAPHIC_DATA] Required * Checkin Date: [DATE] Dates must be valid * …" at bounding box center [893, 453] width 1324 height 222
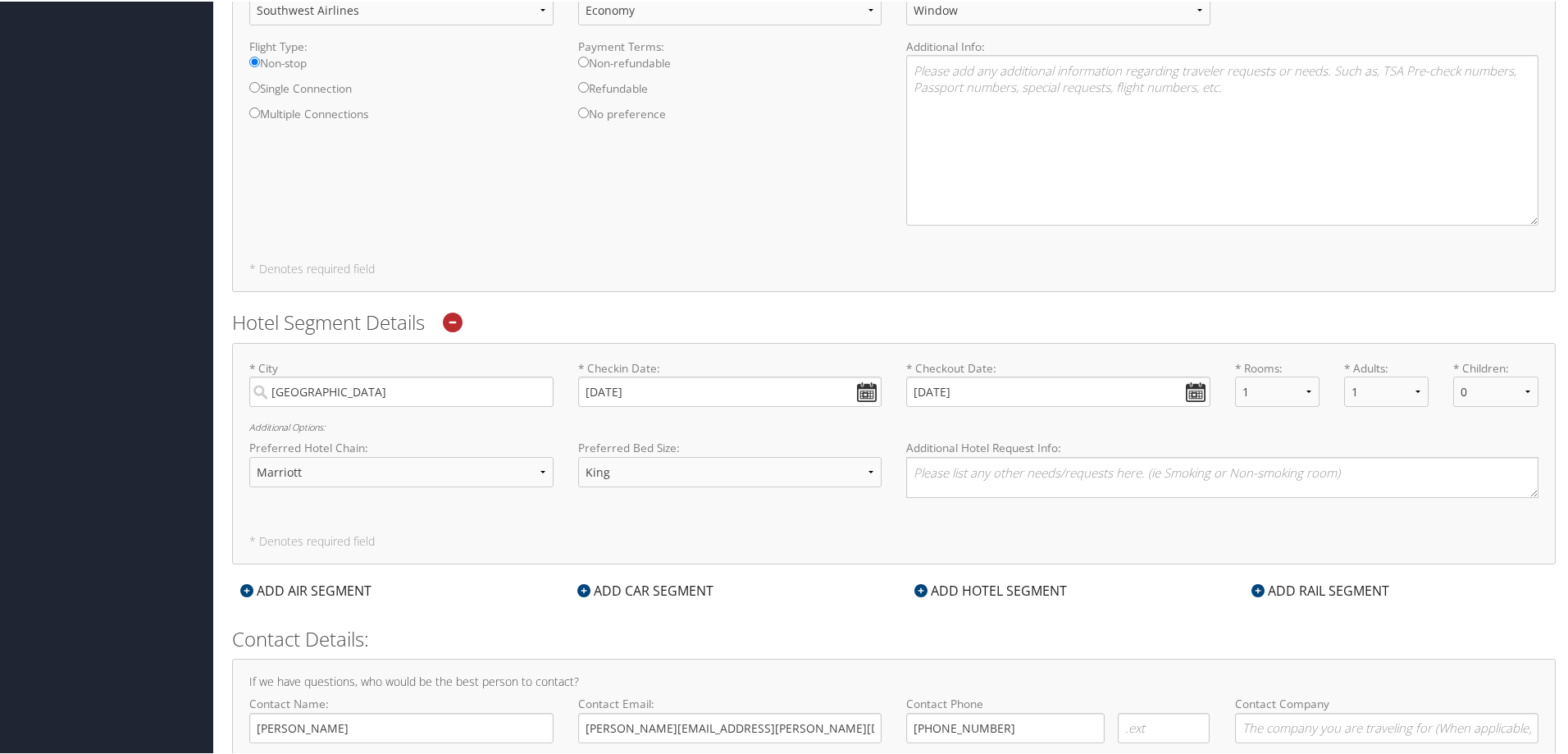
scroll to position [939, 0]
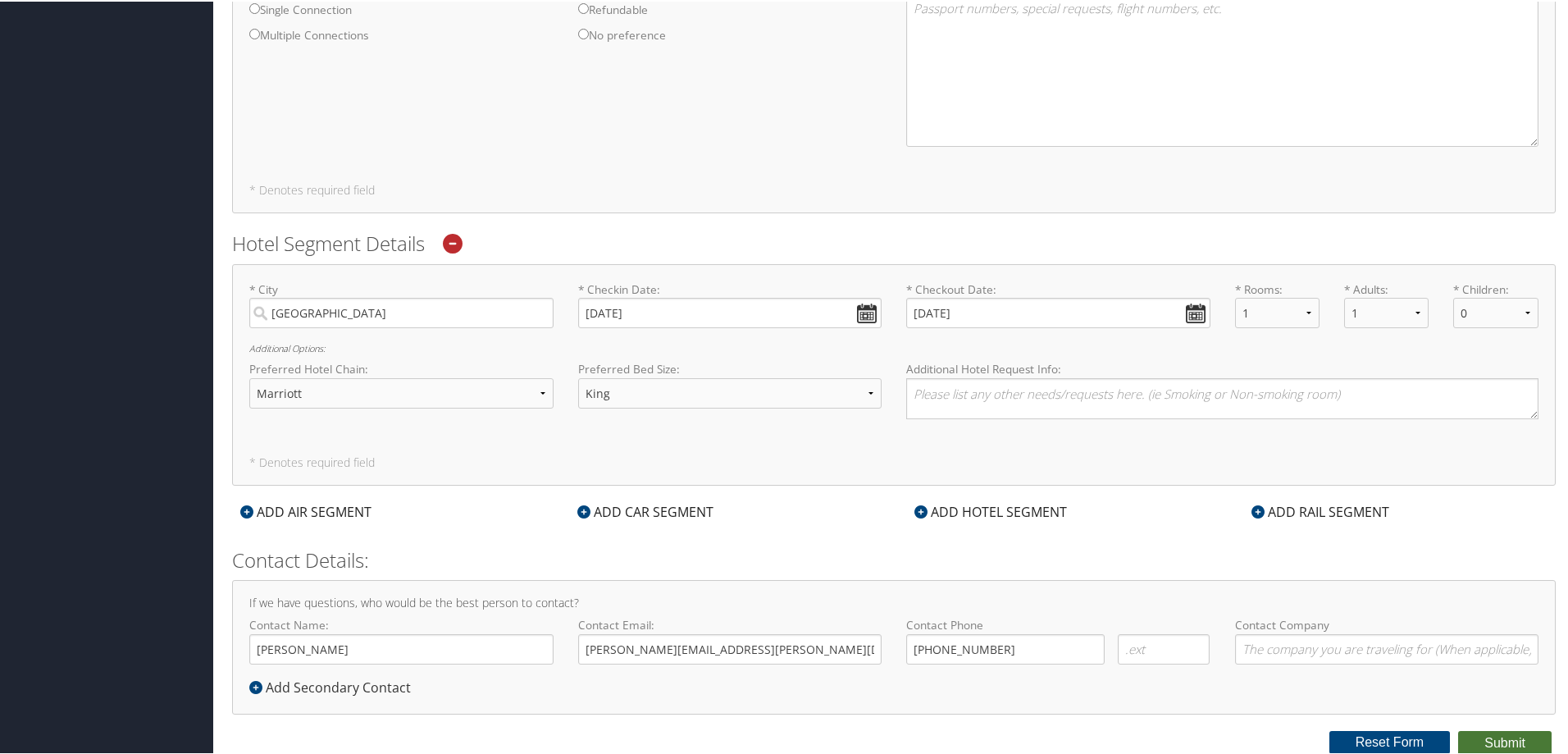
click at [1490, 736] on button "Submit" at bounding box center [1505, 741] width 93 height 25
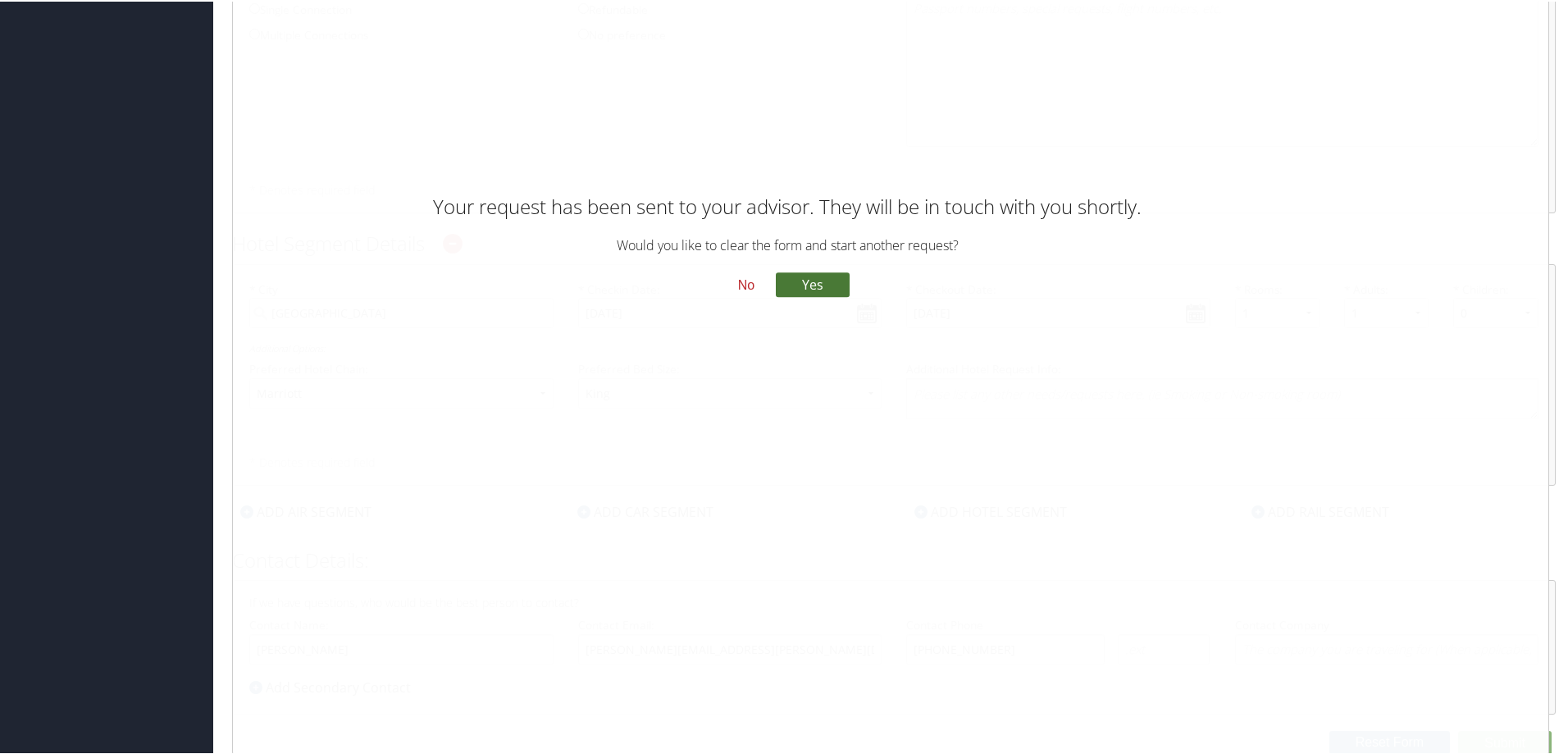
click at [831, 290] on button "Yes" at bounding box center [812, 284] width 74 height 25
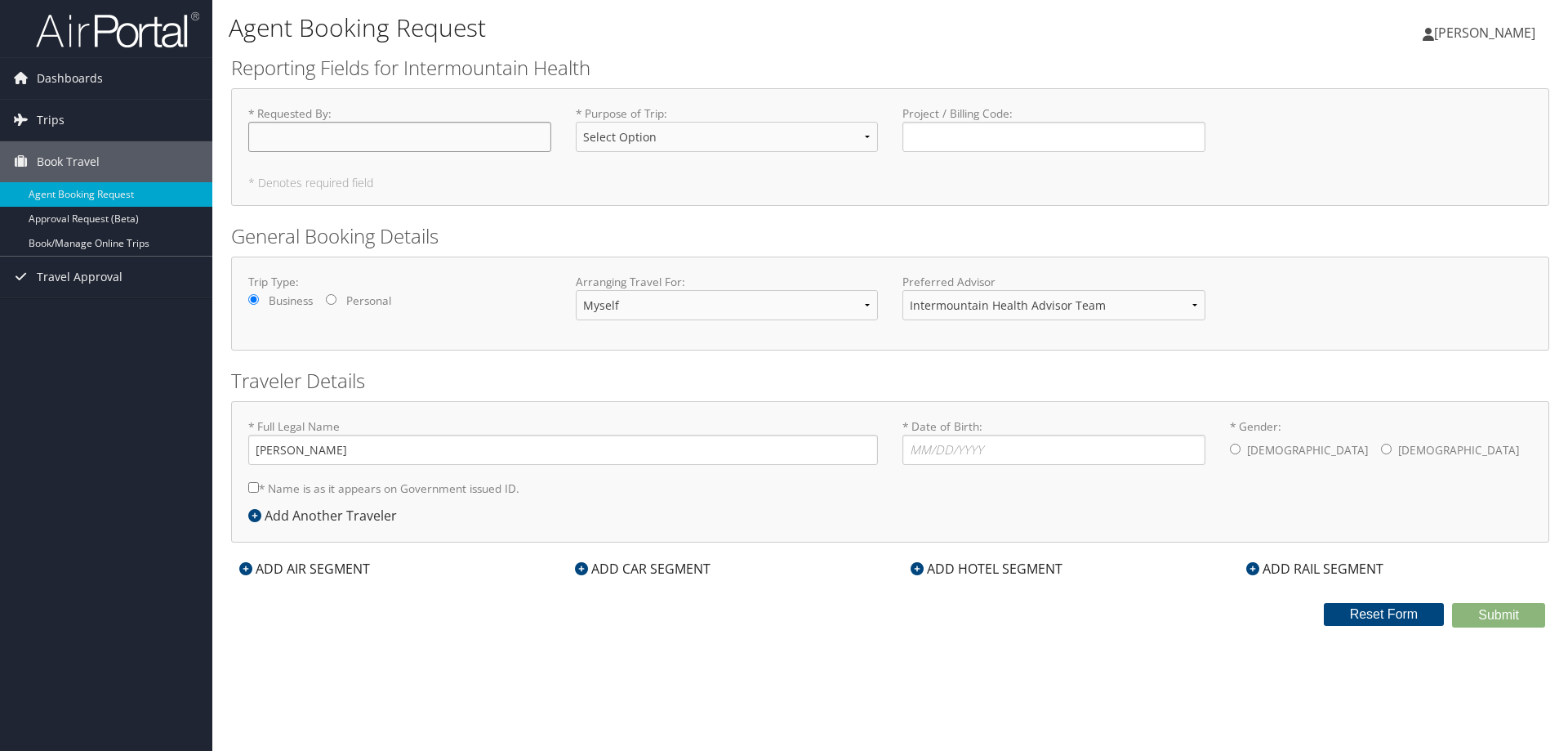
click at [438, 147] on input "* Requested By : Required" at bounding box center [399, 137] width 303 height 30
click at [275, 139] on input "[PERSON_NAME]" at bounding box center [399, 137] width 303 height 30
drag, startPoint x: 280, startPoint y: 138, endPoint x: 399, endPoint y: 145, distance: 119.2
click at [399, 145] on input "[PERSON_NAME]" at bounding box center [399, 137] width 303 height 30
type input "[PERSON_NAME]"
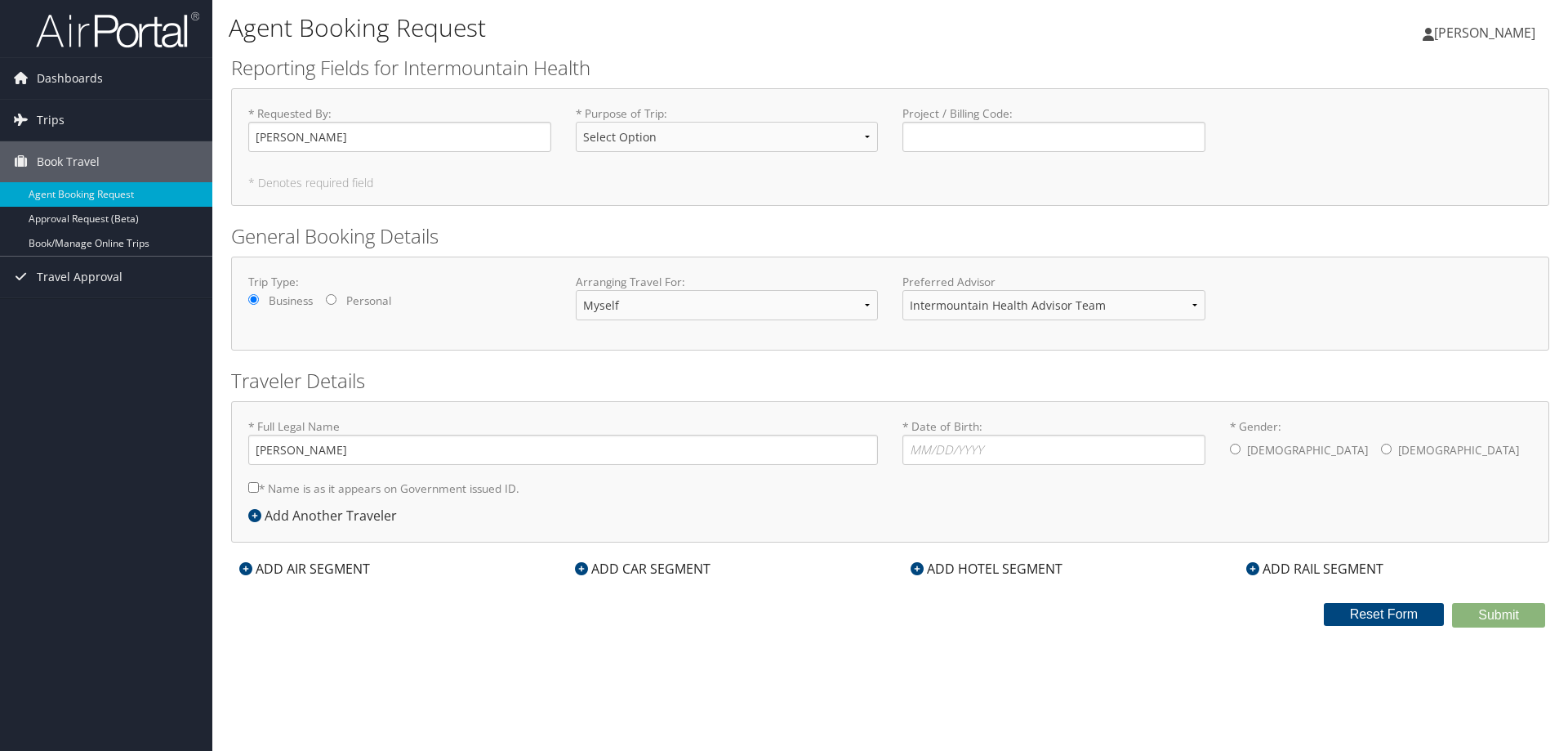
click at [693, 186] on h5 "* Denotes required field" at bounding box center [890, 183] width 1284 height 12
click at [713, 131] on select "Select Option 3rd Party Reimbursable Business CME Conf or Education Groups Pers…" at bounding box center [727, 137] width 303 height 30
select select "Conf or Education"
click at [576, 122] on select "Select Option 3rd Party Reimbursable Business CME Conf or Education Groups Pers…" at bounding box center [727, 137] width 303 height 30
click at [718, 126] on select "Select Option 3rd Party Reimbursable Business CME Conf or Education Groups Pers…" at bounding box center [727, 137] width 303 height 30
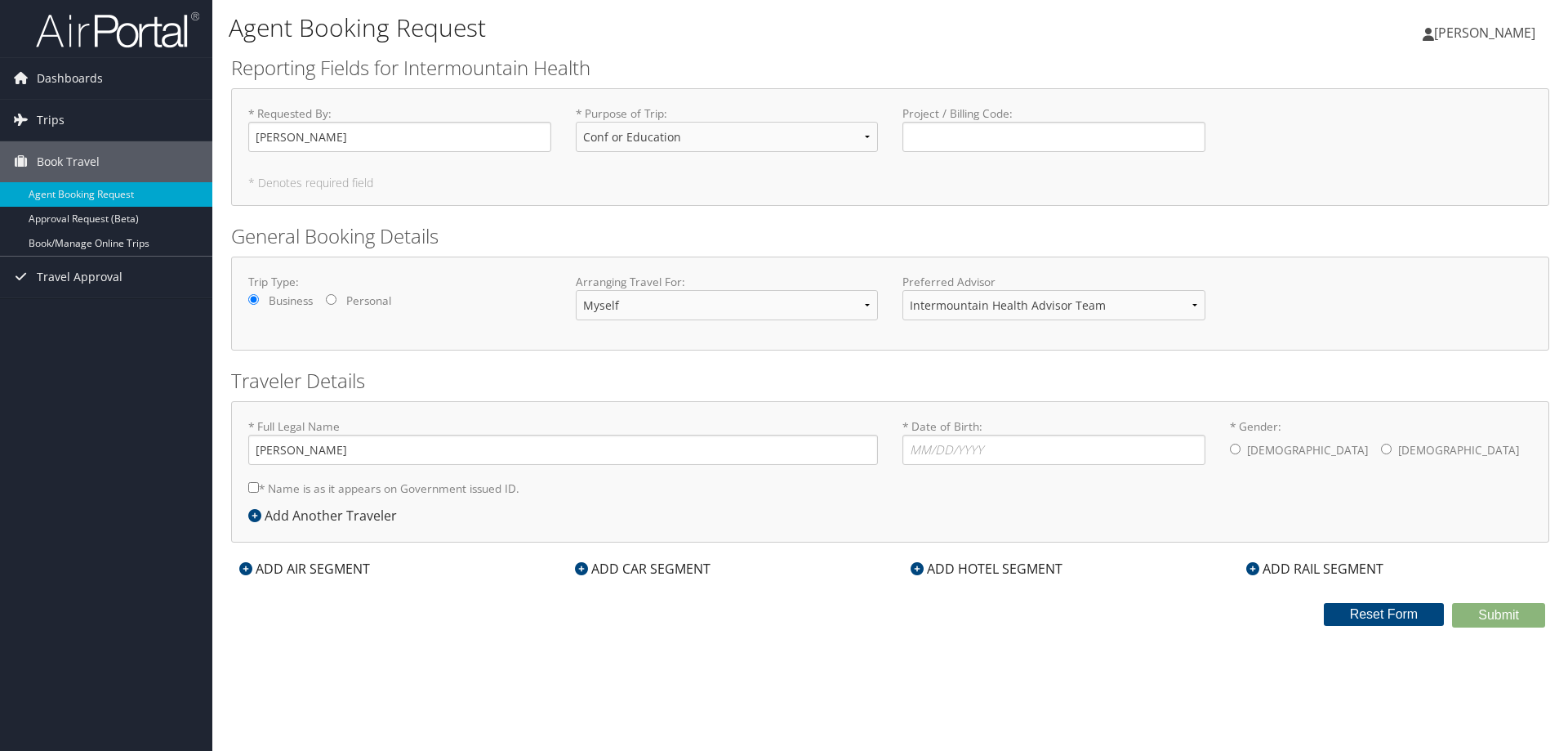
click at [453, 321] on div "Trip Type: Business Personal Arranging Travel For: Myself Another Traveler Gues…" at bounding box center [889, 303] width 1308 height 60
click at [250, 491] on input "* Name is as it appears on Government issued ID." at bounding box center [253, 487] width 11 height 11
checkbox input "true"
click at [917, 450] on input "* Date of Birth: Invalid Date" at bounding box center [1054, 449] width 303 height 30
type input "[DATE]"
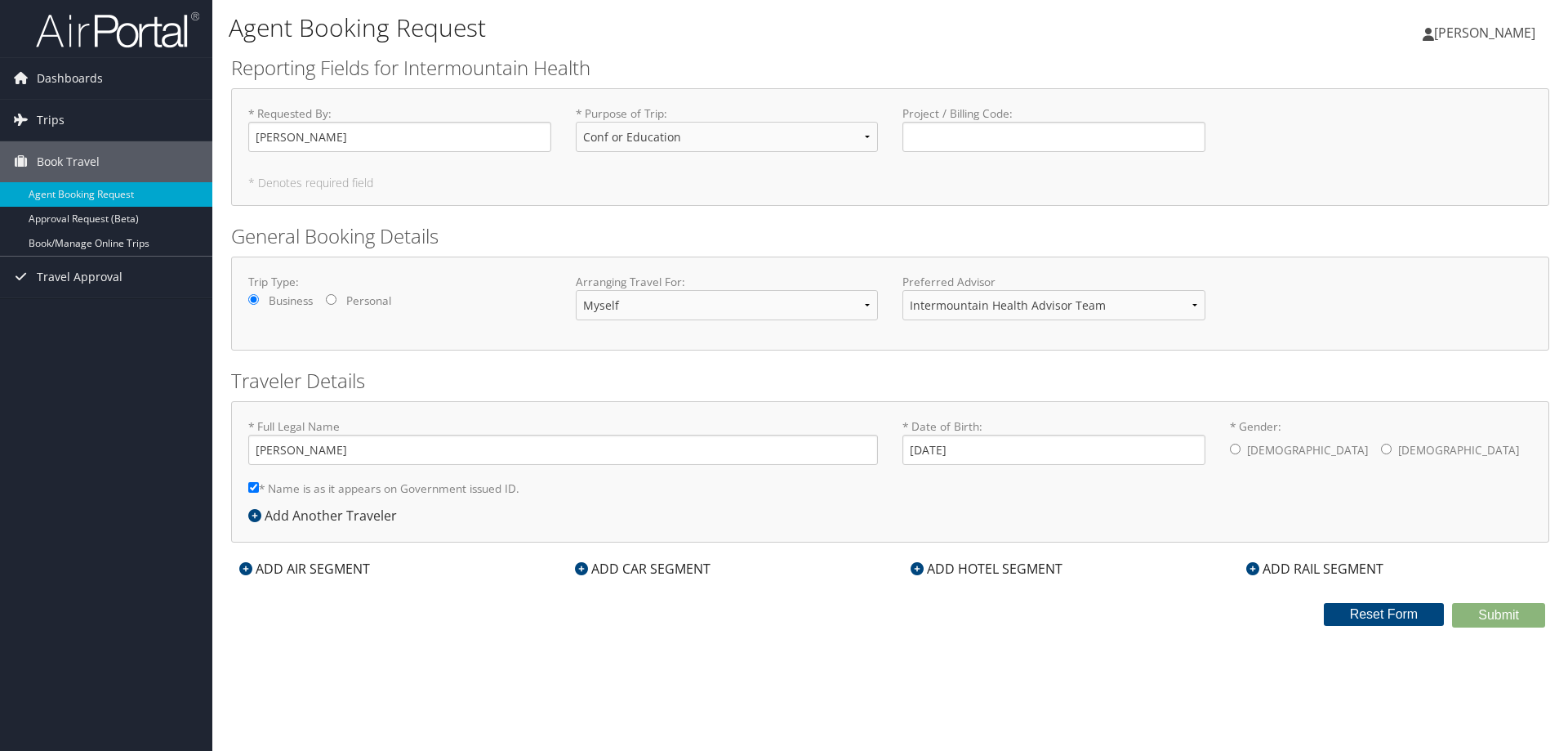
click at [1399, 442] on label "[DEMOGRAPHIC_DATA]" at bounding box center [1459, 449] width 121 height 31
click at [1381, 444] on input "* Gender: [DEMOGRAPHIC_DATA] [DEMOGRAPHIC_DATA]" at bounding box center [1386, 449] width 11 height 11
radio input "true"
click at [244, 576] on div "ADD AIR SEGMENT" at bounding box center [304, 569] width 147 height 20
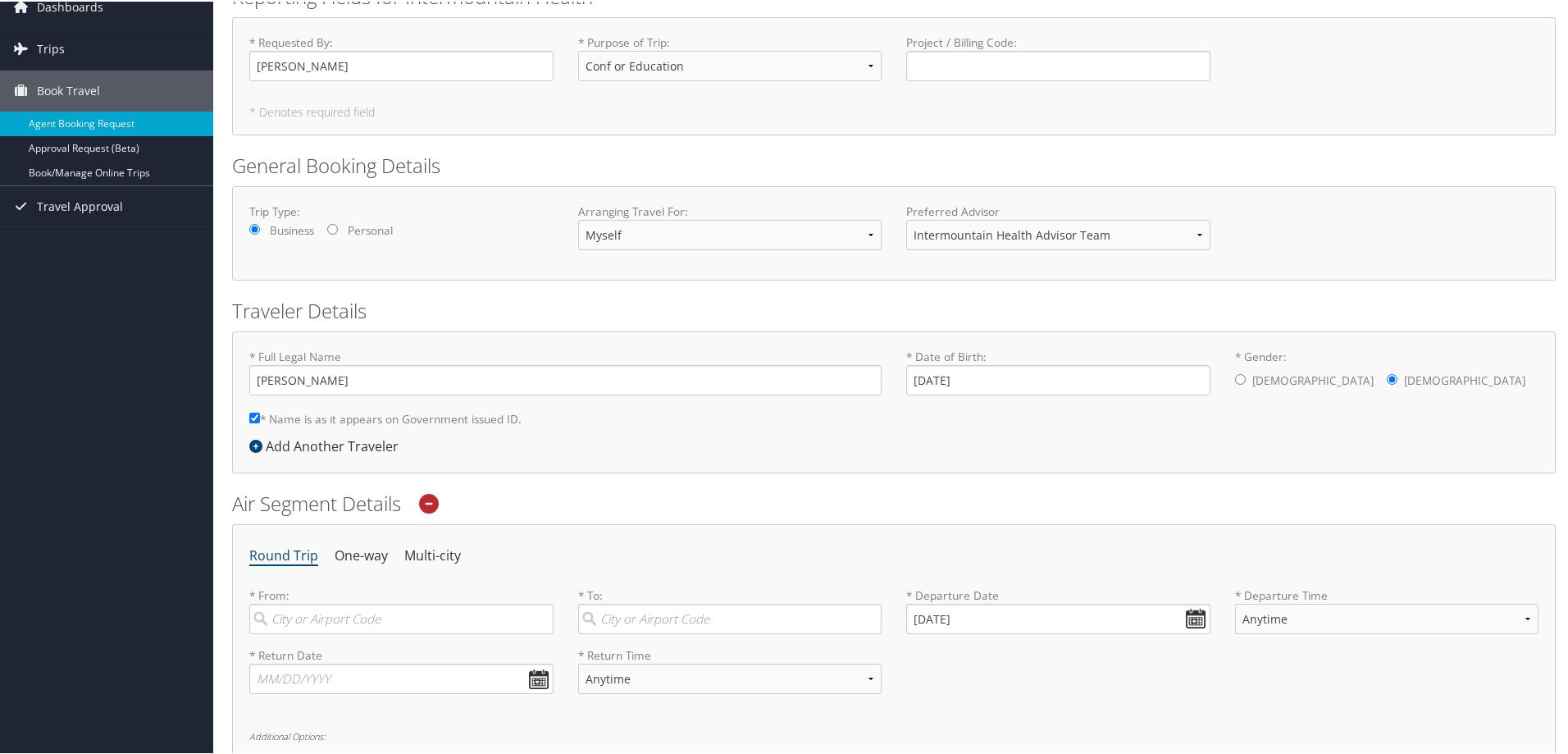
scroll to position [328, 0]
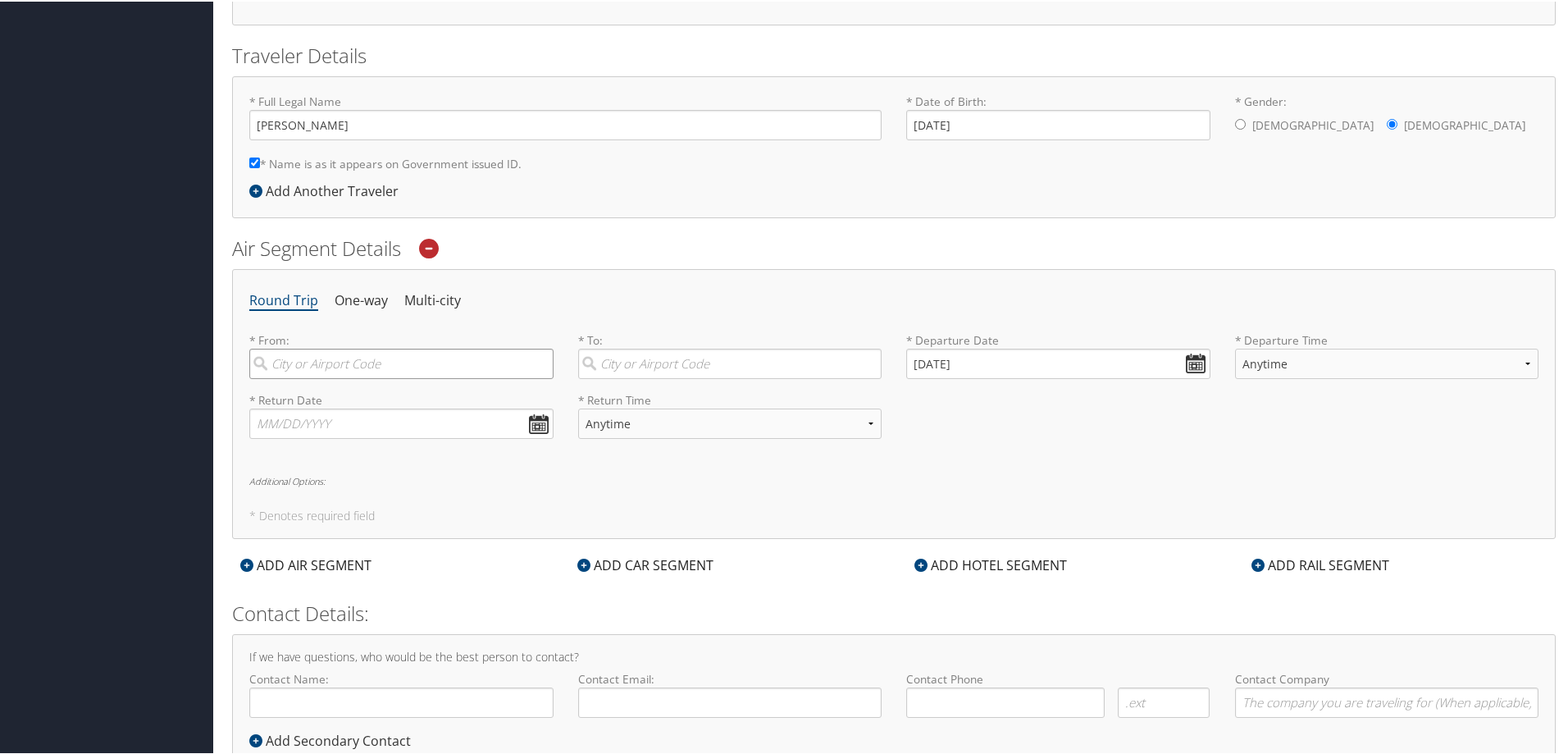
click at [327, 354] on input "search" at bounding box center [401, 362] width 304 height 30
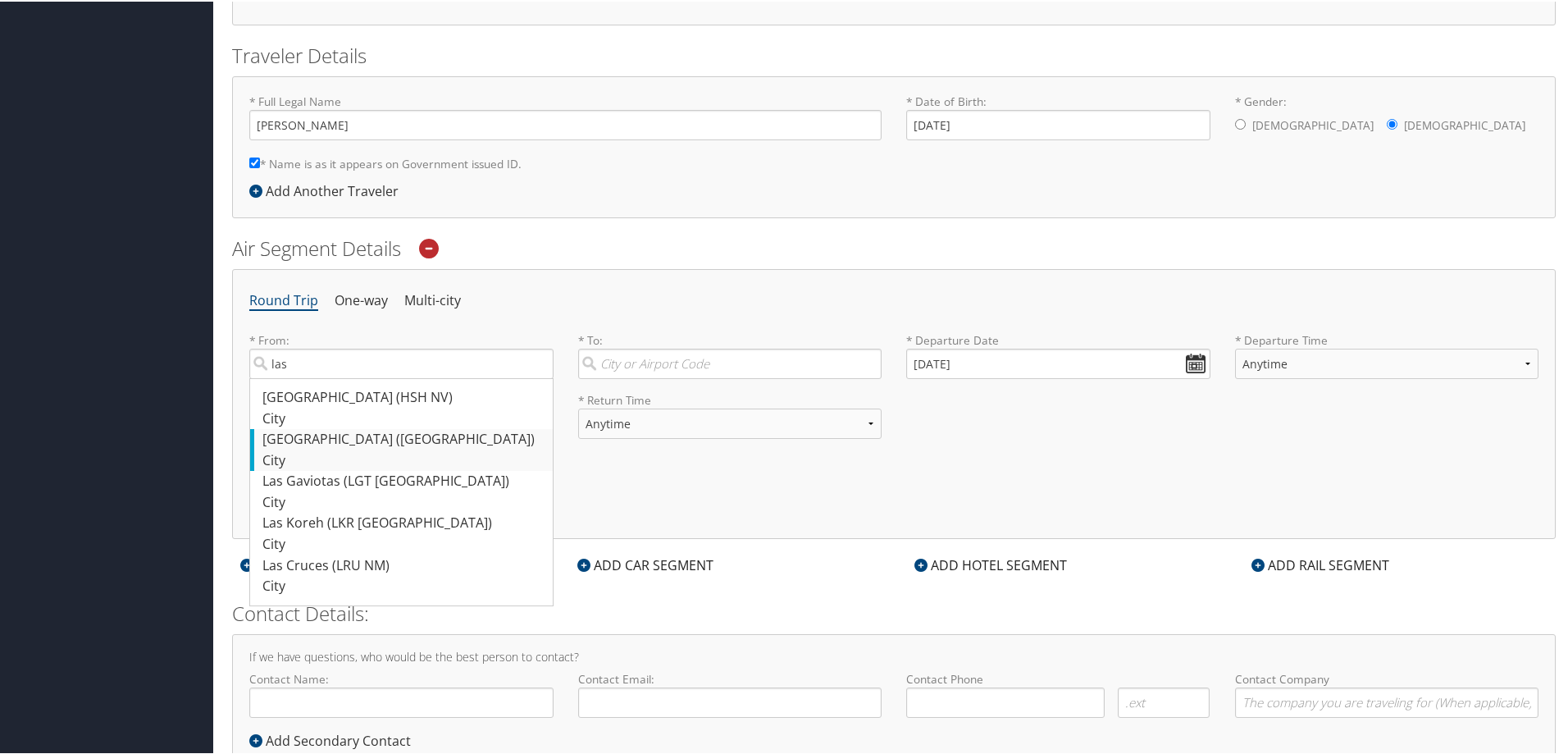
click at [329, 447] on div "[GEOGRAPHIC_DATA] ([GEOGRAPHIC_DATA])" at bounding box center [404, 438] width 282 height 22
click at [329, 377] on input "las" at bounding box center [401, 362] width 304 height 30
type input "[GEOGRAPHIC_DATA] ([GEOGRAPHIC_DATA])"
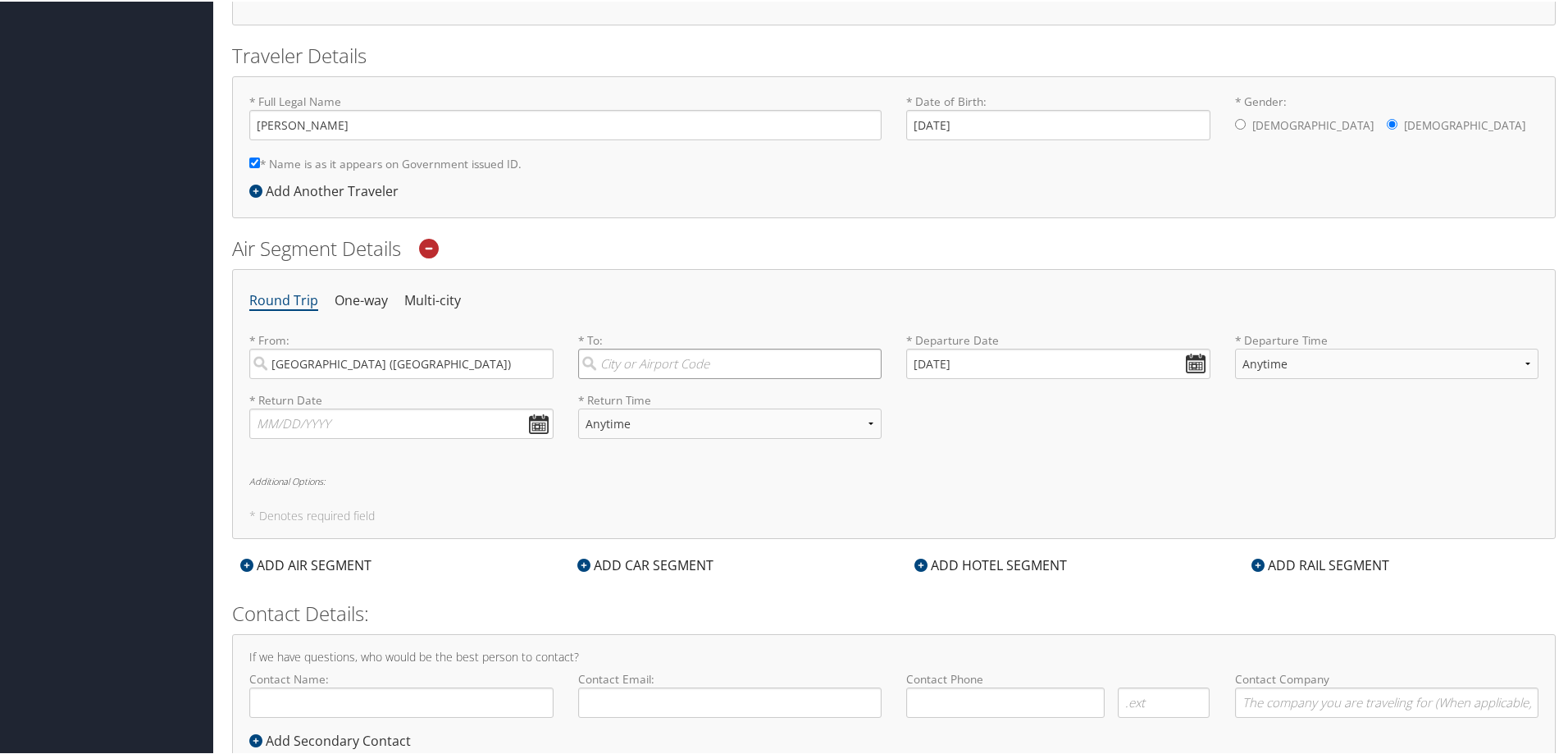
click at [651, 366] on input "search" at bounding box center [730, 362] width 304 height 30
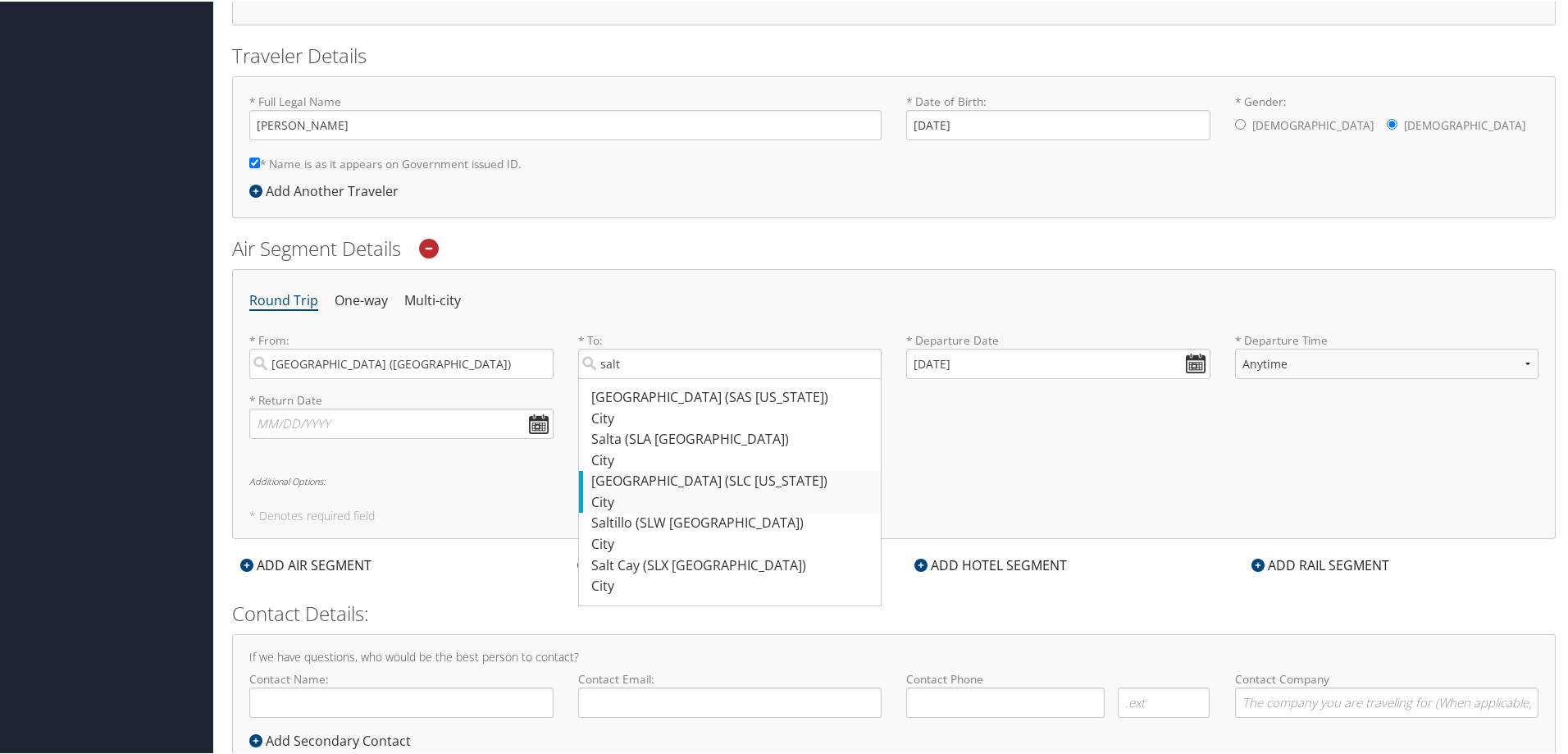
click at [671, 475] on div "[GEOGRAPHIC_DATA] (SLC [US_STATE])" at bounding box center [732, 480] width 282 height 22
click at [671, 377] on input "salt" at bounding box center [730, 362] width 304 height 30
type input "[GEOGRAPHIC_DATA] (SLC [US_STATE])"
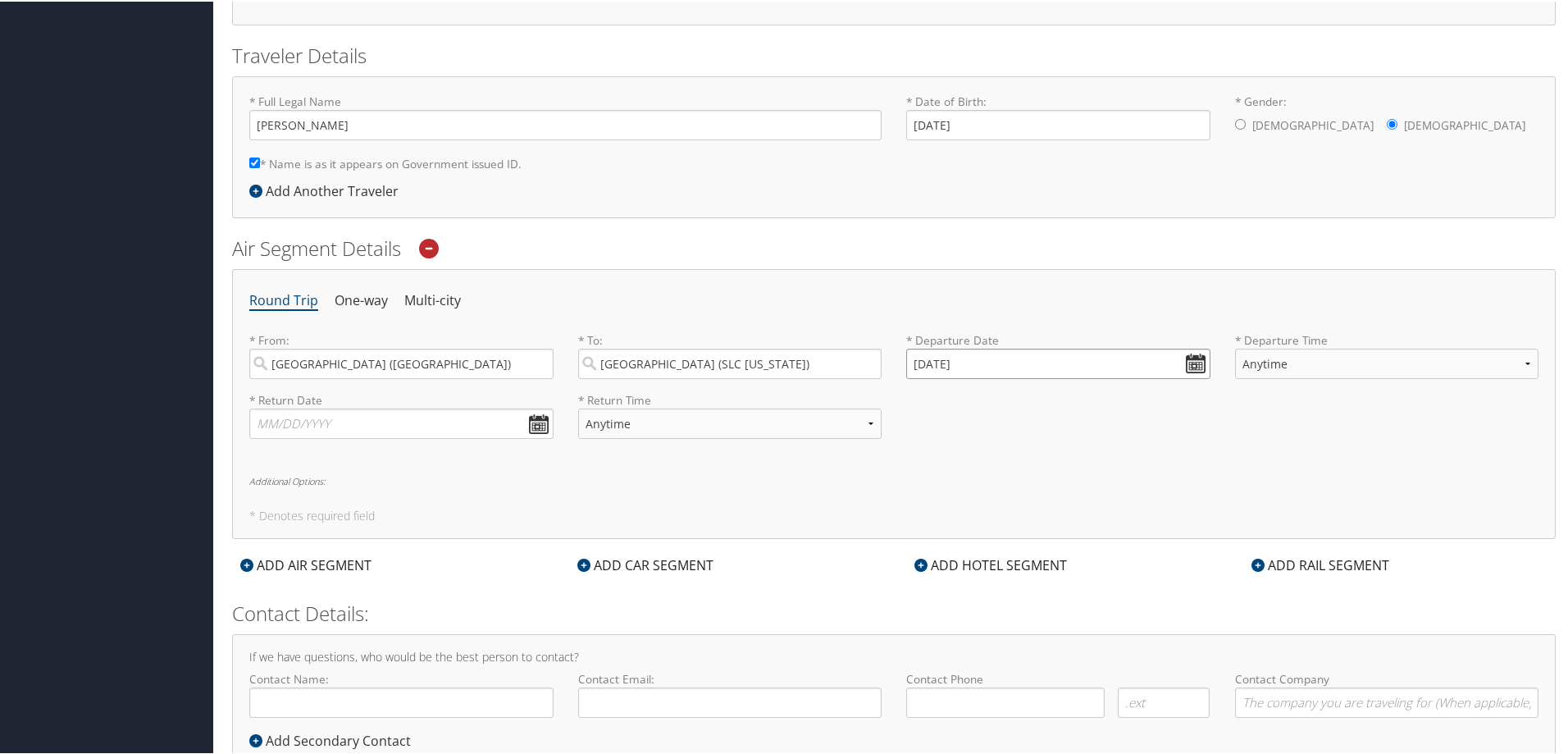
click at [1198, 365] on input "[DATE]" at bounding box center [1058, 362] width 304 height 30
click at [1071, 400] on th at bounding box center [1068, 400] width 23 height 23
click at [946, 473] on td "8" at bounding box center [949, 472] width 23 height 23
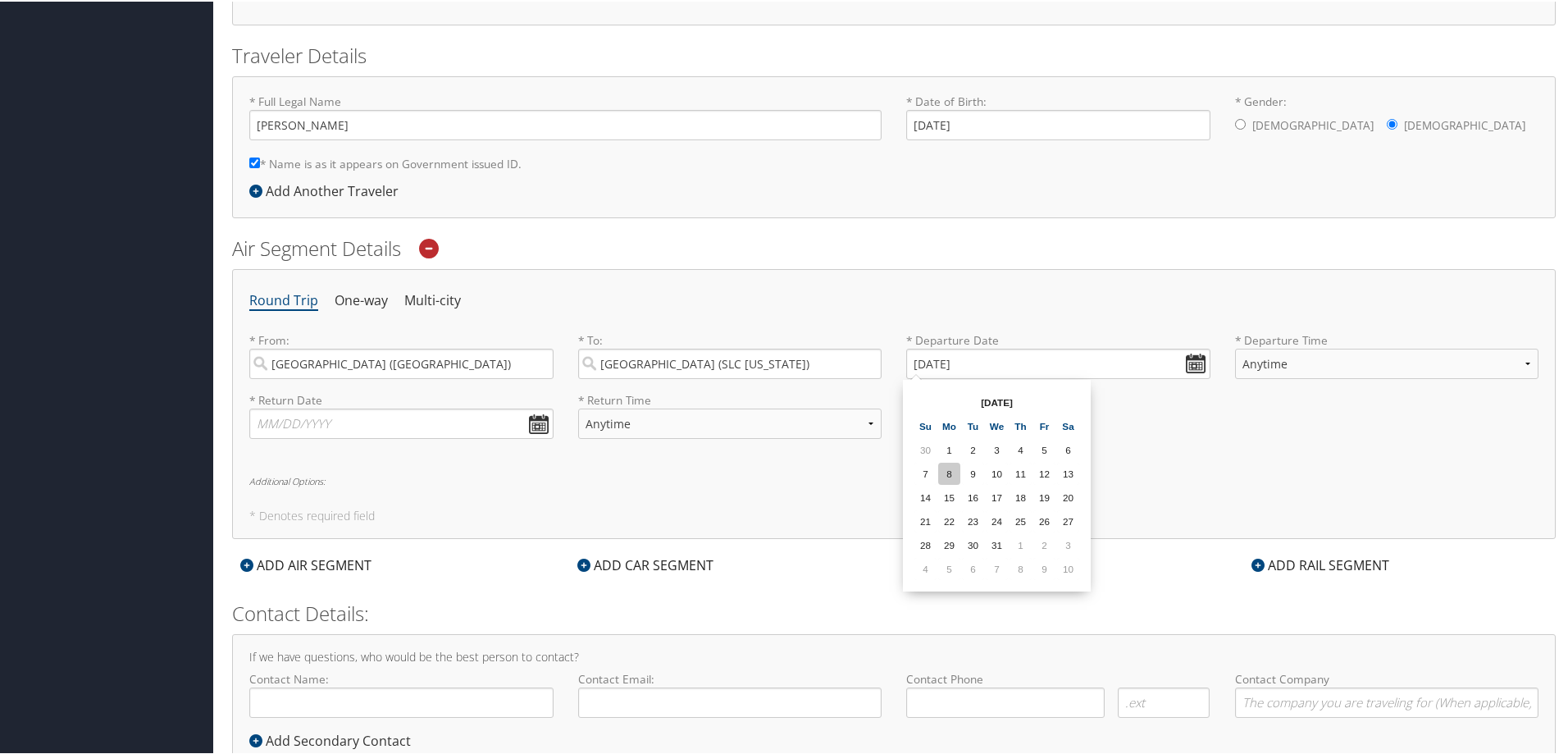
type input "12/08/2025"
click at [1271, 370] on select "Anytime Early Morning (5AM-7AM) Morning (7AM-12PM) Afternoon (12PM-5PM) Evening…" at bounding box center [1387, 362] width 304 height 30
select select "12PM-5PM"
click at [1235, 347] on select "Anytime Early Morning (5AM-7AM) Morning (7AM-12PM) Afternoon (12PM-5PM) Evening…" at bounding box center [1387, 362] width 304 height 30
click at [395, 427] on input "text" at bounding box center [401, 422] width 304 height 30
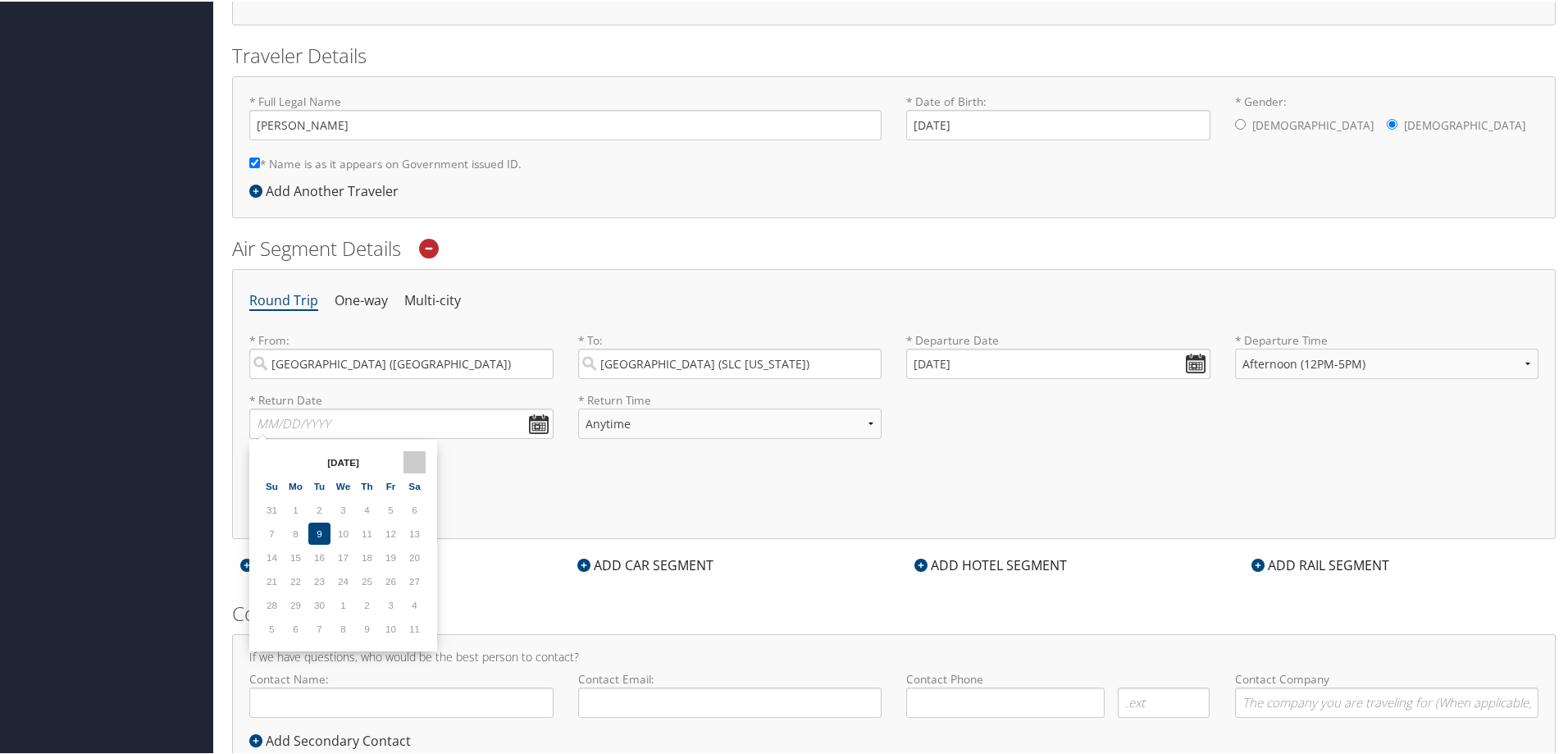
click at [419, 467] on th at bounding box center [415, 460] width 23 height 23
click at [346, 533] on td "10" at bounding box center [343, 531] width 23 height 23
type input "12/10/2025"
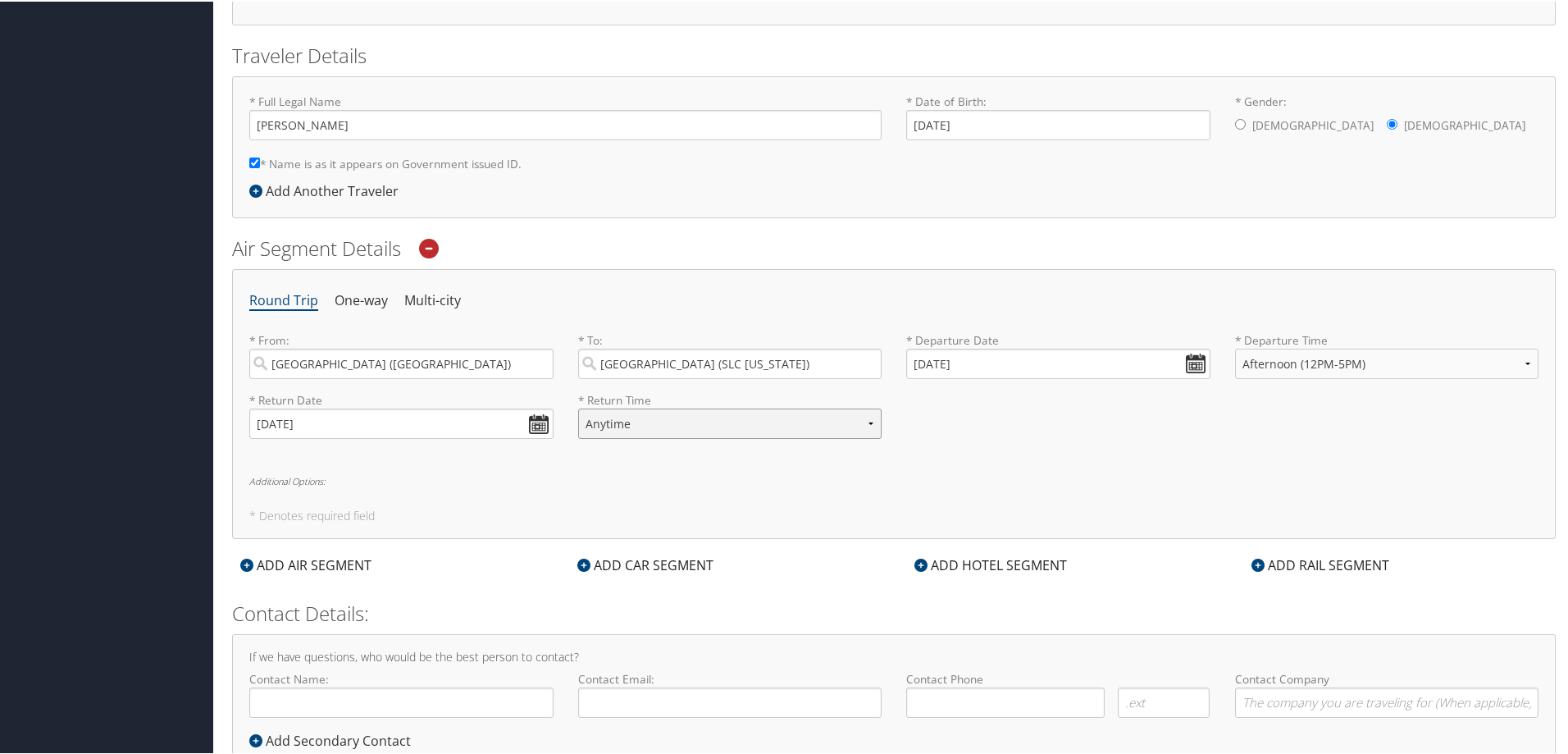
click at [716, 418] on select "Anytime Early Morning (5AM-7AM) Morning (7AM-12PM) Afternoon (12PM-5PM) Evening…" at bounding box center [730, 422] width 304 height 30
select select "5PM-10PM"
click at [578, 407] on select "Anytime Early Morning (5AM-7AM) Morning (7AM-12PM) Afternoon (12PM-5PM) Evening…" at bounding box center [730, 422] width 304 height 30
click at [907, 480] on h6 "Additional Options:" at bounding box center [894, 479] width 1289 height 9
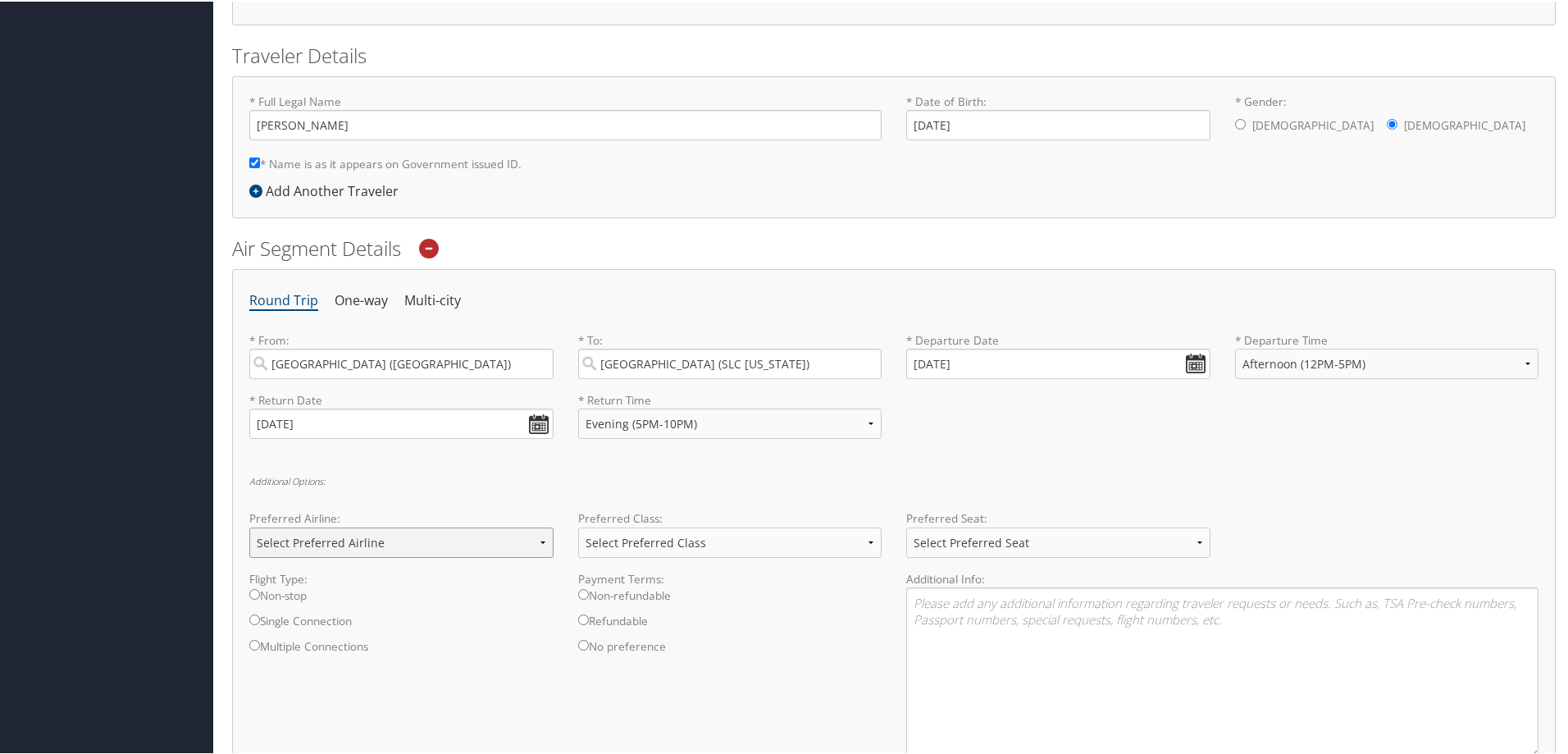
click at [396, 549] on select "Select Preferred Airline Delta United Airlines American Airlines Southwest Airl…" at bounding box center [401, 540] width 304 height 30
select select "Southwest Airlines(WN)"
click at [249, 525] on select "Select Preferred Airline Delta United Airlines American Airlines Southwest Airl…" at bounding box center [401, 540] width 304 height 30
click at [687, 532] on select "Select Preferred Class Economy Economy Plus Business First Class" at bounding box center [730, 540] width 304 height 30
select select "Economy"
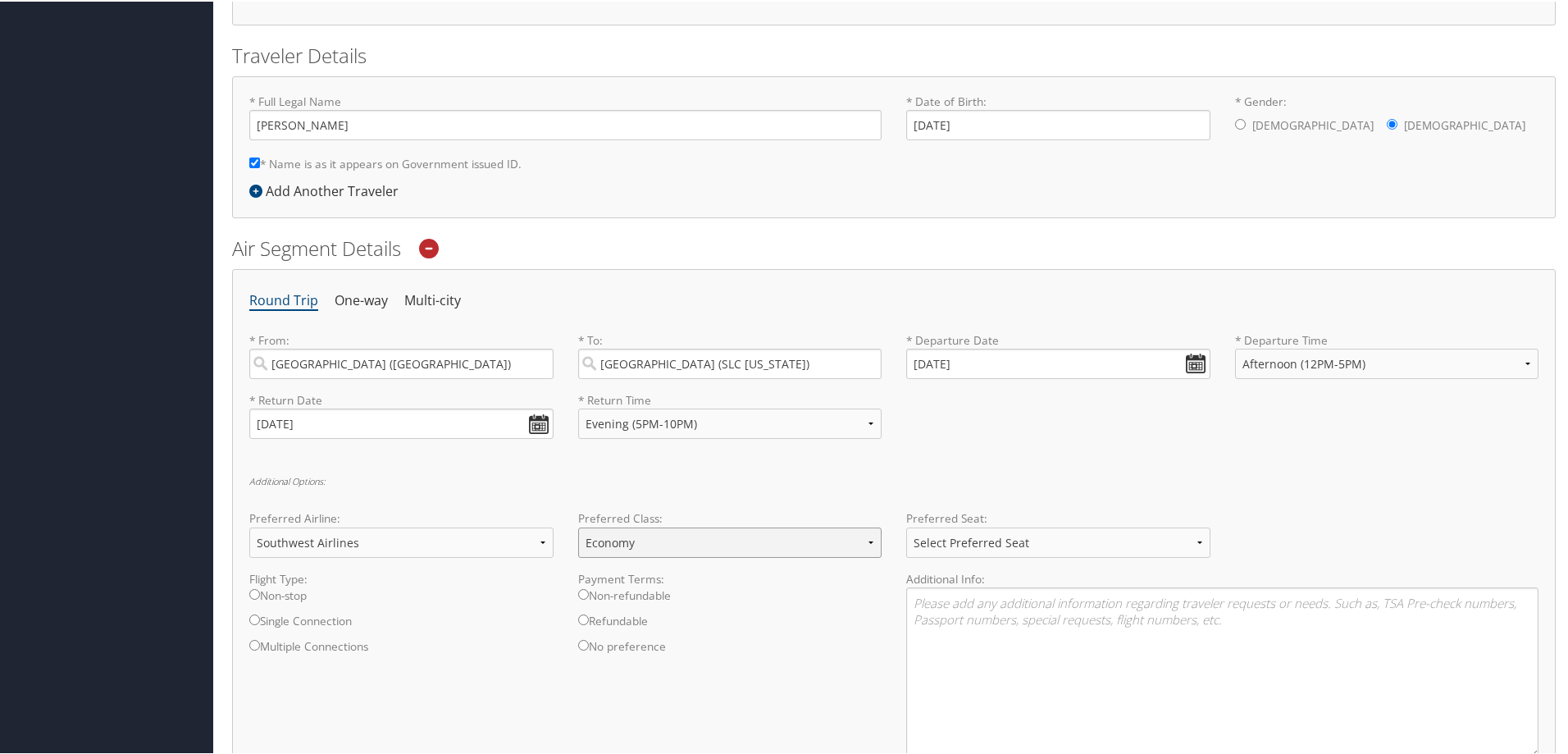
click at [578, 525] on select "Select Preferred Class Economy Economy Plus Business First Class" at bounding box center [730, 540] width 304 height 30
drag, startPoint x: 294, startPoint y: 598, endPoint x: 326, endPoint y: 594, distance: 32.2
click at [294, 597] on label "Non-stop" at bounding box center [401, 598] width 304 height 25
click at [260, 597] on input "Non-stop" at bounding box center [254, 592] width 11 height 11
radio input "true"
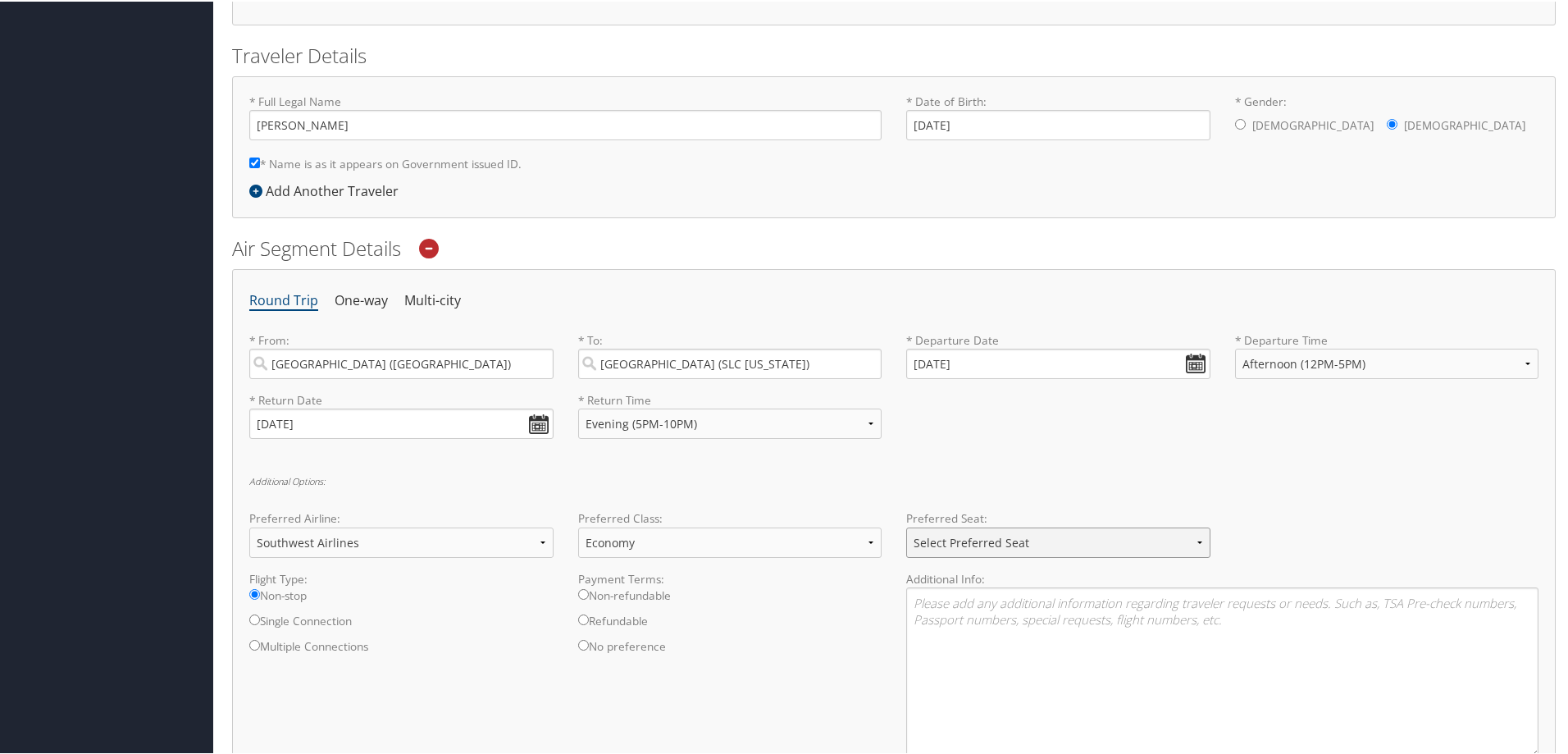
click at [965, 555] on select "Select Preferred Seat Aisle Window Middle" at bounding box center [1058, 540] width 304 height 30
select select "Window"
click at [907, 525] on select "Select Preferred Seat Aisle Window Middle" at bounding box center [1058, 540] width 304 height 30
click at [1256, 527] on div "Preferred Airline: Select Preferred Airline Delta United Airlines American Airl…" at bounding box center [893, 539] width 1314 height 60
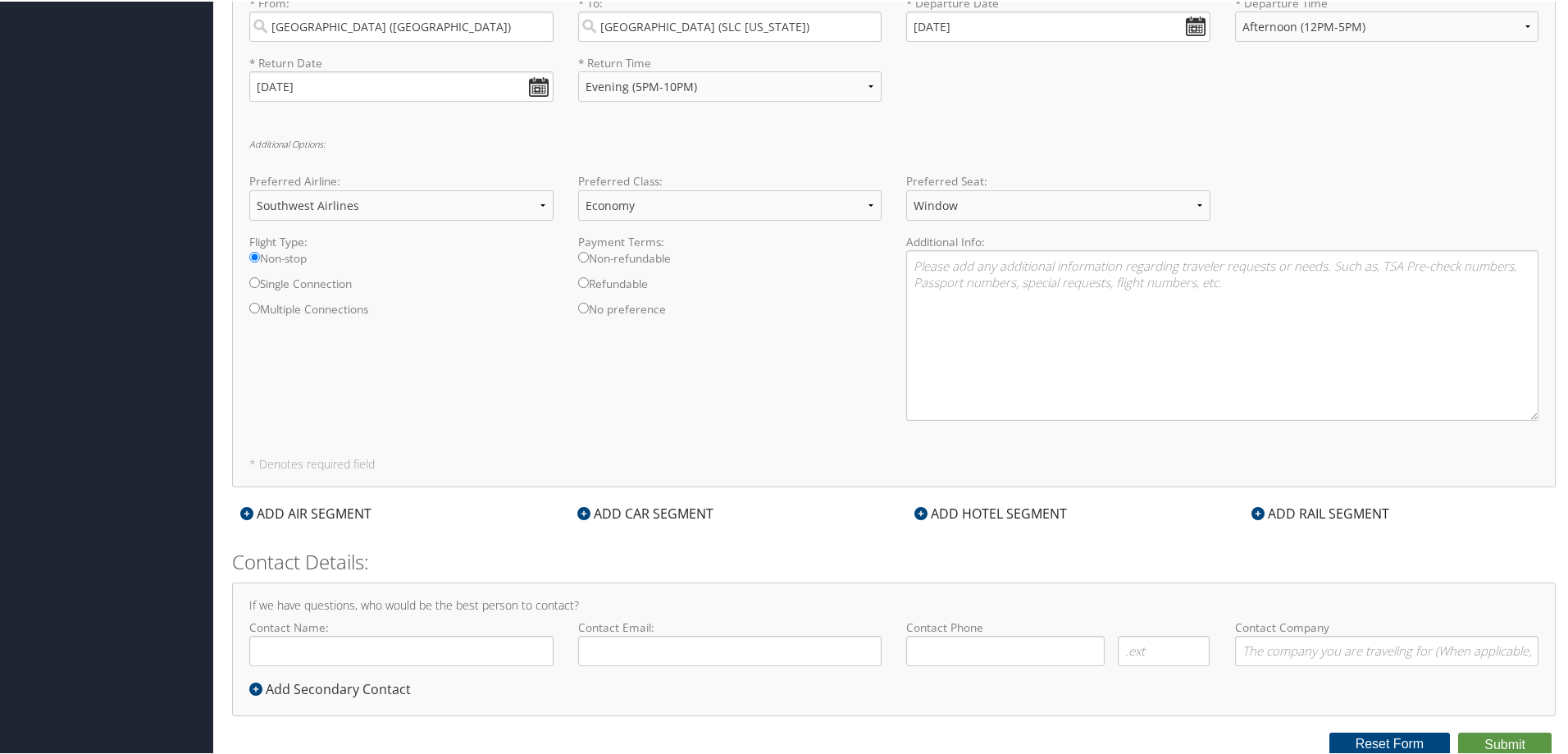
scroll to position [667, 0]
click at [311, 643] on input "Contact Name:" at bounding box center [401, 647] width 304 height 30
click at [282, 651] on input "[PERSON_NAME]" at bounding box center [401, 647] width 304 height 30
type input "[PERSON_NAME]"
click at [626, 648] on input "Contact Email:" at bounding box center [730, 647] width 304 height 30
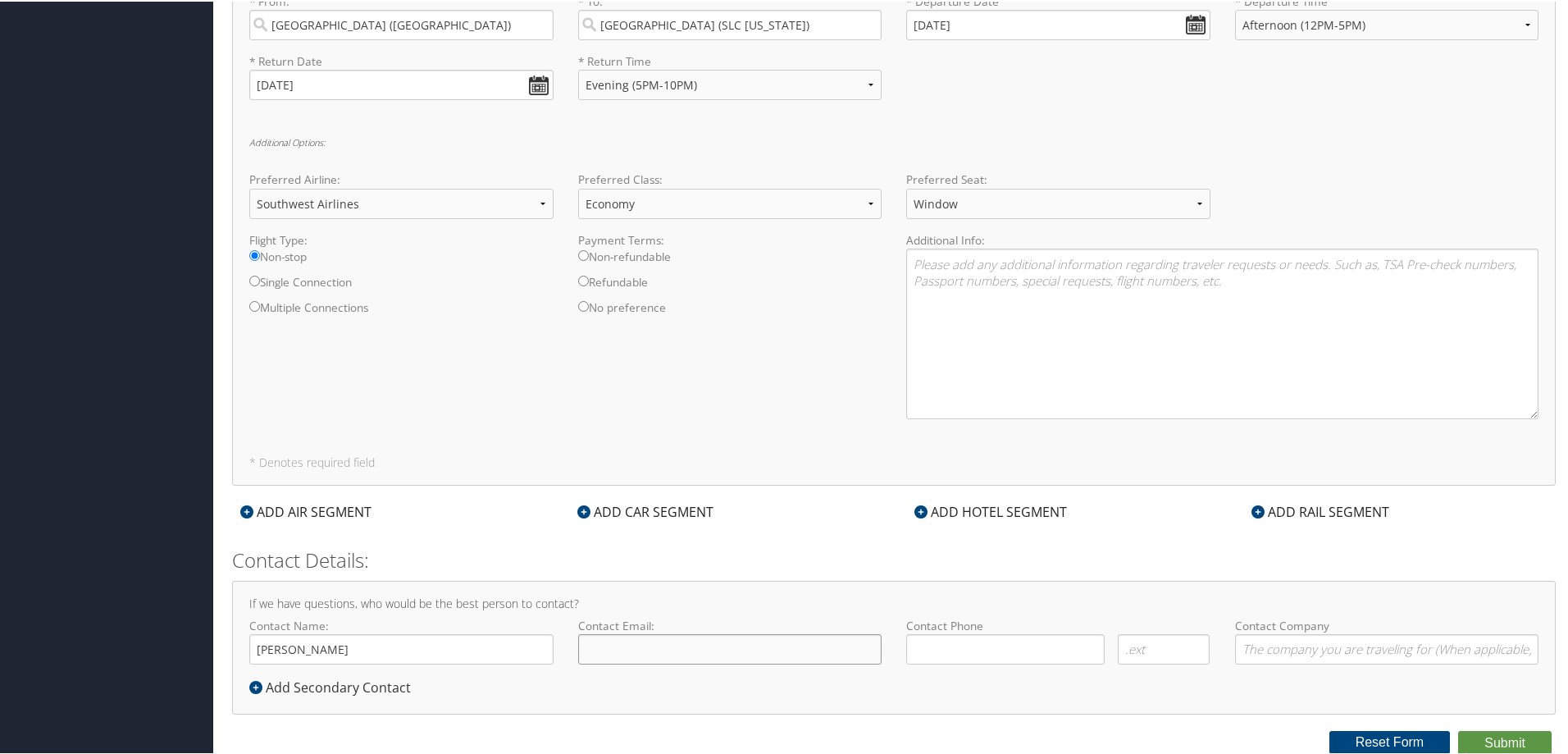
type input "[PERSON_NAME][EMAIL_ADDRESS][PERSON_NAME][DOMAIN_NAME]"
click at [935, 651] on input "( ) -" at bounding box center [1006, 647] width 199 height 30
type input "[PHONE_NUMBER]"
click at [932, 510] on div "ADD HOTEL SEGMENT" at bounding box center [991, 510] width 169 height 20
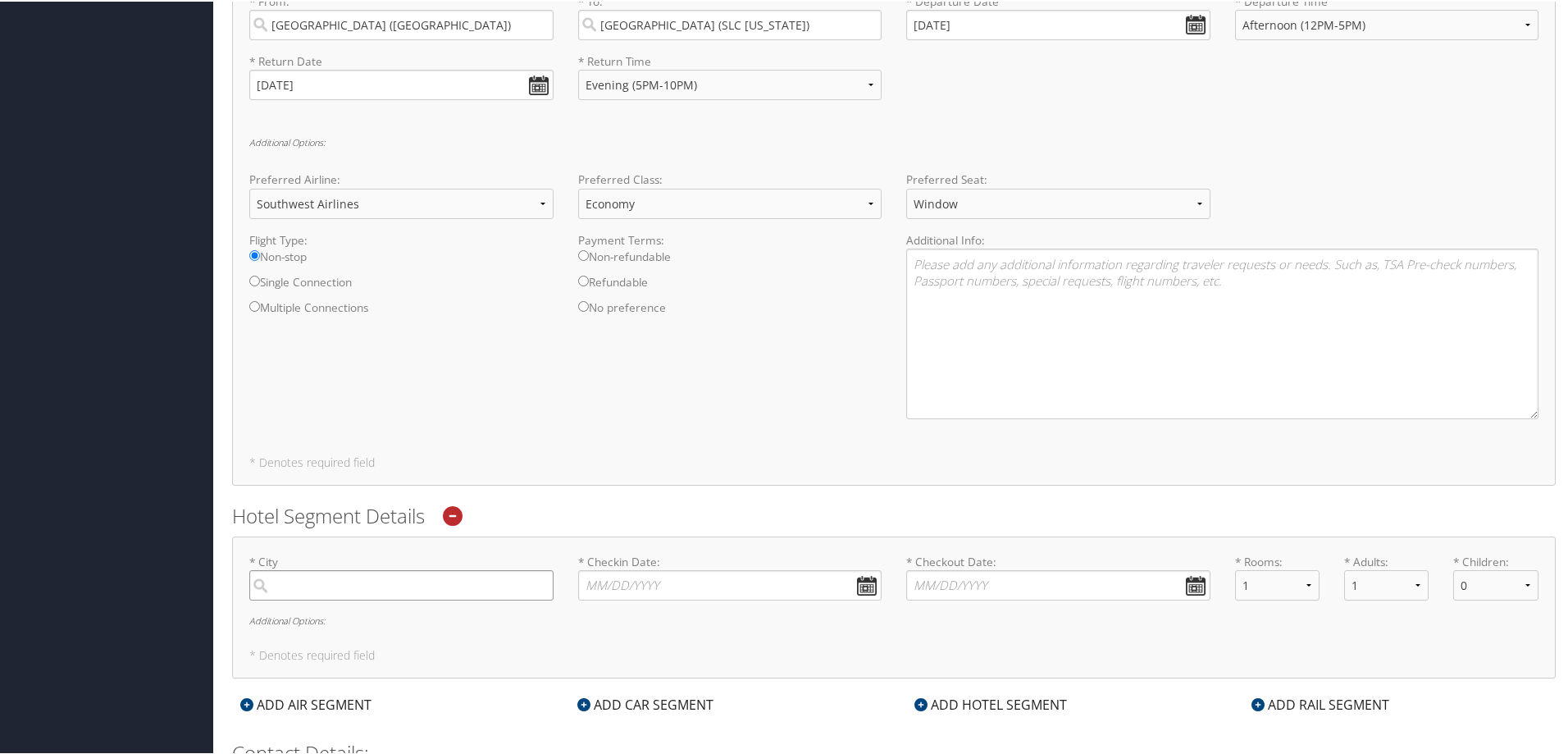
click at [432, 577] on input "search" at bounding box center [401, 584] width 304 height 30
click at [467, 586] on input "search" at bounding box center [401, 584] width 304 height 30
click at [463, 613] on div "[GEOGRAPHIC_DATA] (SLC [US_STATE])" at bounding box center [404, 618] width 282 height 22
click at [463, 599] on input "salt la" at bounding box center [401, 584] width 304 height 30
type input "[GEOGRAPHIC_DATA]"
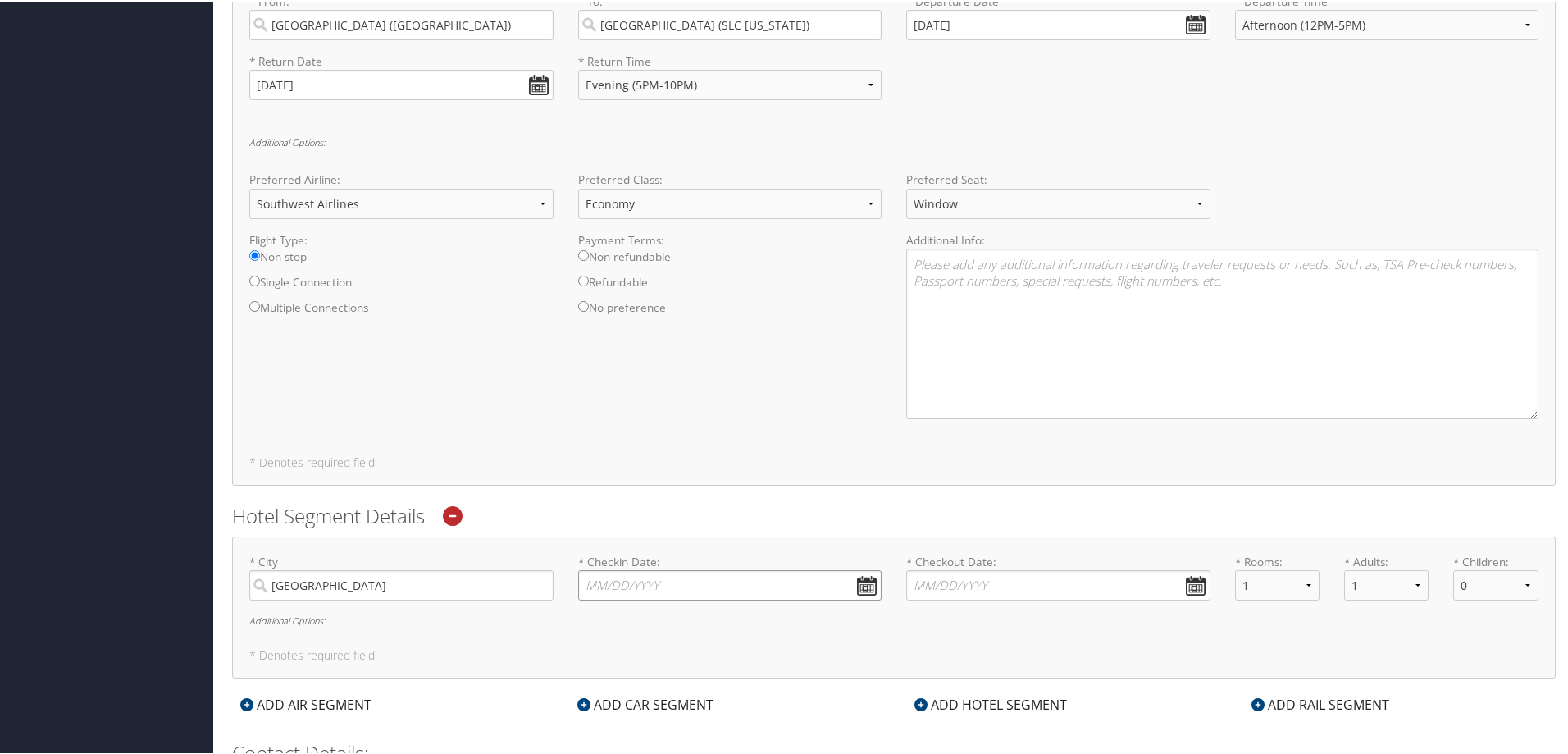
click at [588, 584] on input "* Checkin Date: Dates must be valid" at bounding box center [730, 584] width 304 height 30
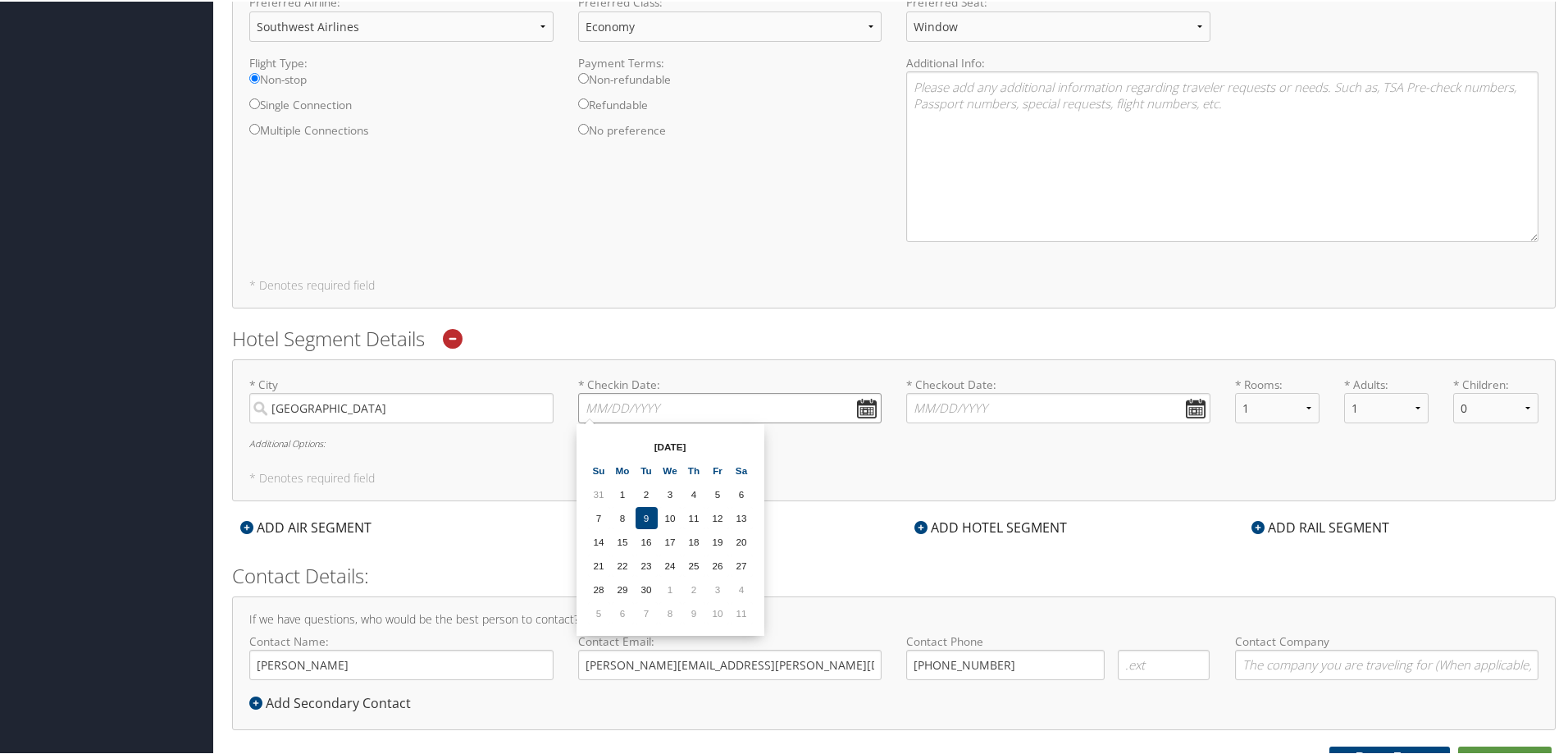
scroll to position [860, 0]
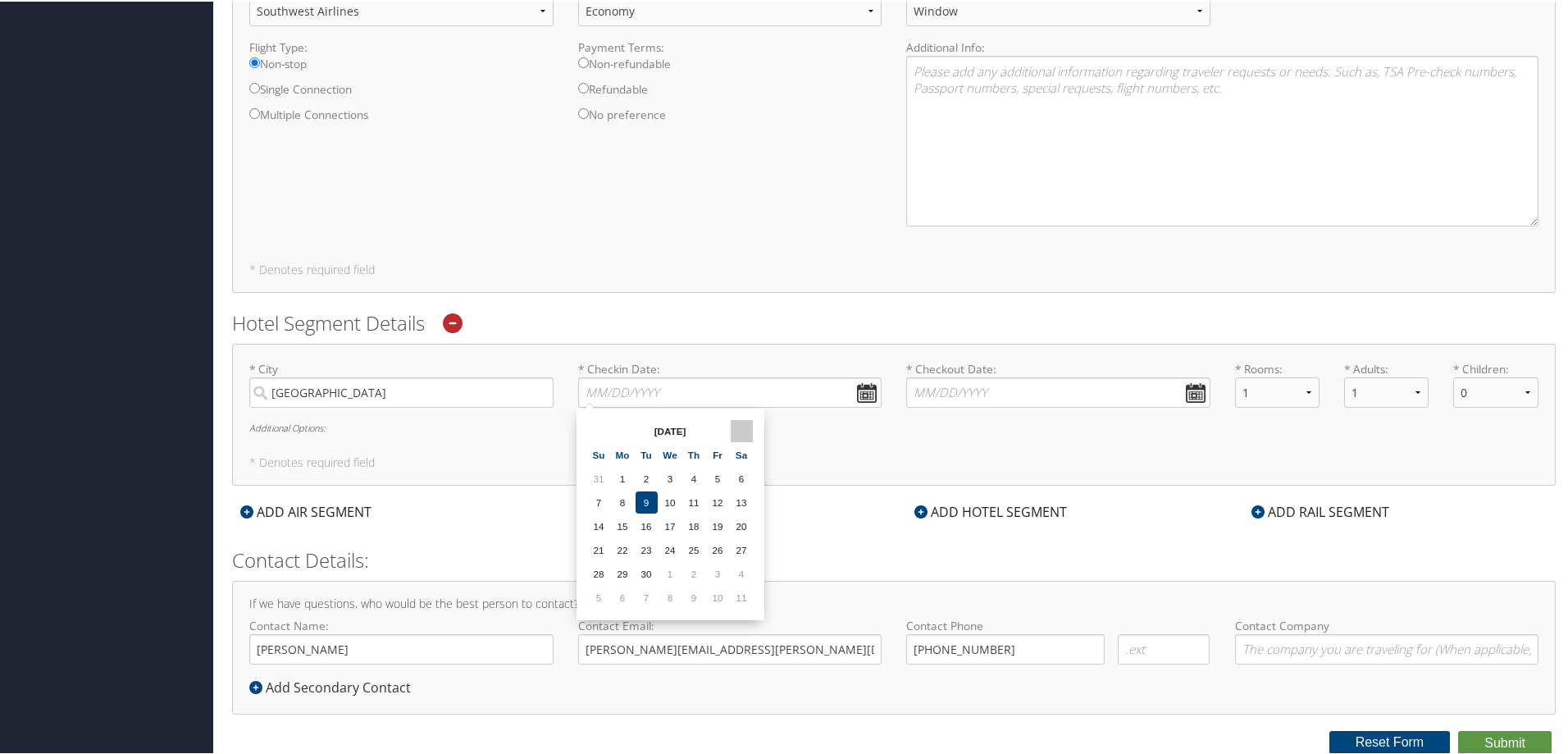
click at [738, 427] on th at bounding box center [741, 430] width 23 height 23
click at [626, 505] on td "8" at bounding box center [623, 500] width 23 height 23
type input "12/08/2025"
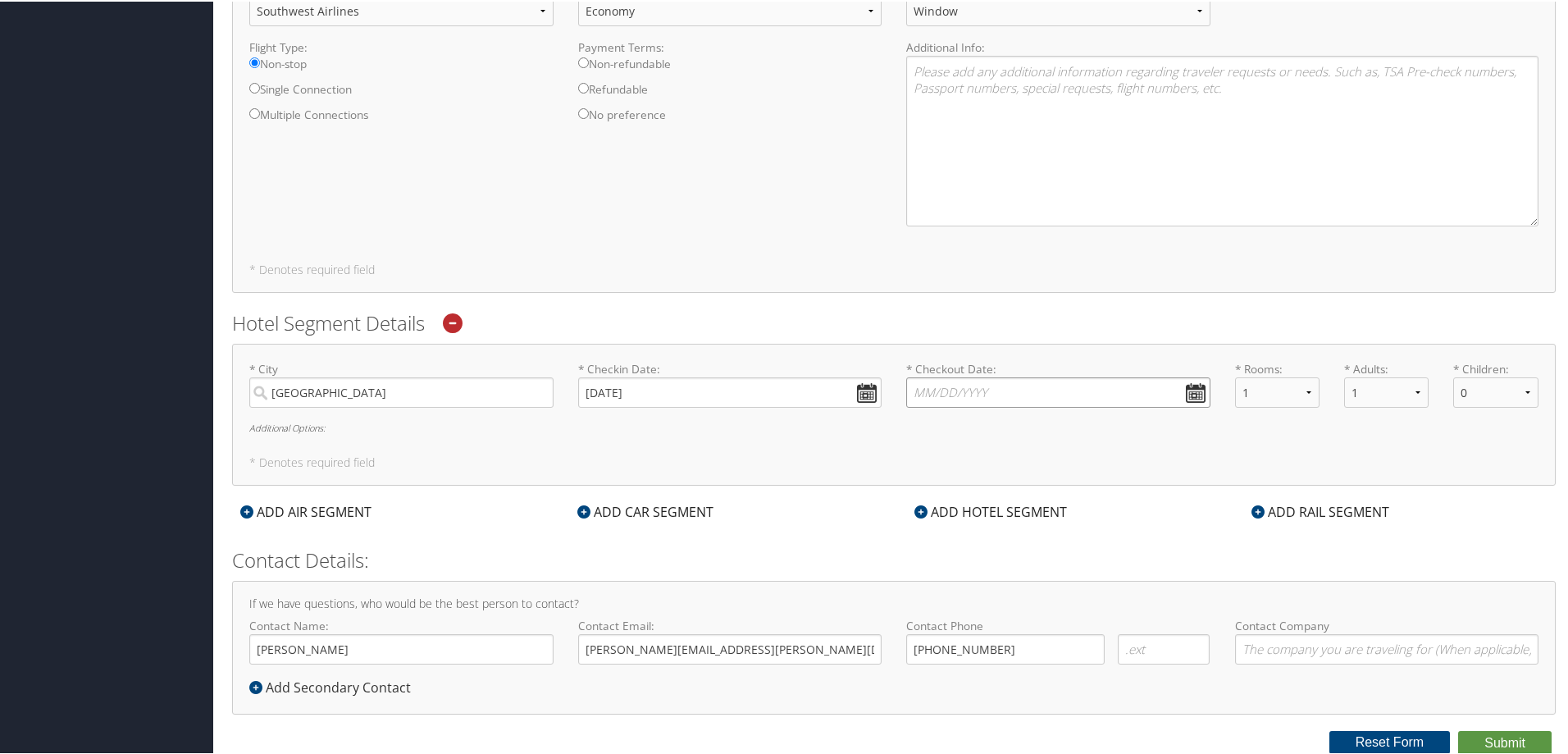
click at [1184, 392] on input "* Checkout Date: Dates must be valid" at bounding box center [1058, 390] width 304 height 30
click at [1070, 427] on th at bounding box center [1068, 430] width 23 height 23
click at [999, 505] on td "10" at bounding box center [997, 500] width 23 height 23
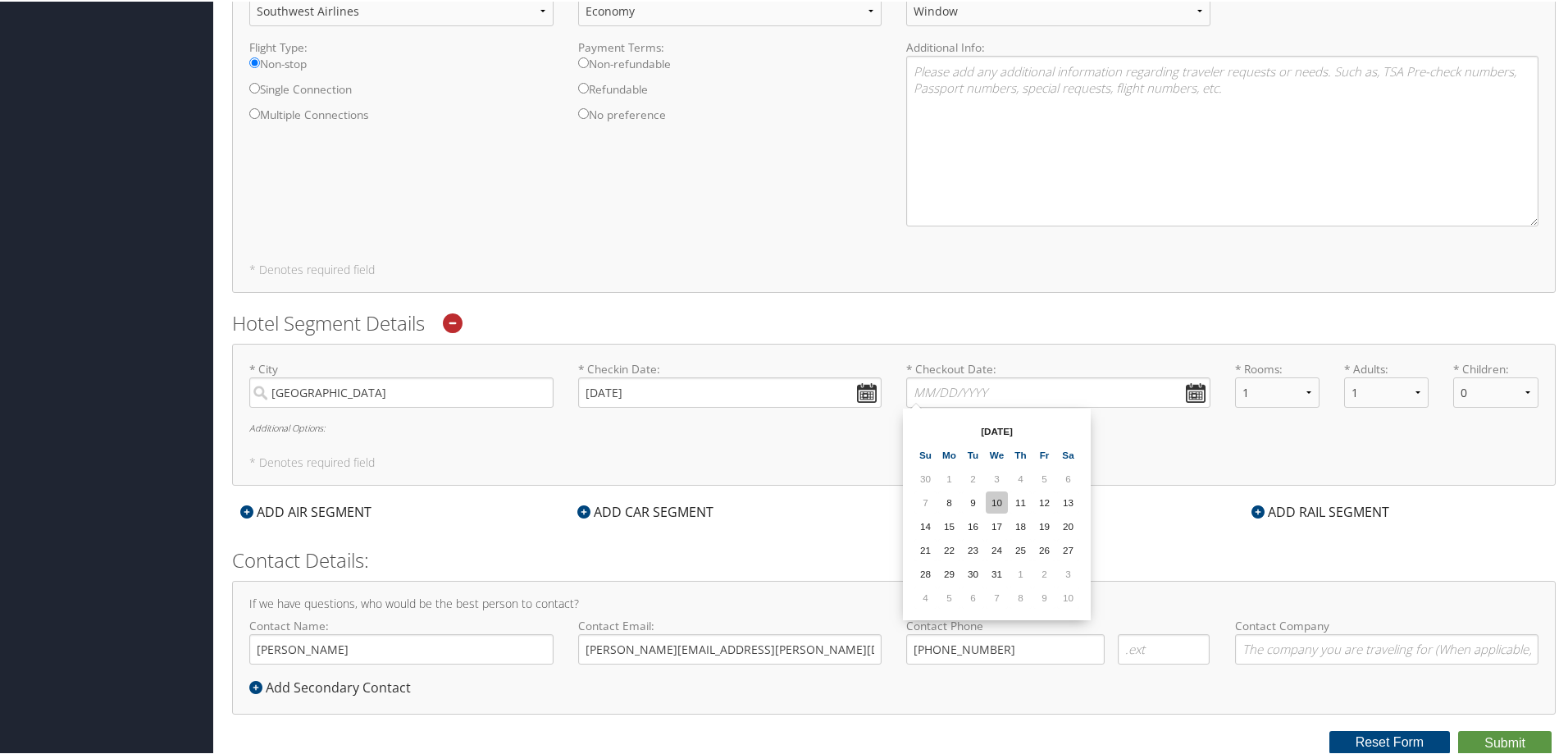
type input "12/10/2025"
click at [258, 461] on h5 "* Denotes required field" at bounding box center [894, 461] width 1289 height 12
click at [276, 428] on h6 "Additional Options:" at bounding box center [894, 425] width 1289 height 9
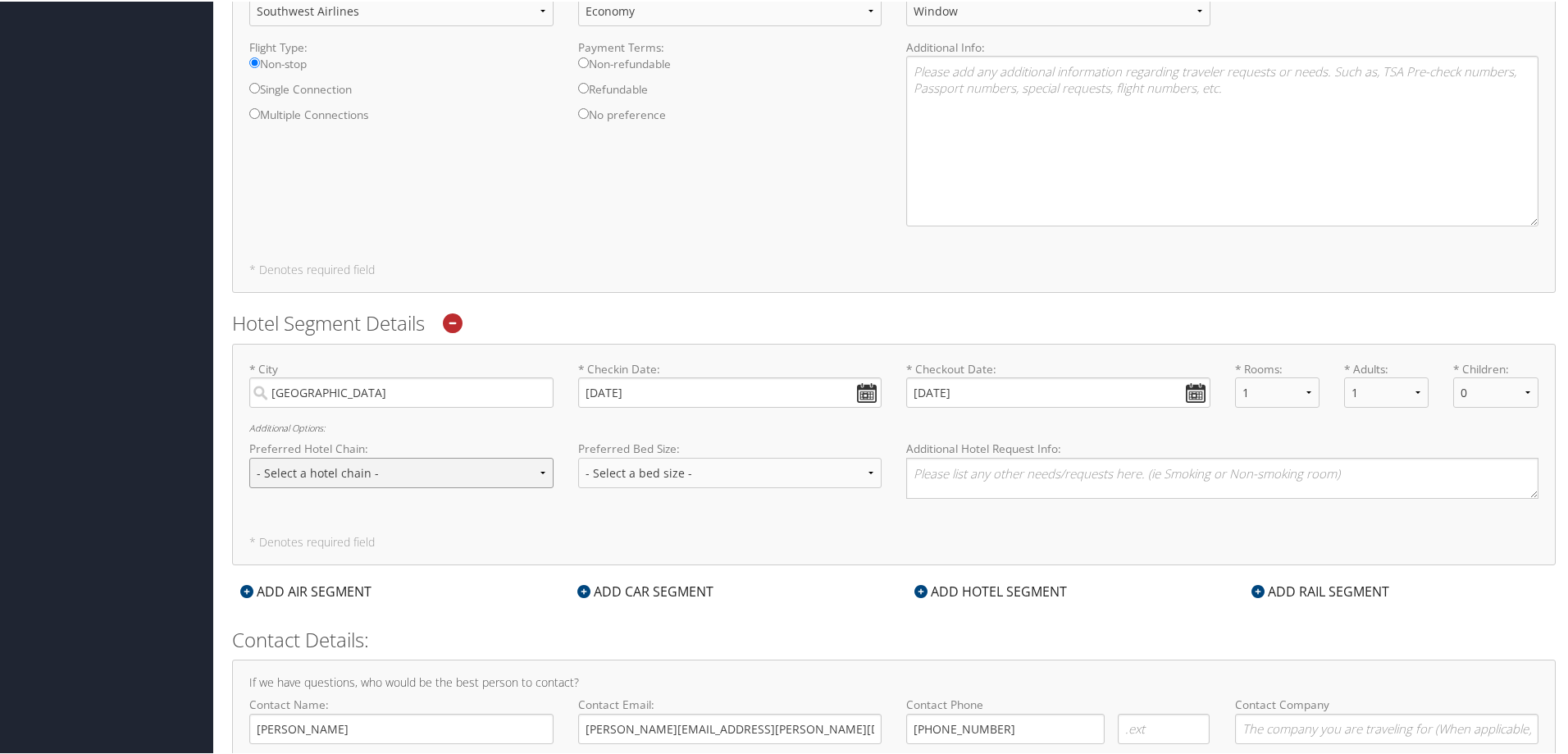
click at [278, 461] on select "- Select a hotel chain - Hyatt Mandarin Oriental Hilton Hotels Pullman Hotels M…" at bounding box center [401, 471] width 304 height 30
select select "Marriott (MC)"
click at [249, 456] on select "- Select a hotel chain - Hyatt Mandarin Oriental Hilton Hotels Pullman Hotels M…" at bounding box center [401, 471] width 304 height 30
click at [745, 469] on select "- Select a bed size - Twin Full Queen King" at bounding box center [730, 471] width 304 height 30
select select "King"
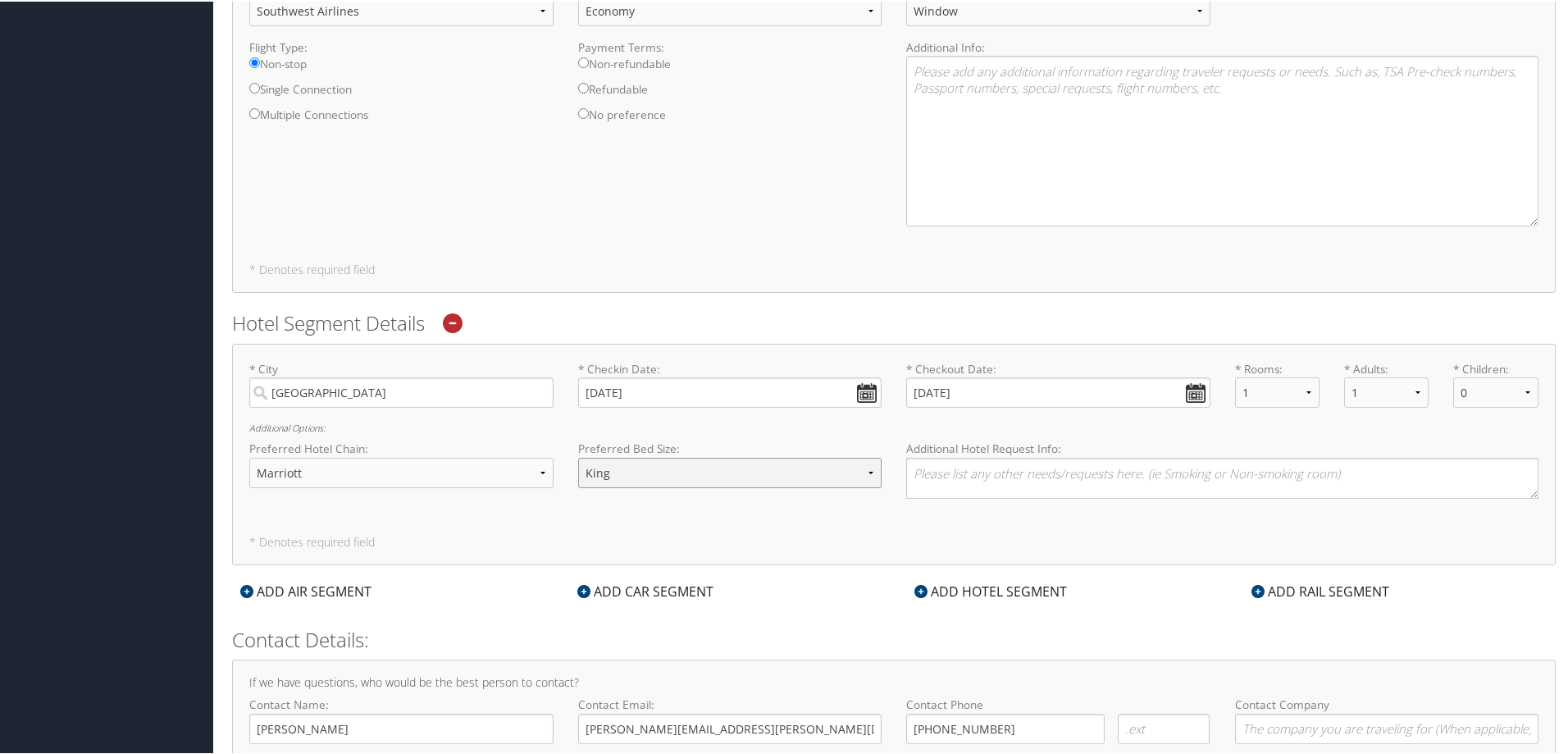
click at [578, 456] on select "- Select a bed size - Twin Full Queen King" at bounding box center [730, 471] width 304 height 30
click at [805, 518] on div "* City Salt Lake City Required * Checkin Date: 12/08/2025 Dates must be valid *…" at bounding box center [893, 453] width 1324 height 222
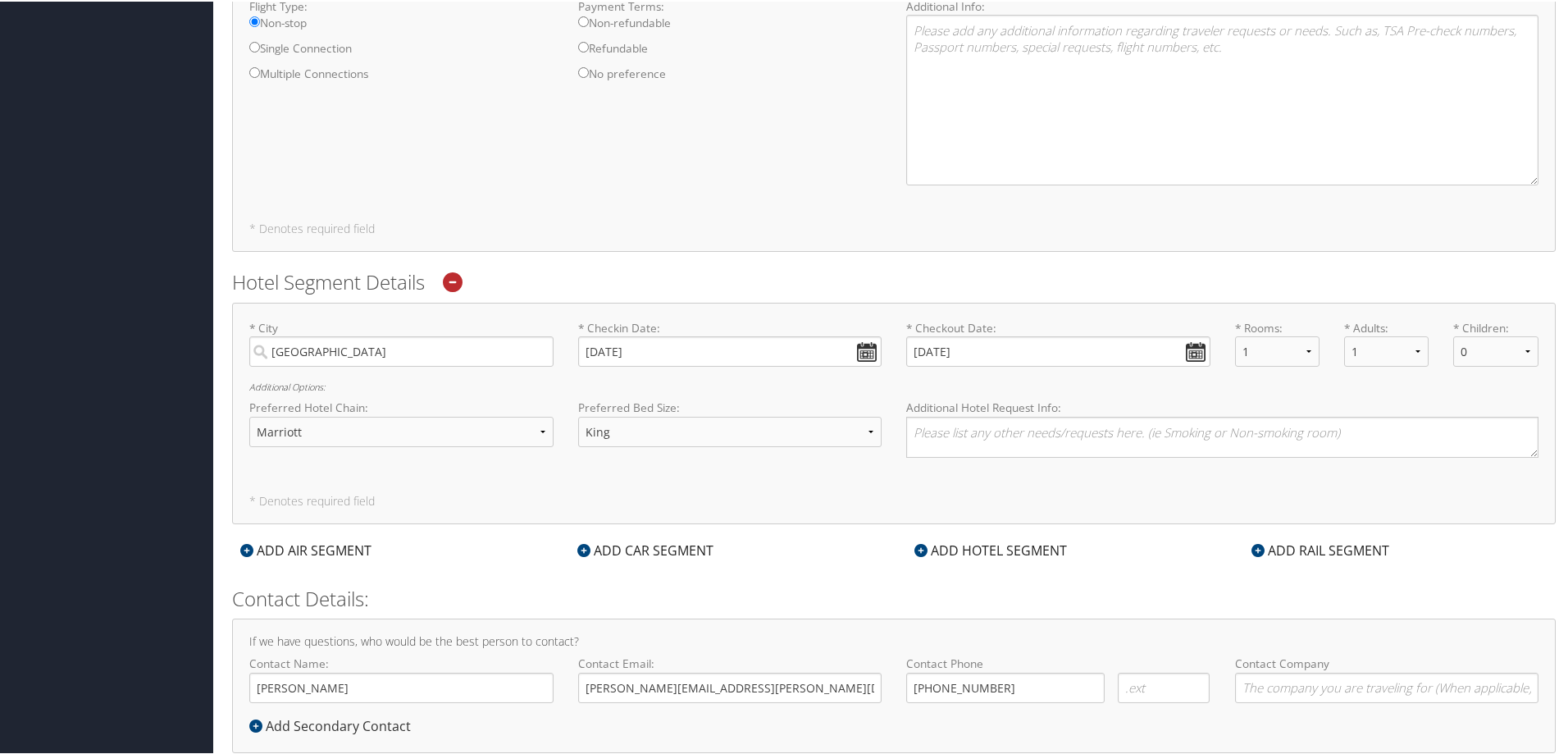
scroll to position [939, 0]
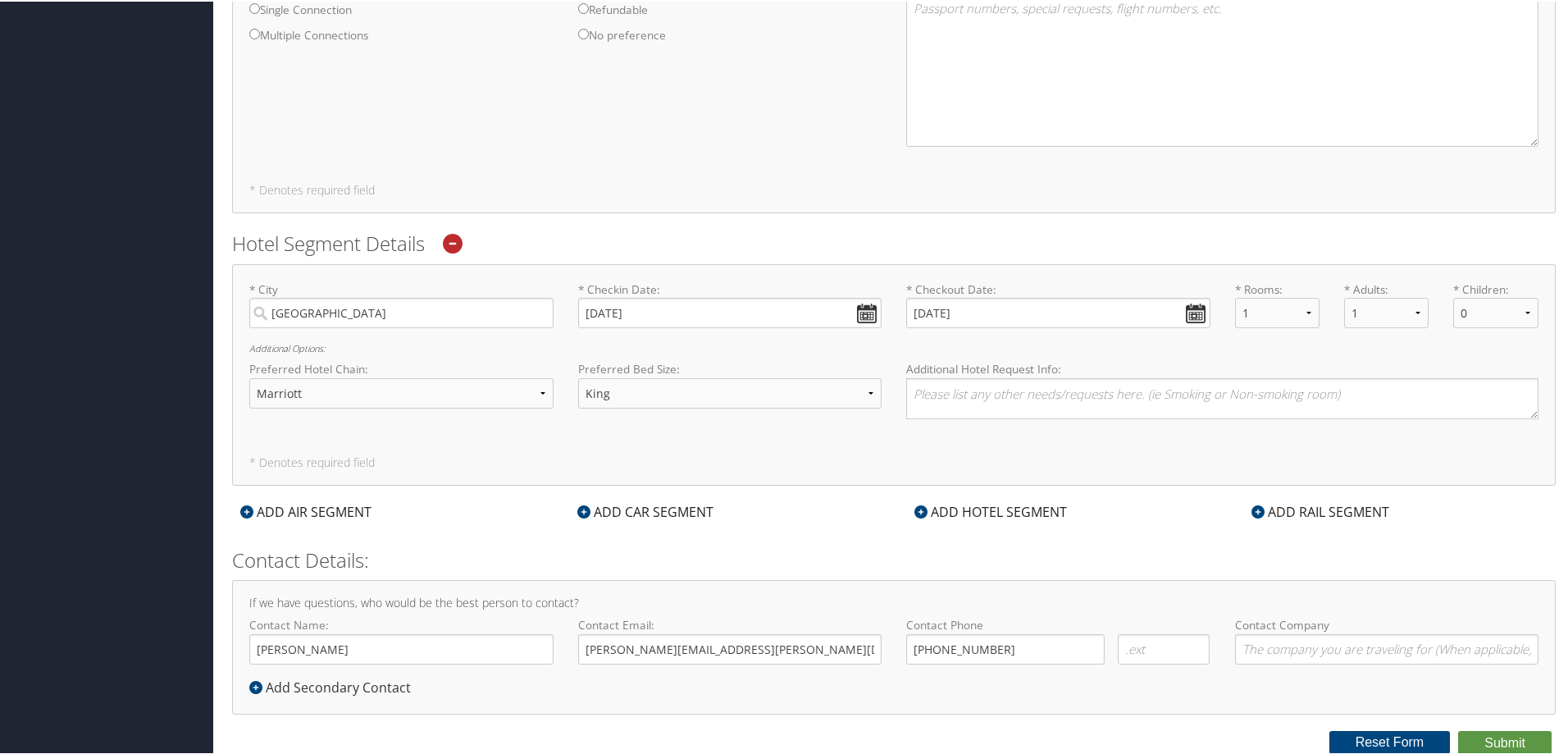
click at [449, 237] on icon at bounding box center [453, 242] width 20 height 20
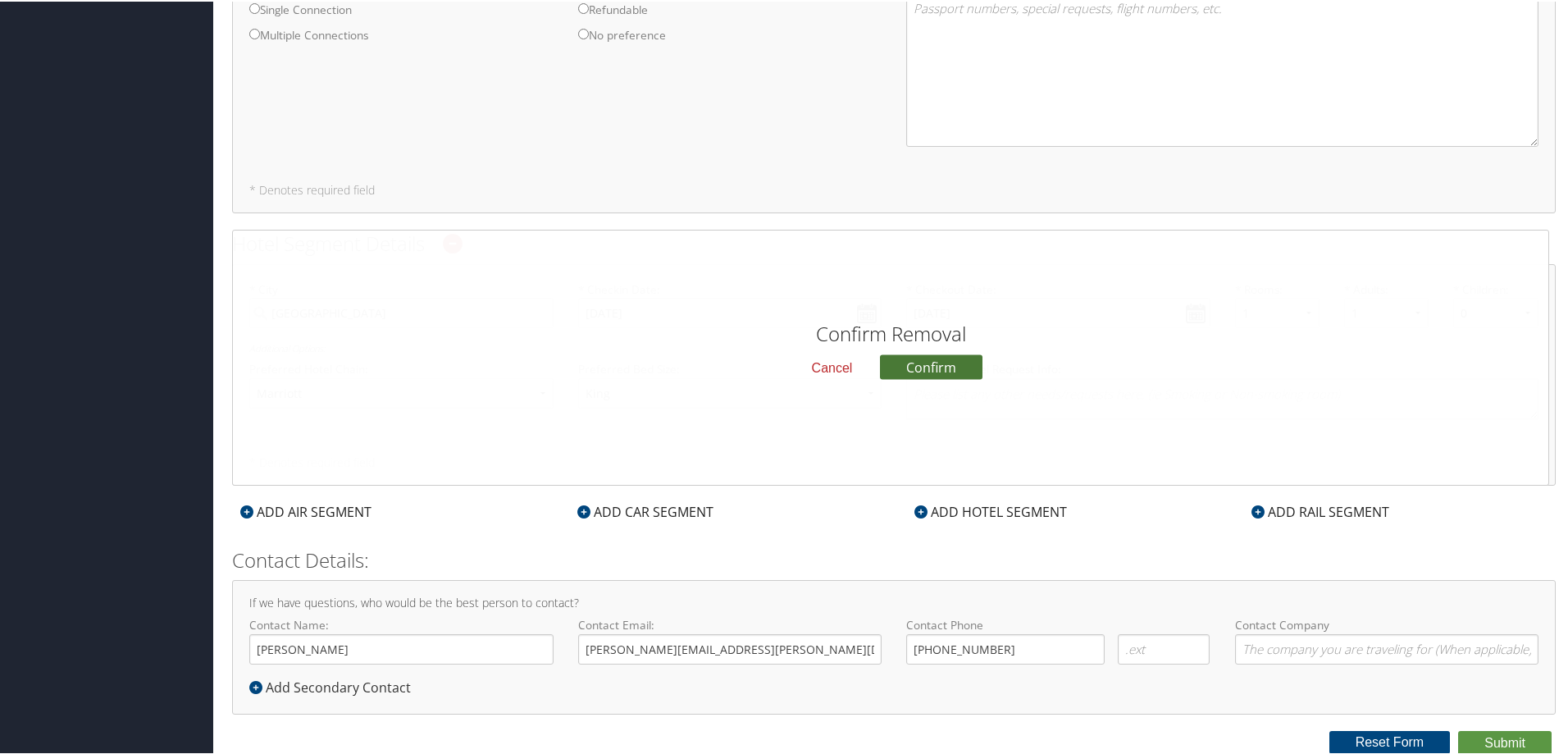
click at [911, 367] on button "Confirm" at bounding box center [931, 365] width 103 height 25
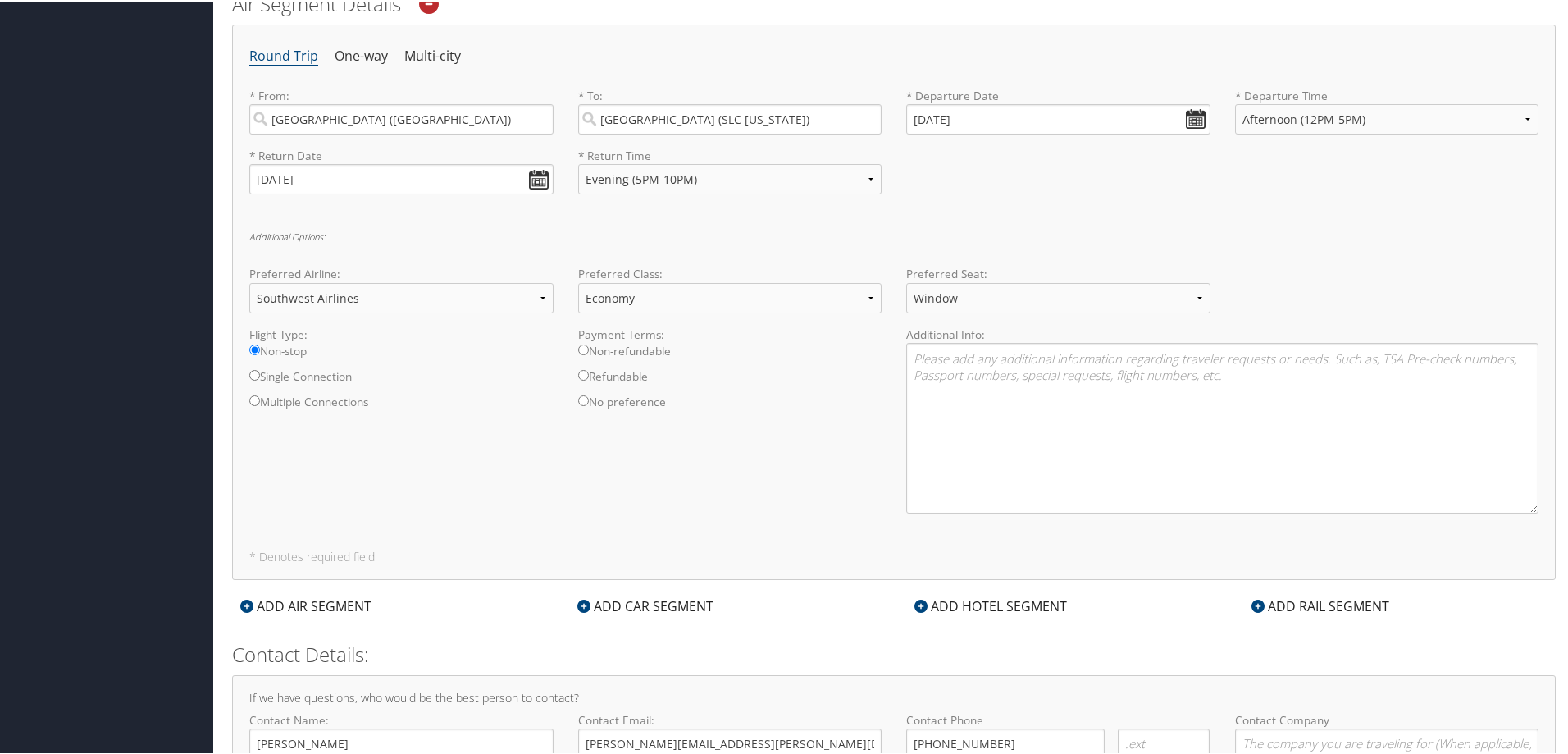
scroll to position [667, 0]
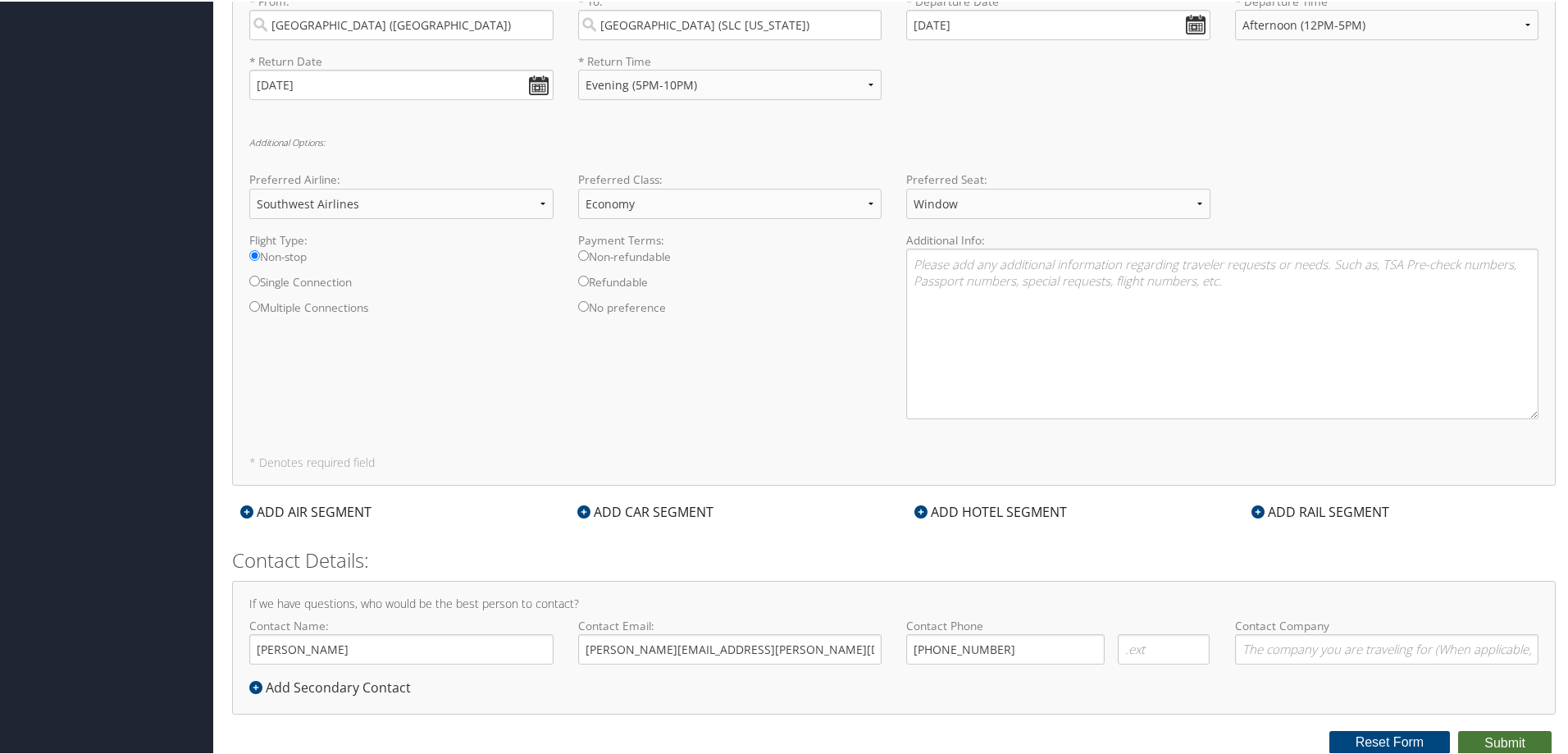
drag, startPoint x: 1499, startPoint y: 736, endPoint x: 1128, endPoint y: 465, distance: 459.4
click at [1128, 465] on form "Reporting Fields for Intermountain Health * Requested By : Joan Ramirez Require…" at bounding box center [893, 70] width 1324 height 1366
click at [1504, 739] on button "Submit" at bounding box center [1505, 741] width 93 height 25
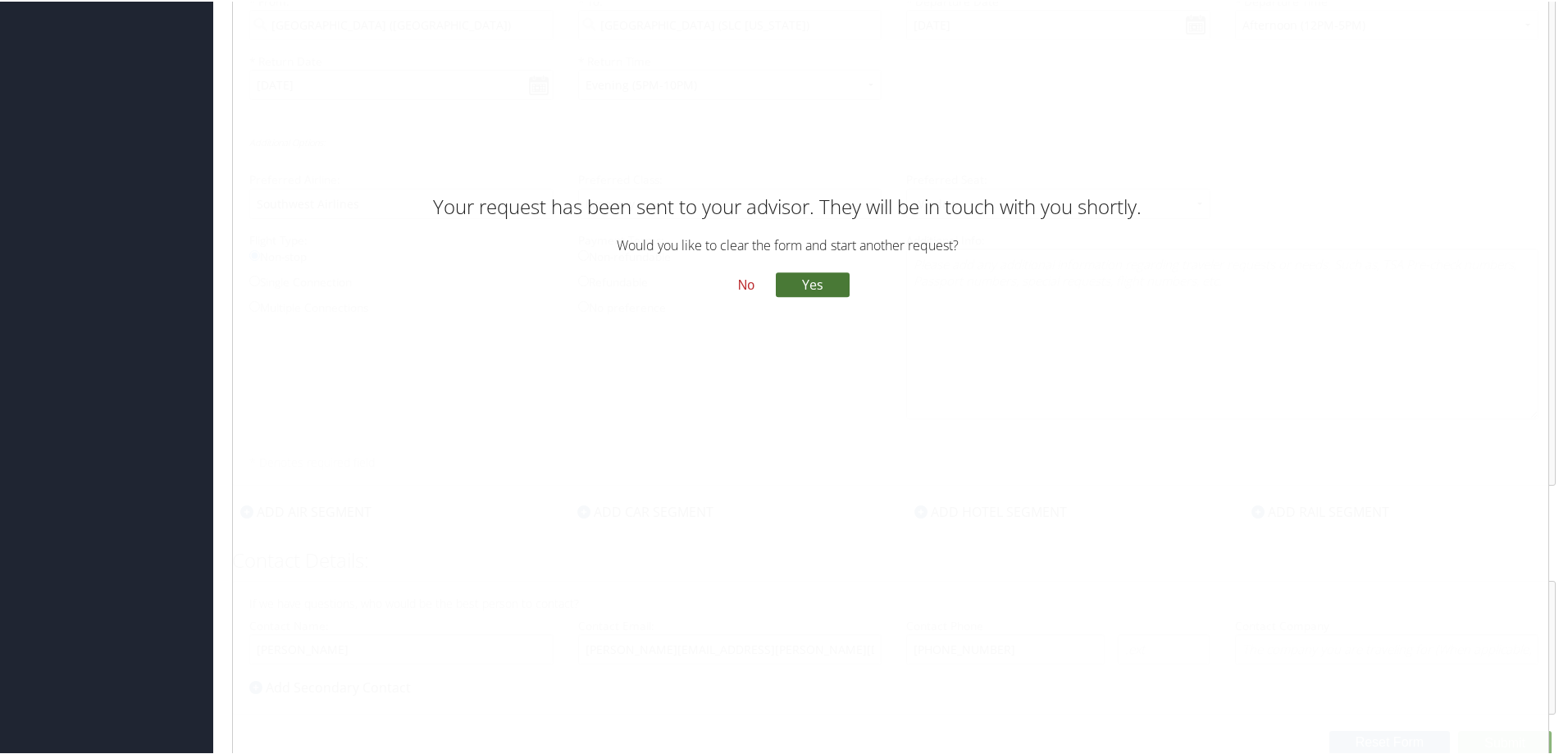
drag, startPoint x: 809, startPoint y: 283, endPoint x: 713, endPoint y: 366, distance: 126.9
click at [713, 366] on div "Your request has been sent to your advisor. They will be in touch with you shor…" at bounding box center [787, 283] width 787 height 188
click at [745, 283] on button "No" at bounding box center [746, 284] width 43 height 28
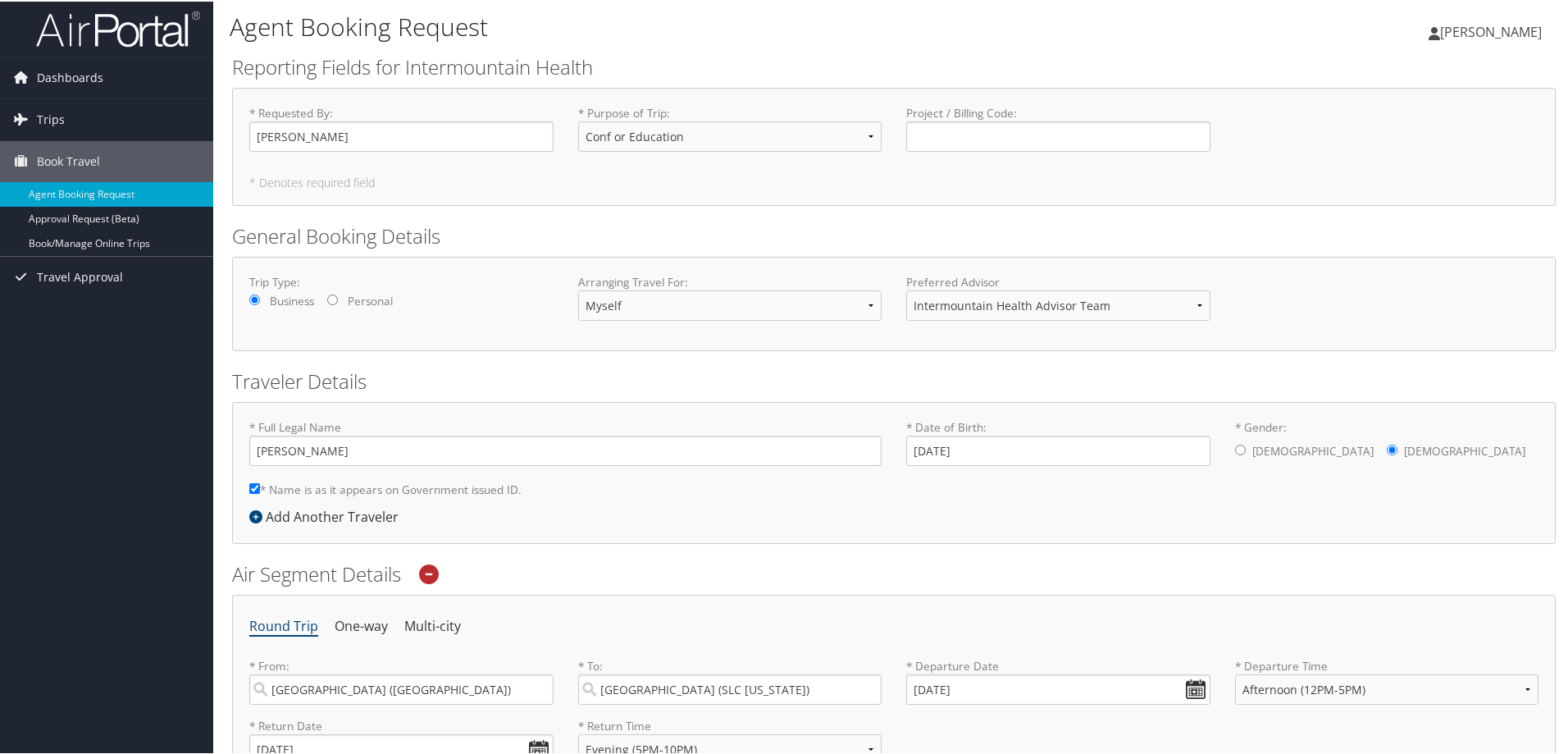
scroll to position [0, 0]
click at [53, 118] on span "Trips" at bounding box center [50, 120] width 28 height 41
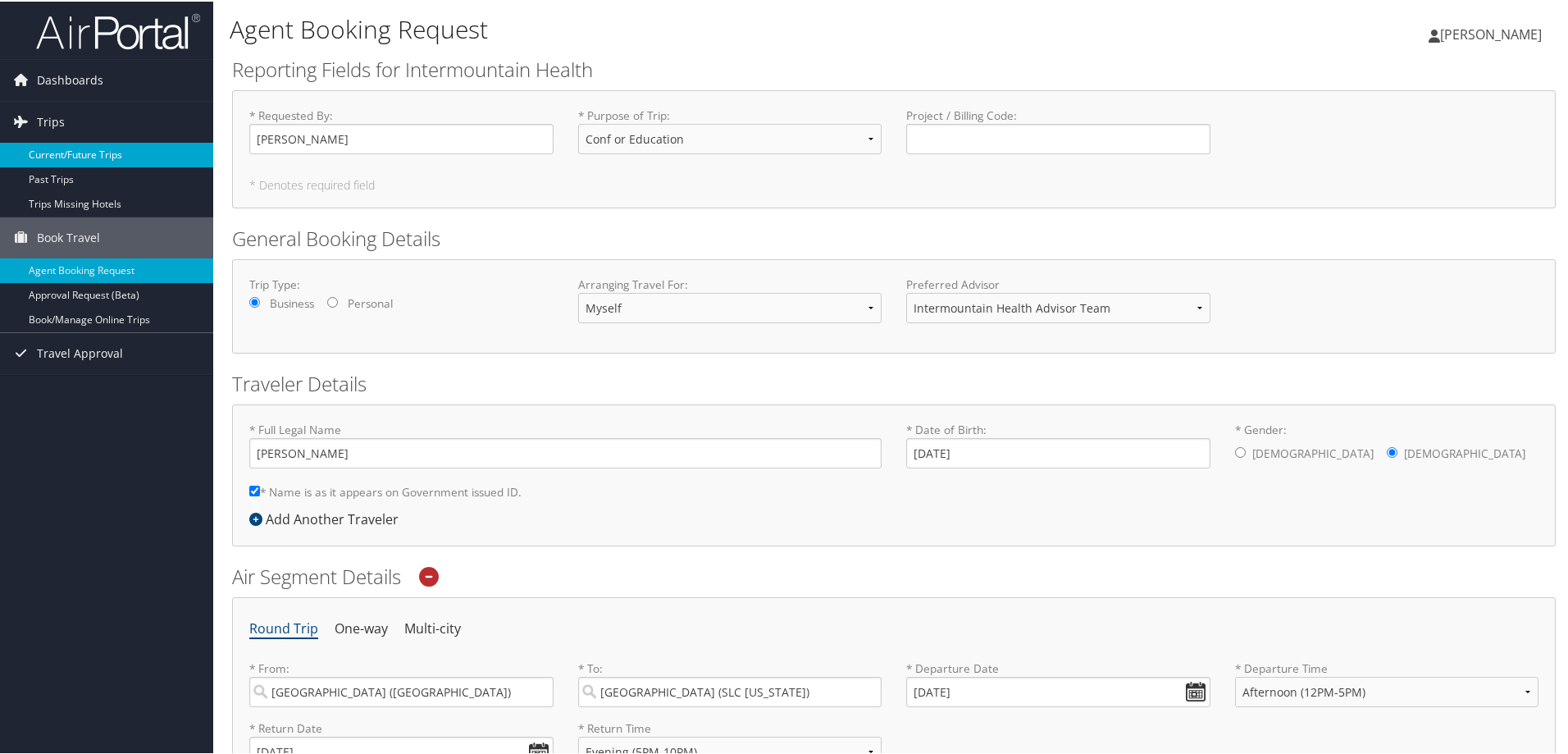
click at [68, 153] on link "Current/Future Trips" at bounding box center [107, 153] width 214 height 25
